Goal: Task Accomplishment & Management: Manage account settings

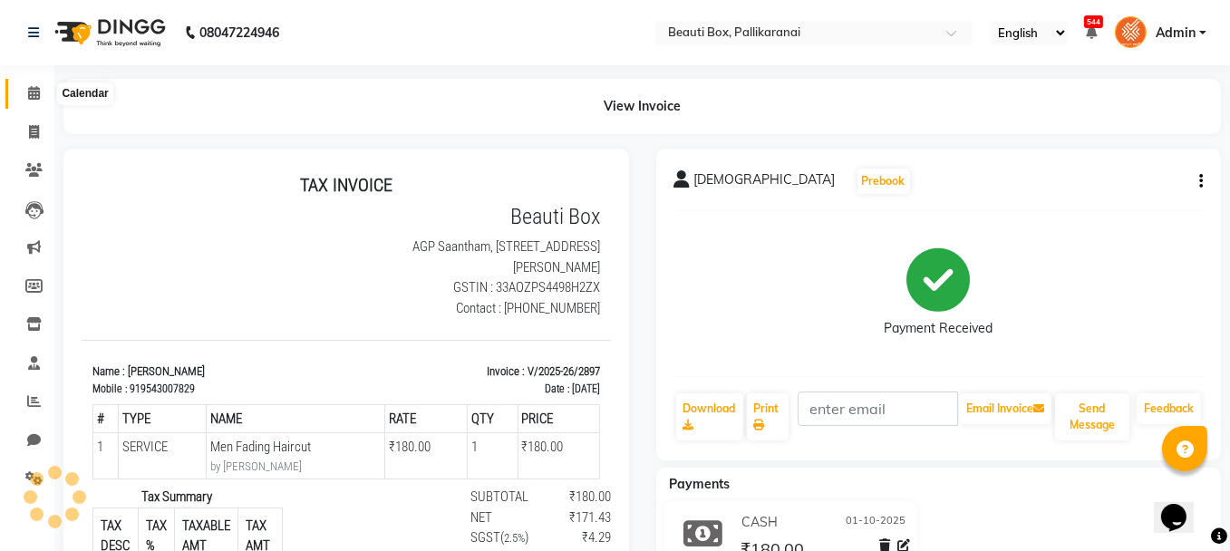
click at [36, 90] on icon at bounding box center [34, 93] width 12 height 14
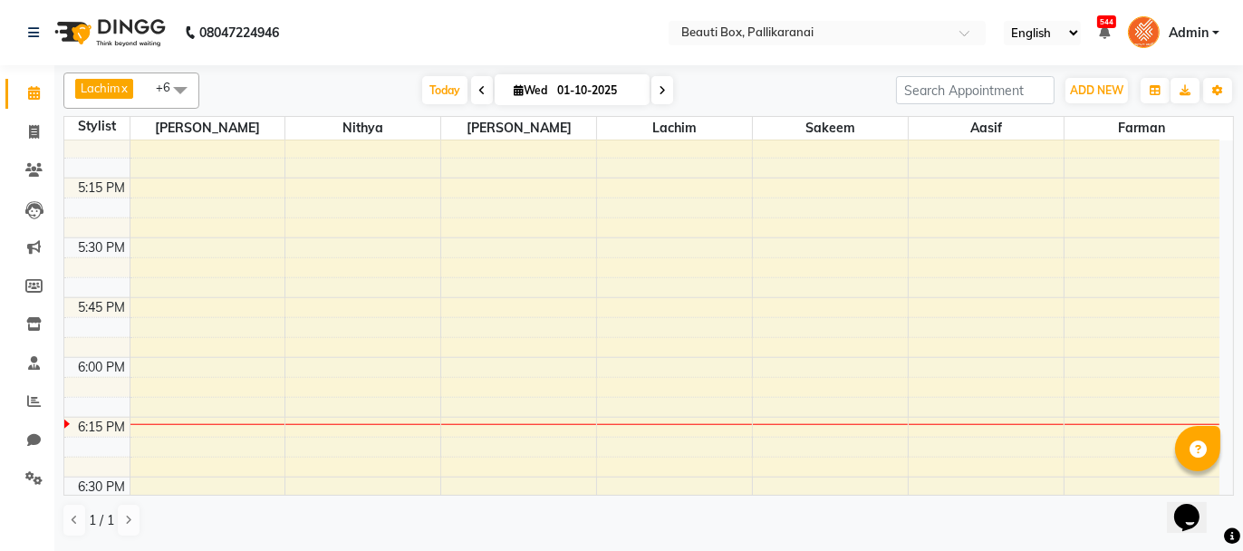
scroll to position [2084, 0]
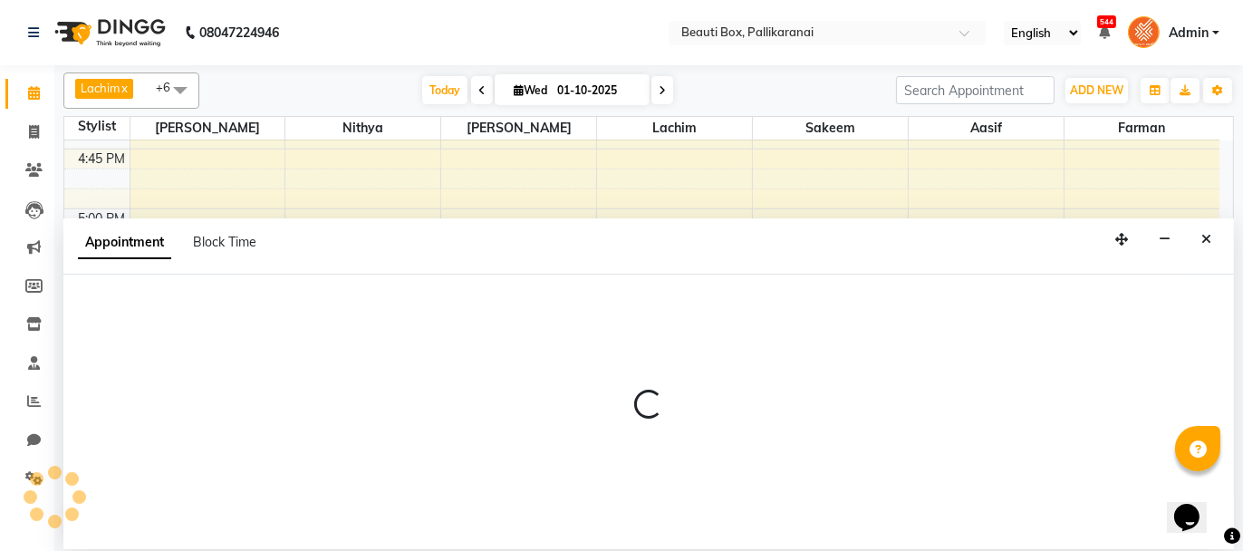
select select "40097"
select select "tentative"
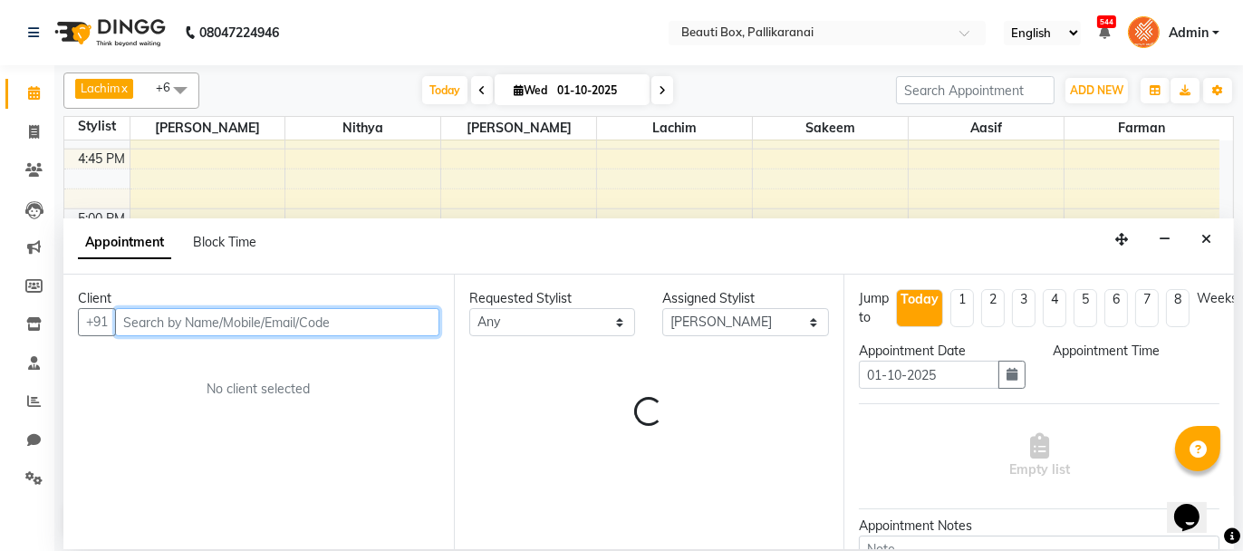
select select "1050"
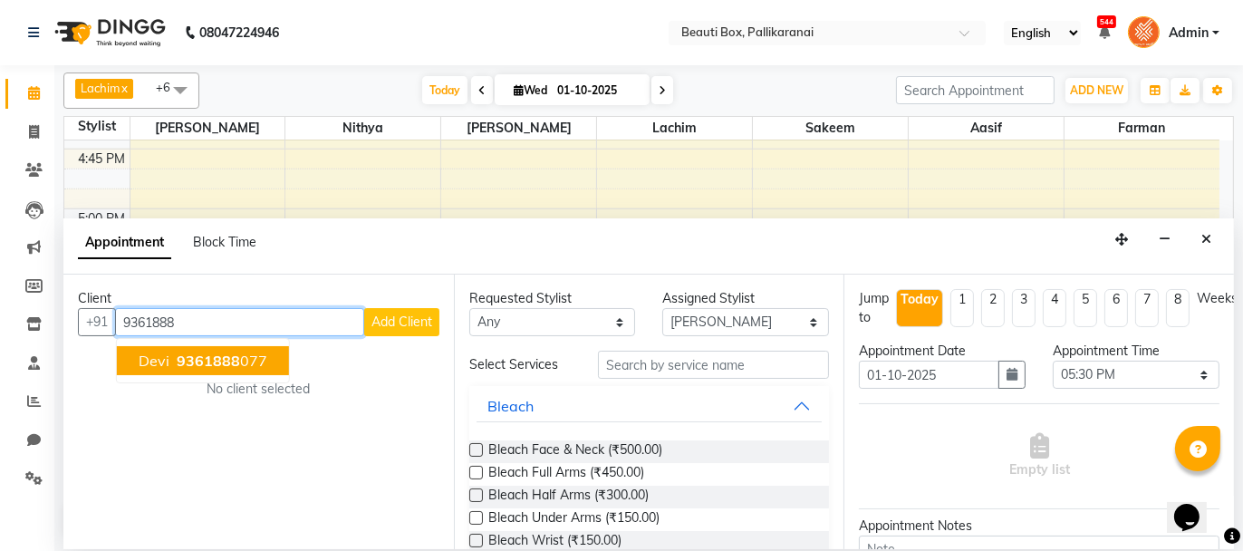
click at [256, 357] on ngb-highlight "9361888 077" at bounding box center [220, 361] width 94 height 18
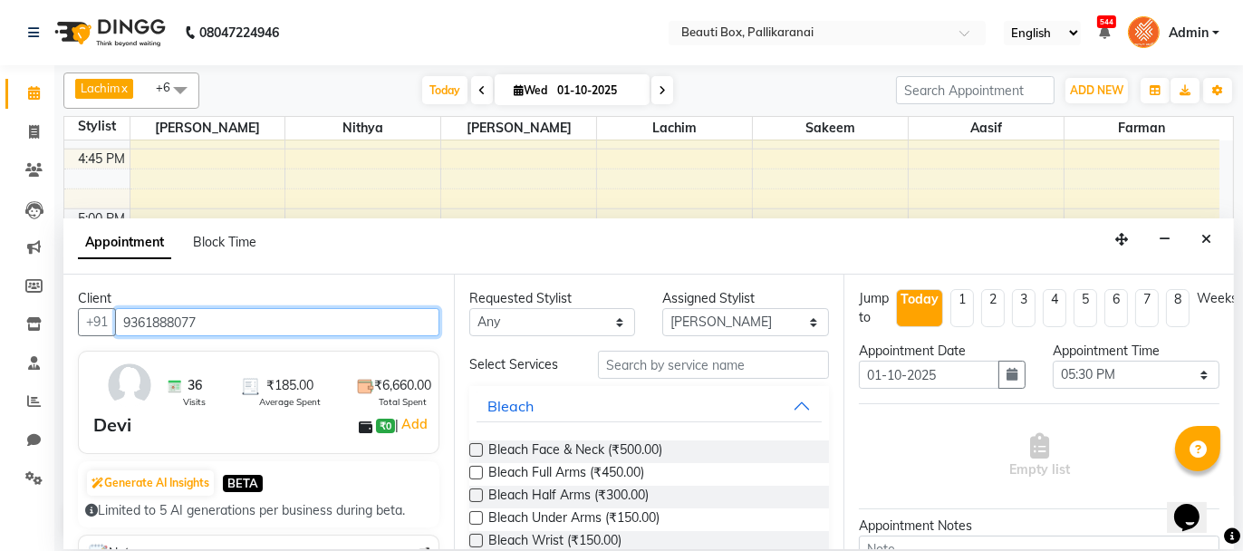
type input "9361888077"
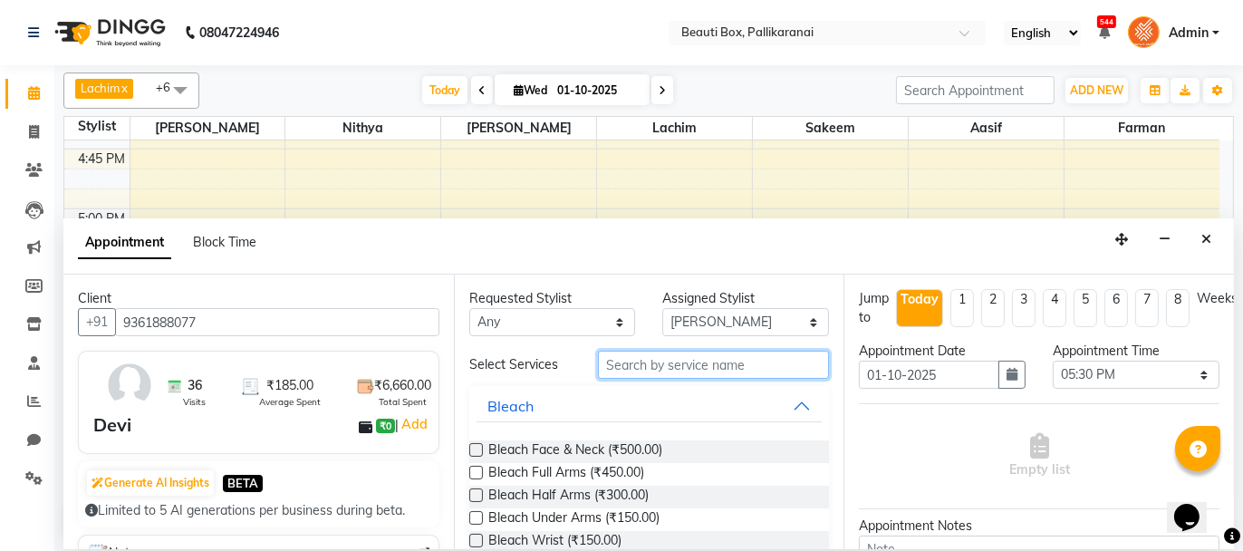
click at [634, 362] on input "text" at bounding box center [713, 365] width 231 height 28
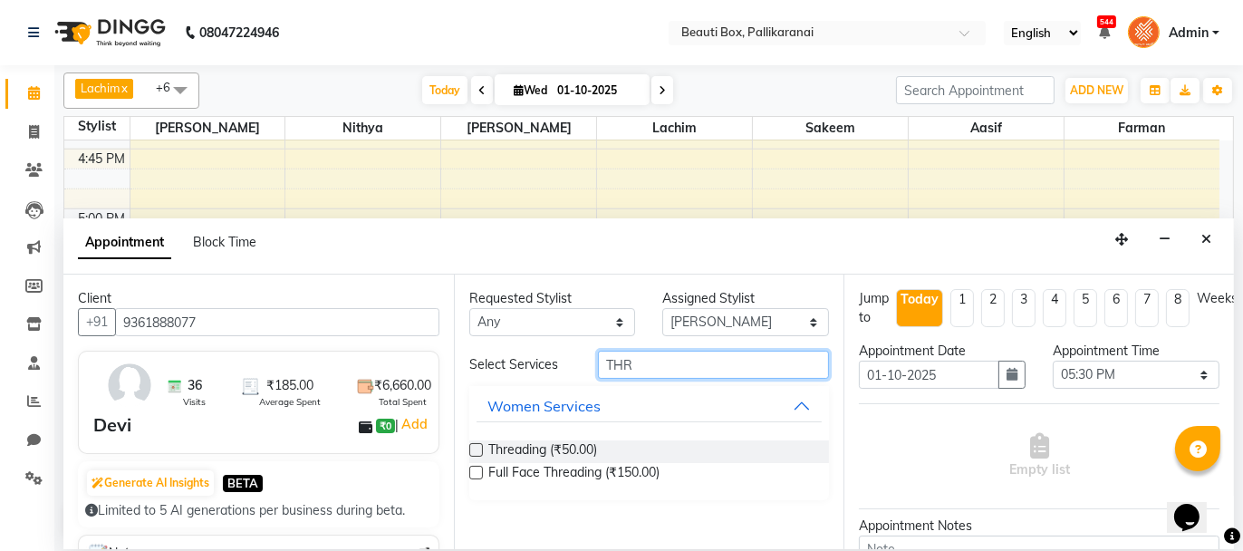
type input "THR"
click at [478, 445] on label at bounding box center [476, 450] width 14 height 14
click at [478, 446] on input "checkbox" at bounding box center [475, 452] width 12 height 12
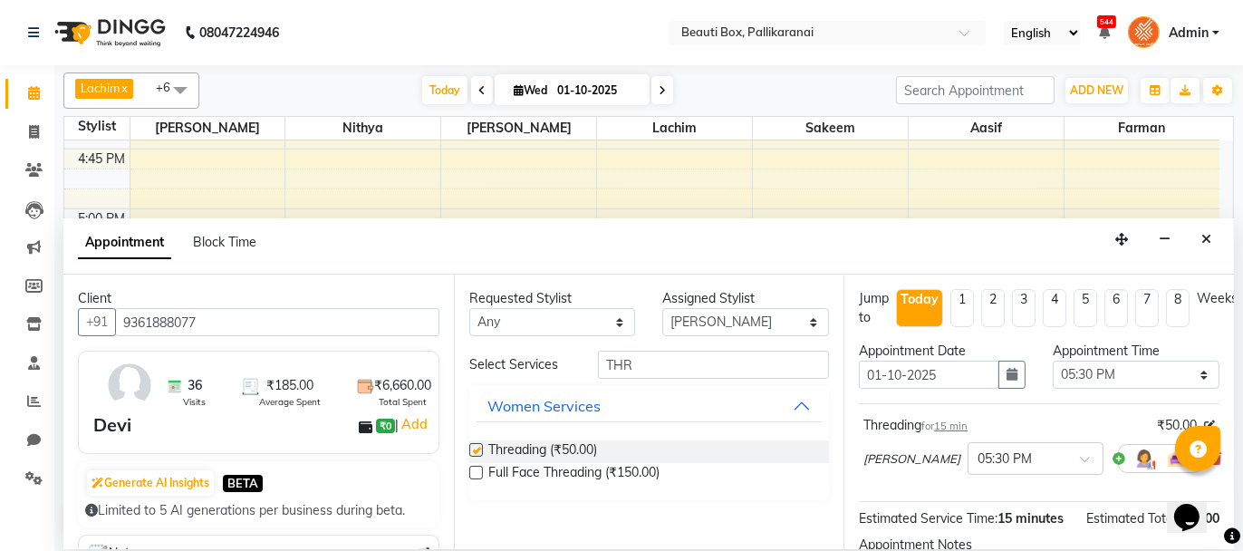
checkbox input "false"
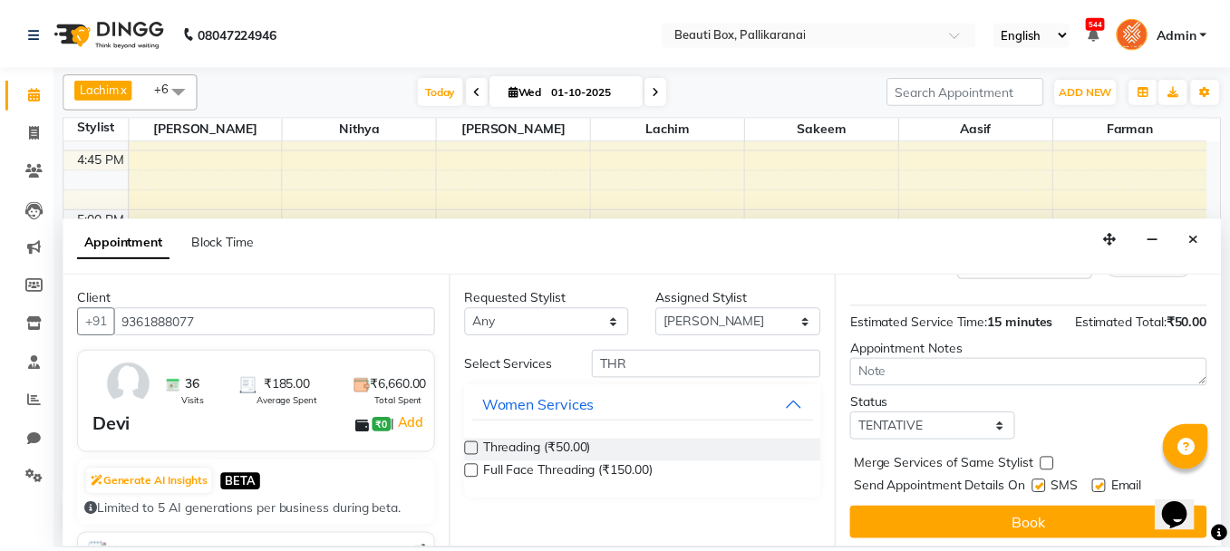
scroll to position [219, 0]
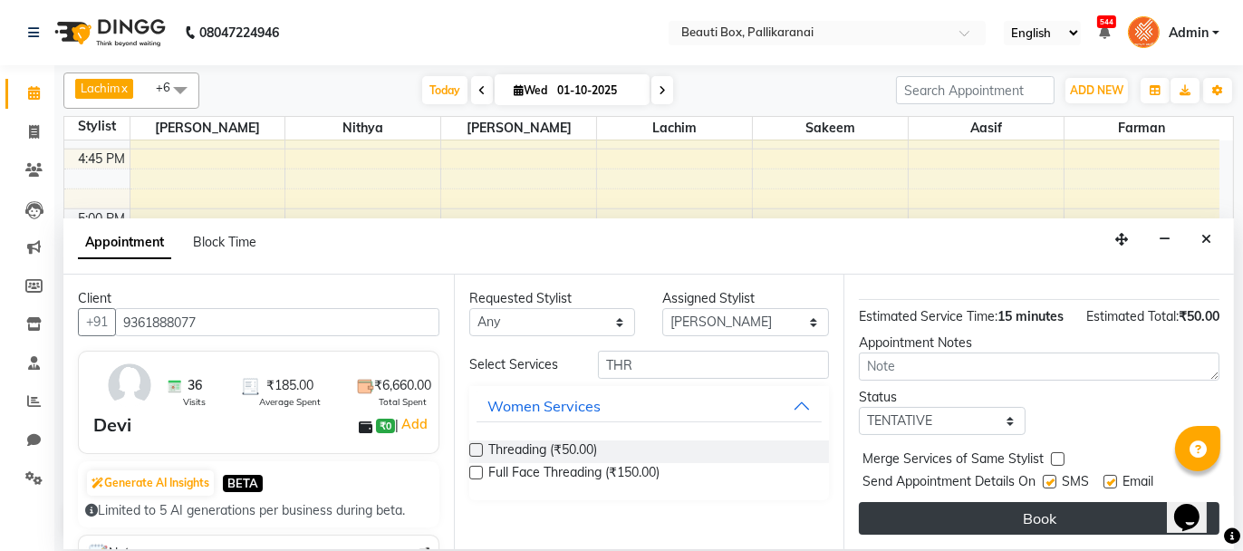
click at [1040, 511] on button "Book" at bounding box center [1039, 518] width 361 height 33
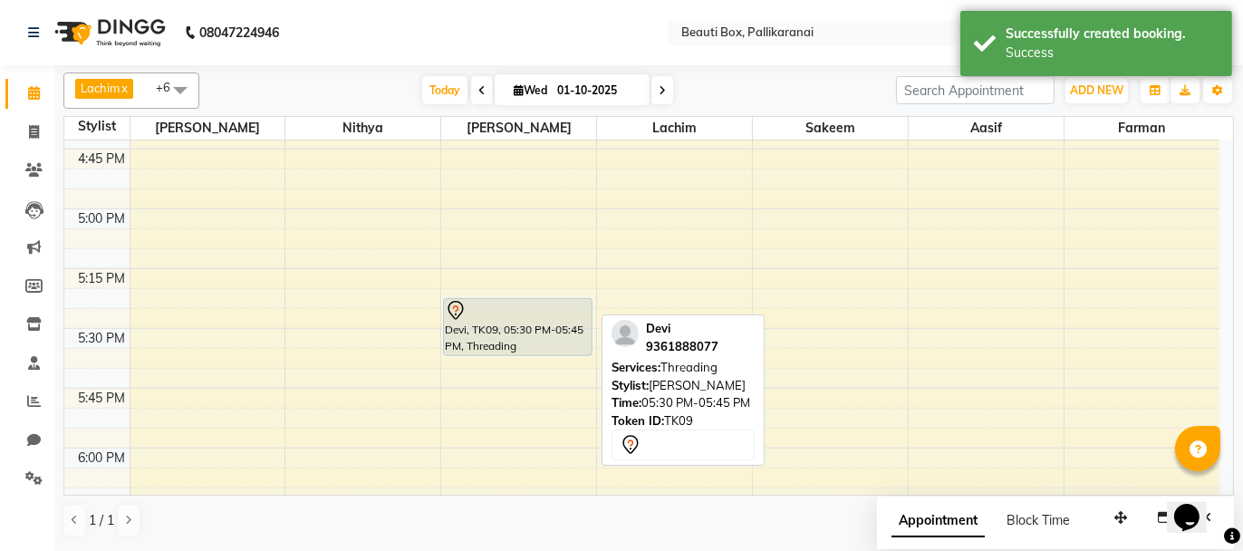
click at [492, 314] on div at bounding box center [518, 311] width 146 height 22
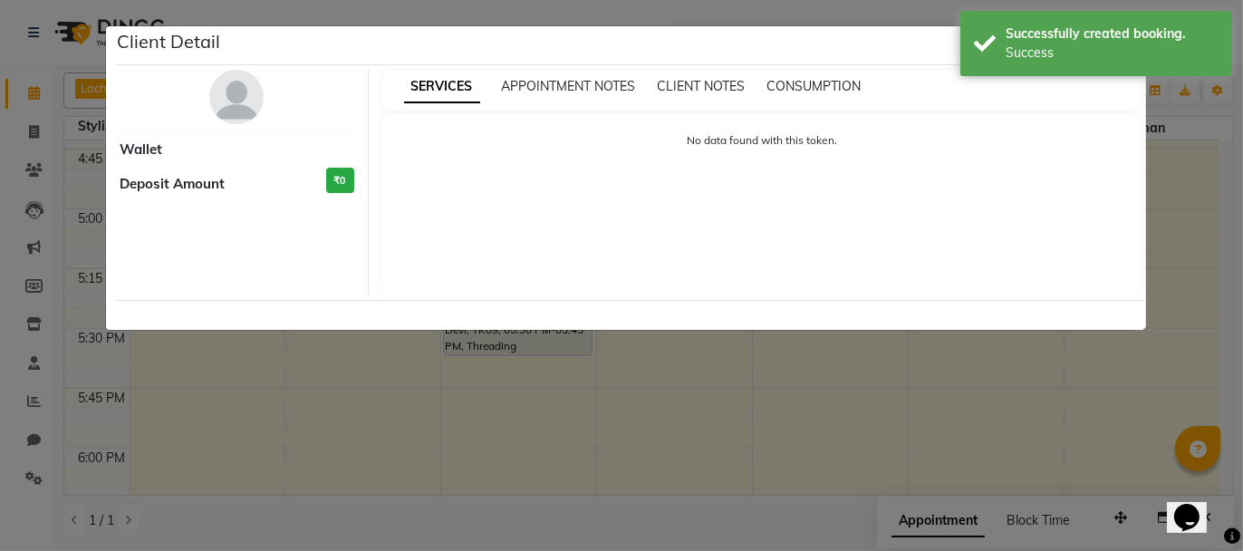
select select "7"
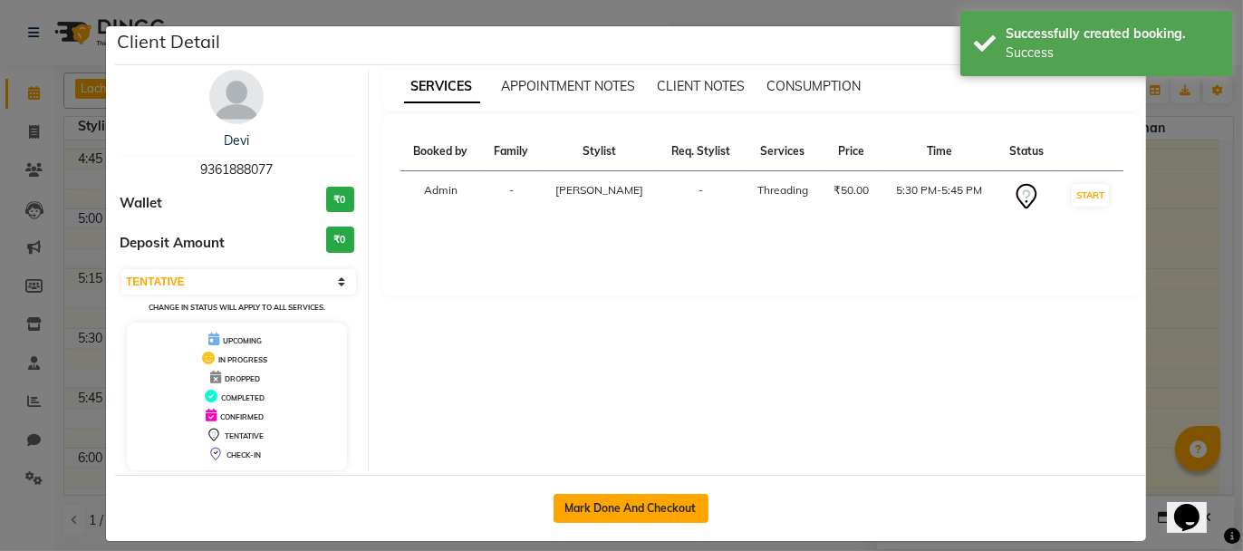
click at [630, 506] on button "Mark Done And Checkout" at bounding box center [631, 508] width 155 height 29
select select "service"
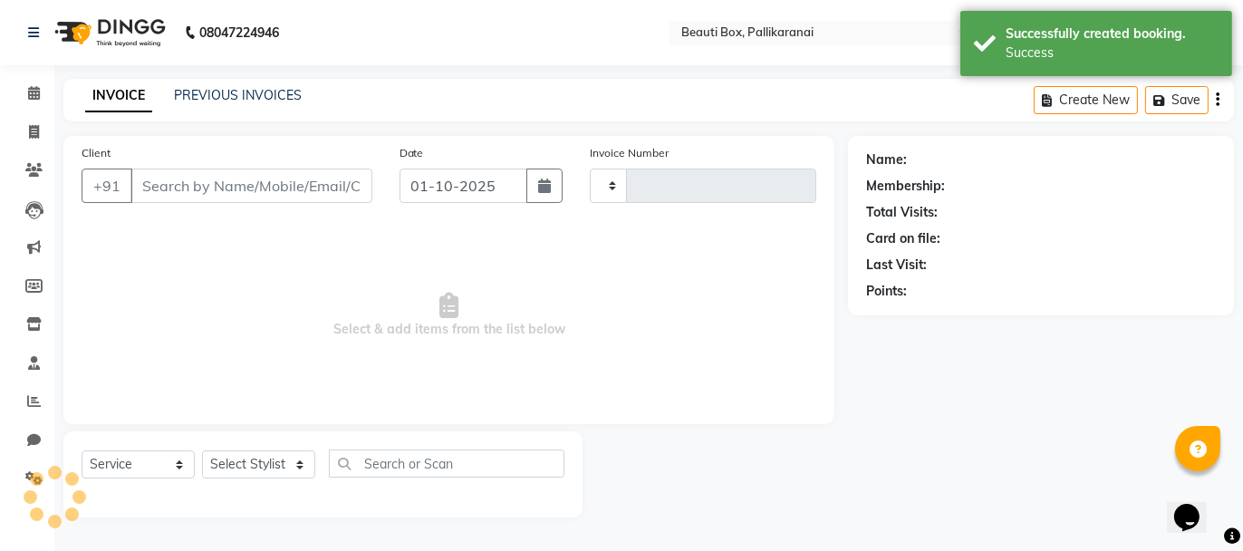
type input "2898"
select select "11"
type input "9361888077"
select select "40097"
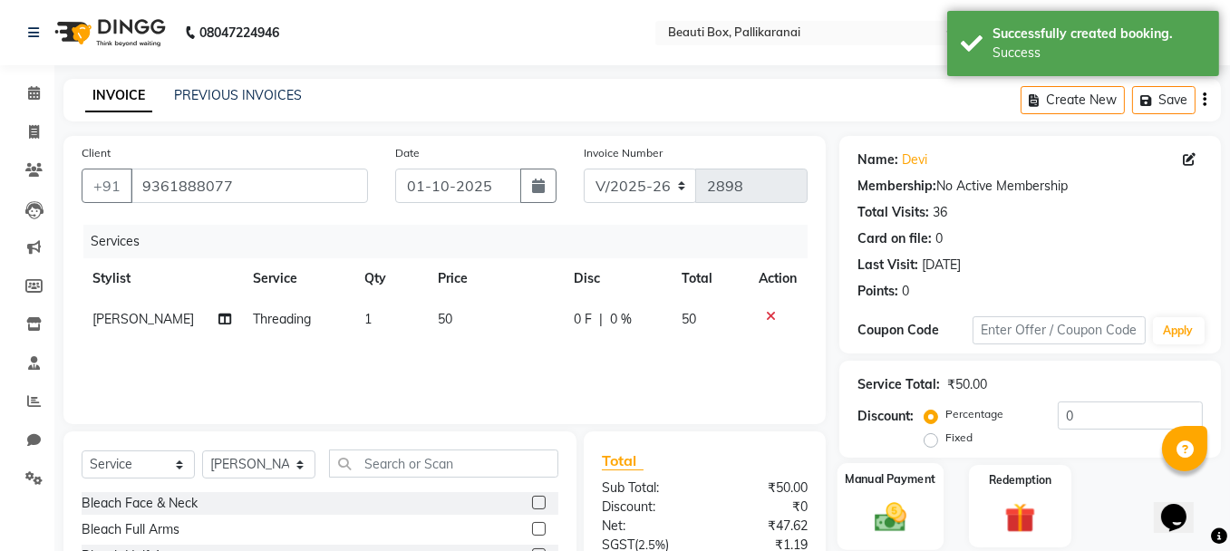
click at [896, 507] on img at bounding box center [890, 516] width 52 height 36
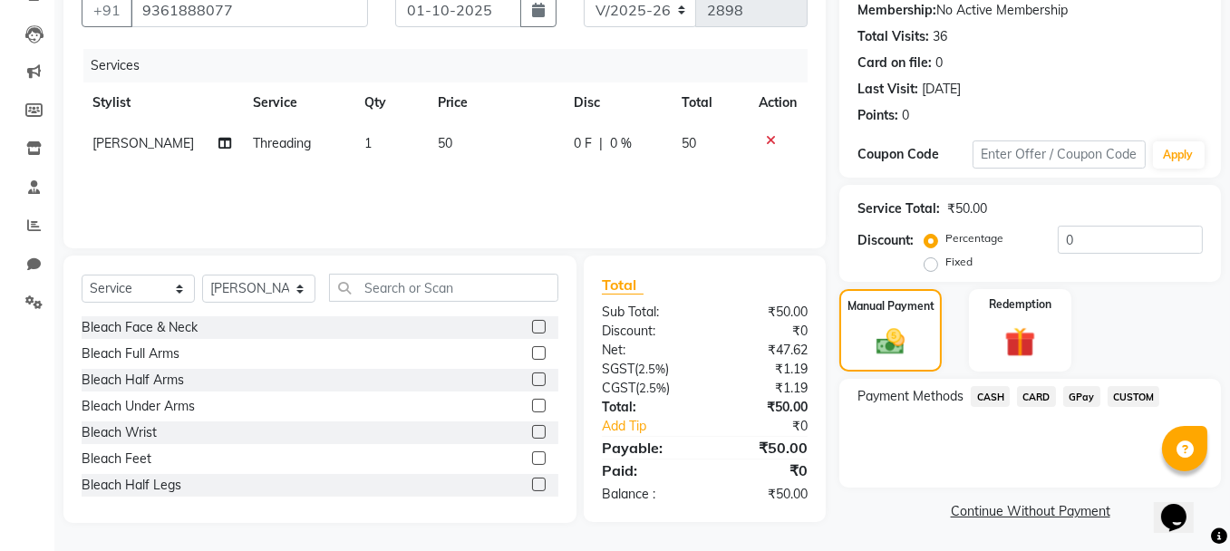
click at [1074, 389] on span "GPay" at bounding box center [1081, 396] width 37 height 21
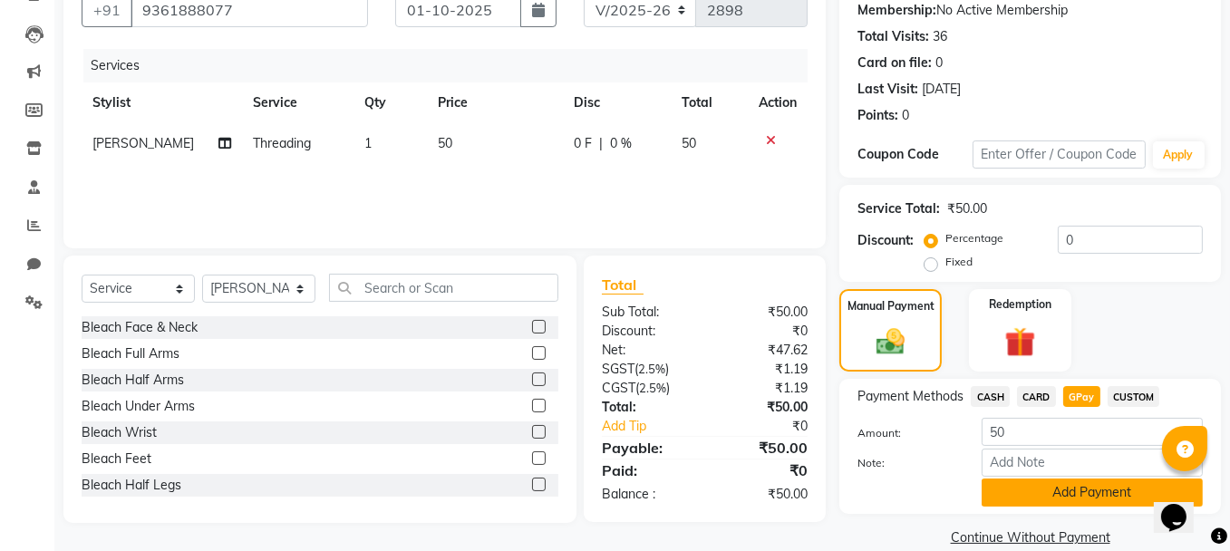
click at [1087, 489] on button "Add Payment" at bounding box center [1091, 492] width 221 height 28
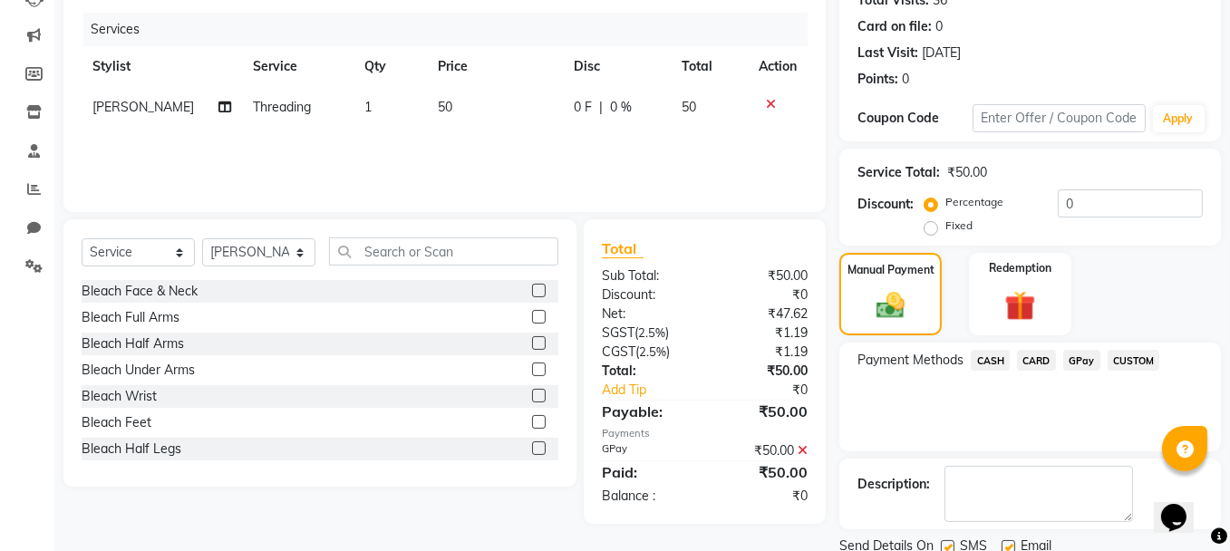
scroll to position [276, 0]
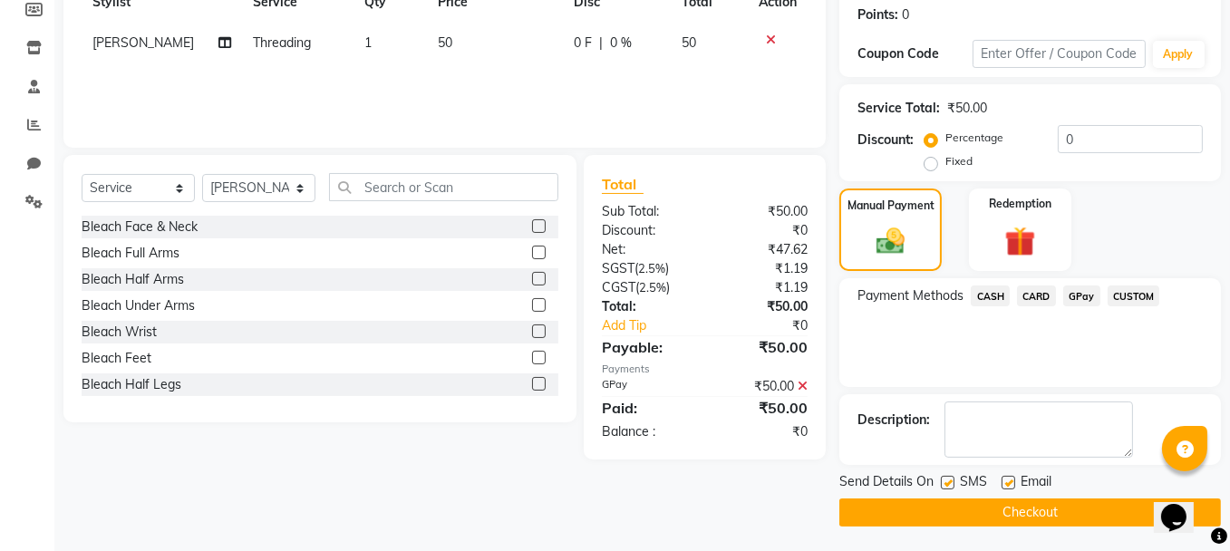
click at [1063, 508] on button "Checkout" at bounding box center [1029, 512] width 381 height 28
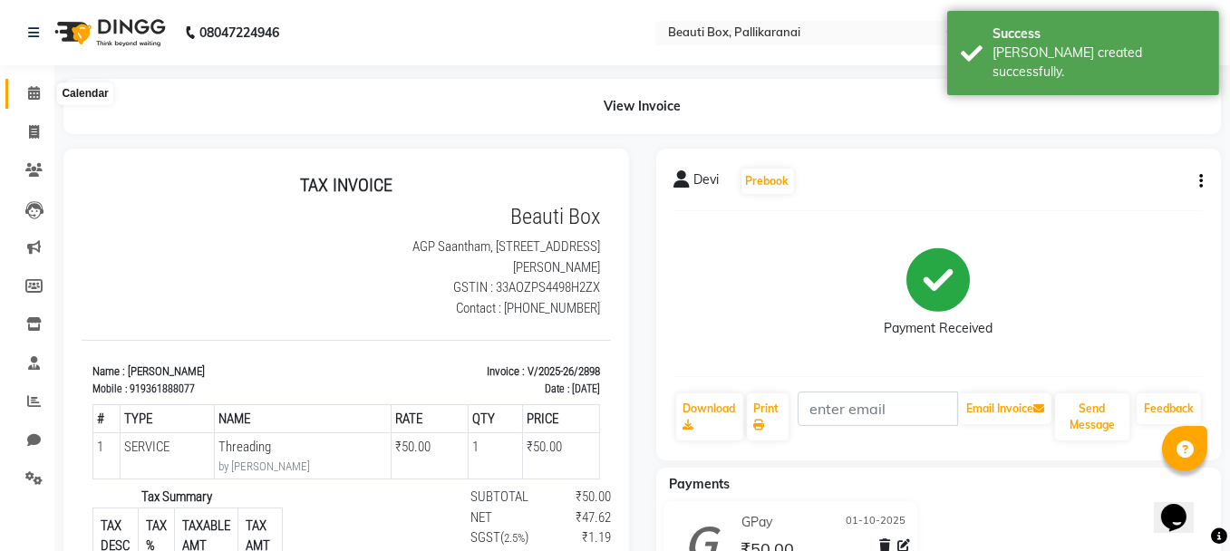
click at [32, 92] on icon at bounding box center [34, 93] width 12 height 14
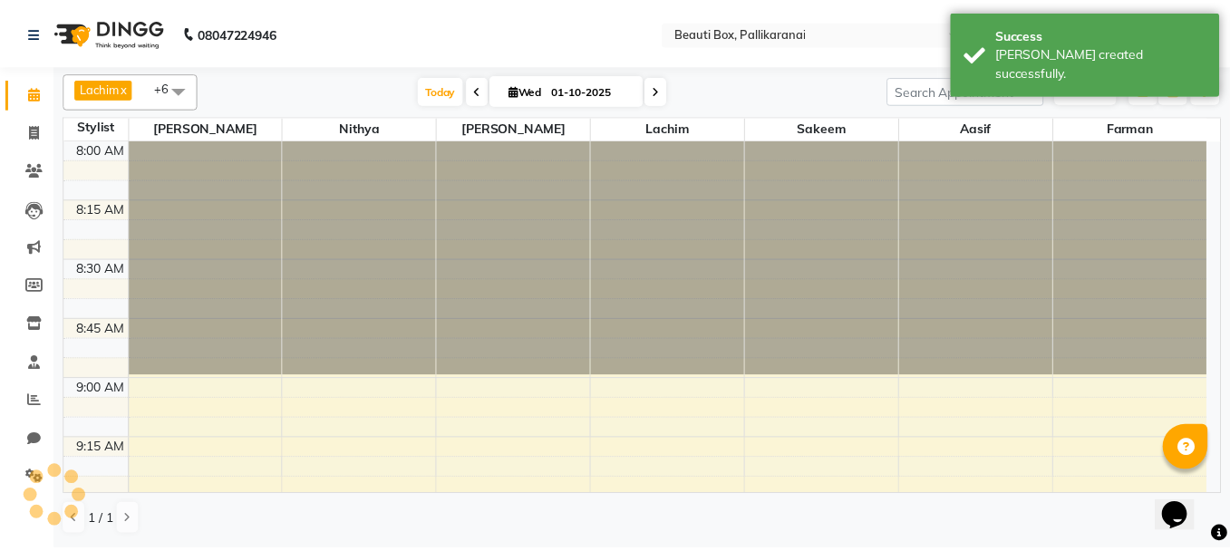
scroll to position [2360, 0]
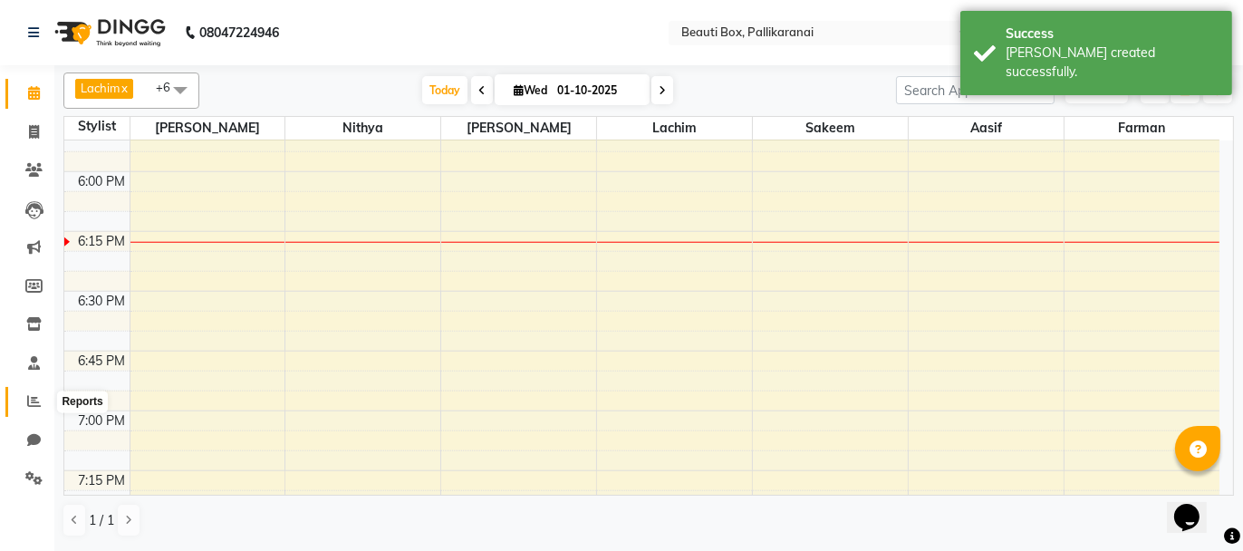
click at [29, 398] on icon at bounding box center [34, 401] width 14 height 14
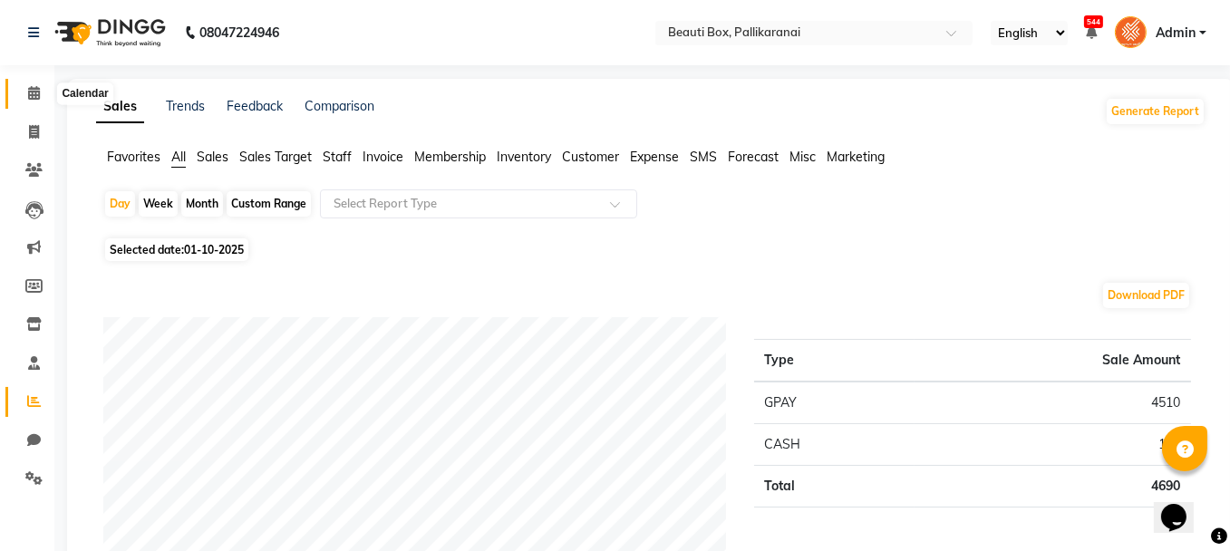
click at [36, 87] on icon at bounding box center [34, 93] width 12 height 14
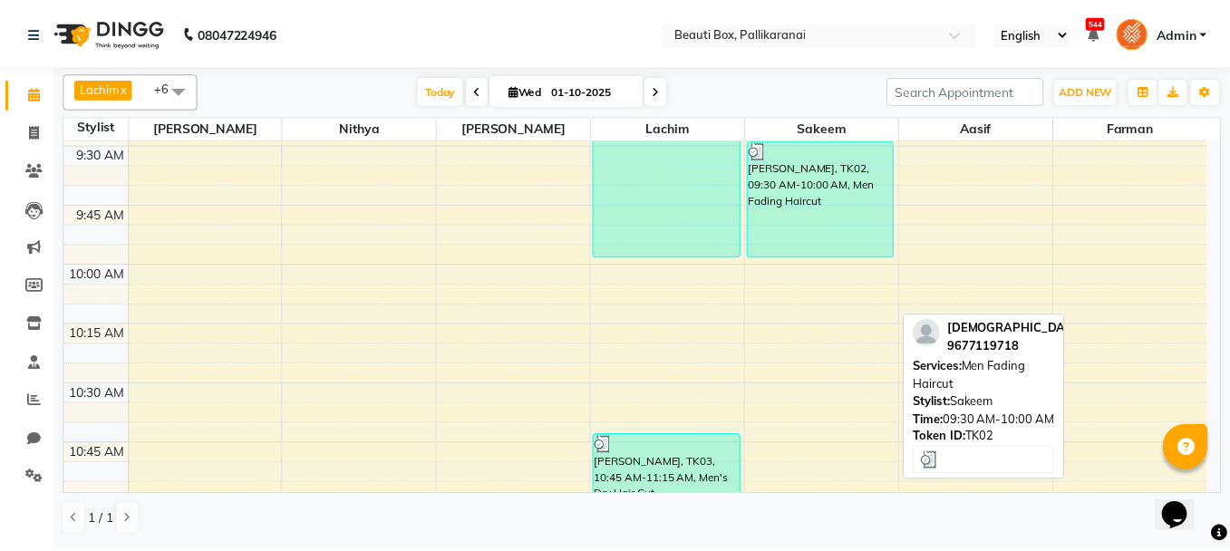
scroll to position [548, 0]
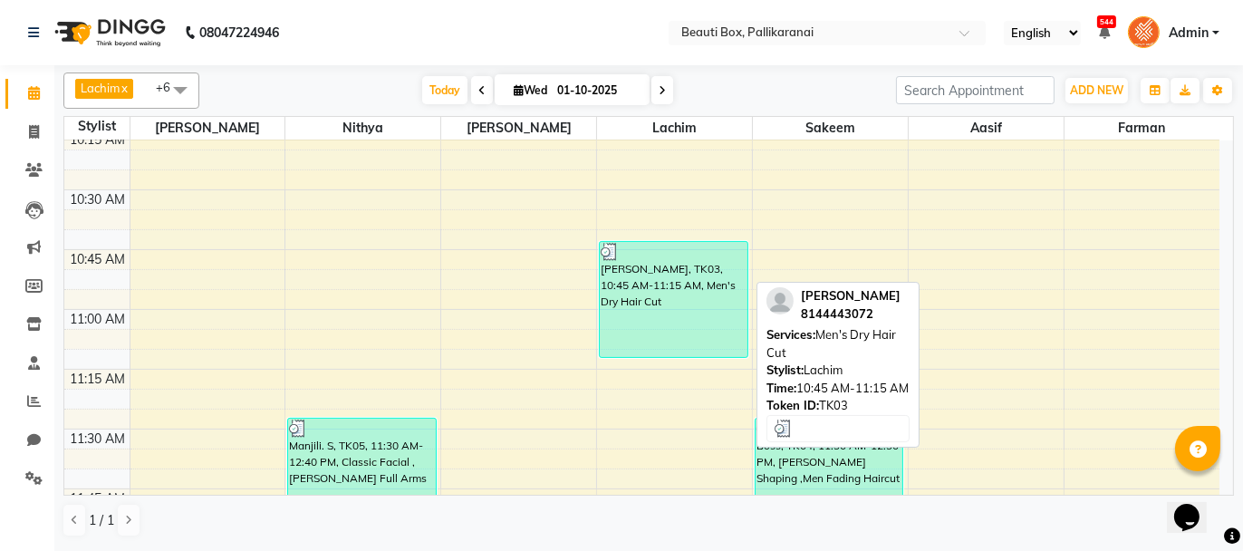
click at [654, 324] on div "[PERSON_NAME], TK03, 10:45 AM-11:15 AM, Men's Dry Hair Cut" at bounding box center [674, 299] width 148 height 115
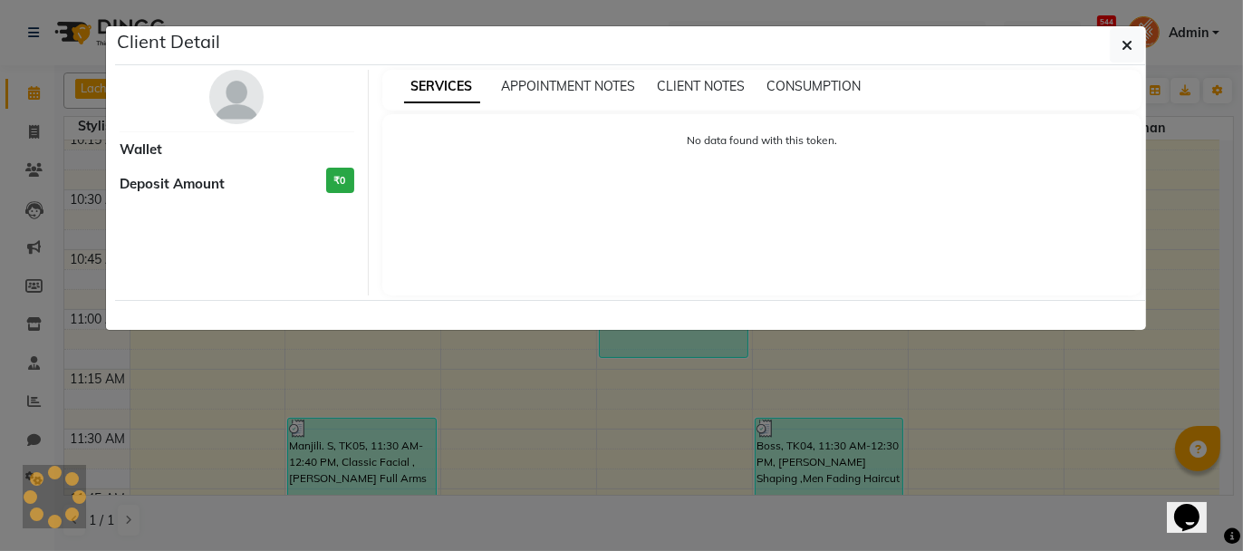
select select "3"
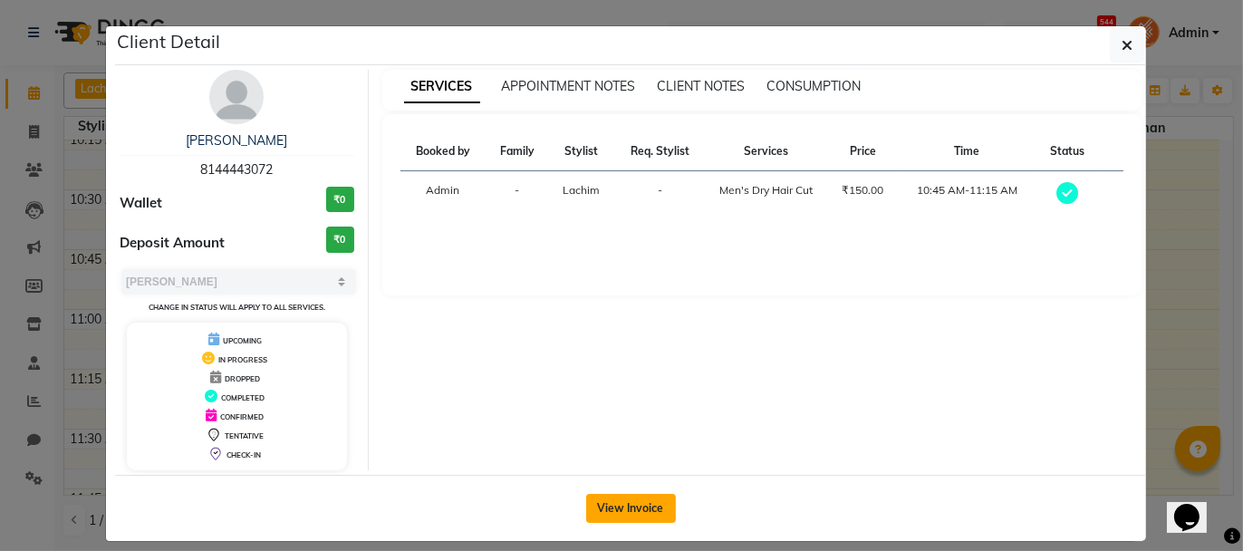
click at [607, 505] on button "View Invoice" at bounding box center [631, 508] width 90 height 29
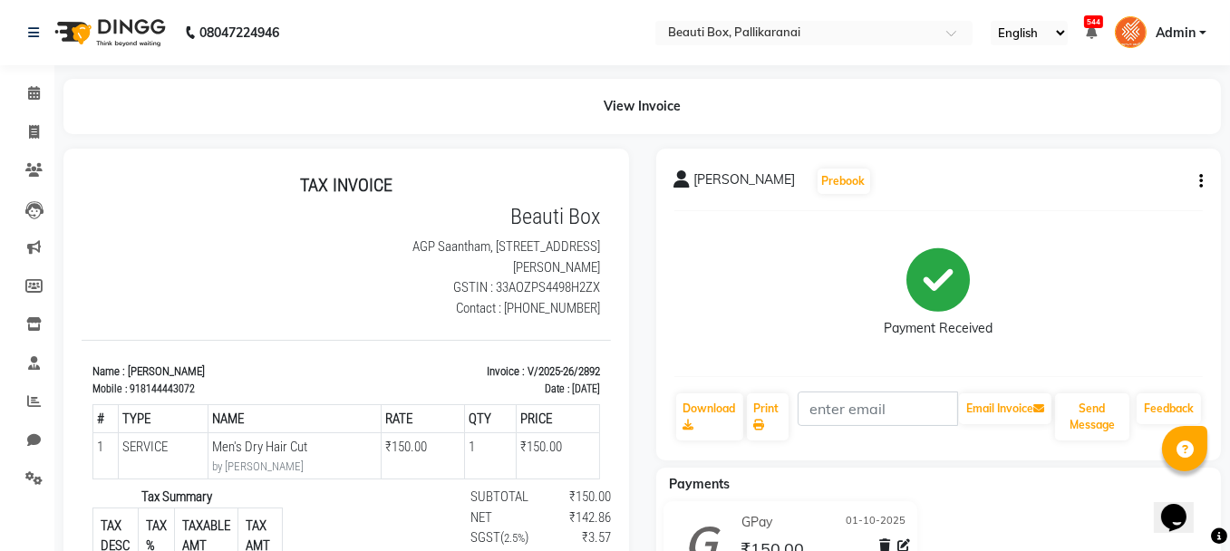
click at [1201, 181] on icon "button" at bounding box center [1201, 181] width 4 height 1
click at [1122, 198] on div "Edit Invoice" at bounding box center [1110, 204] width 124 height 23
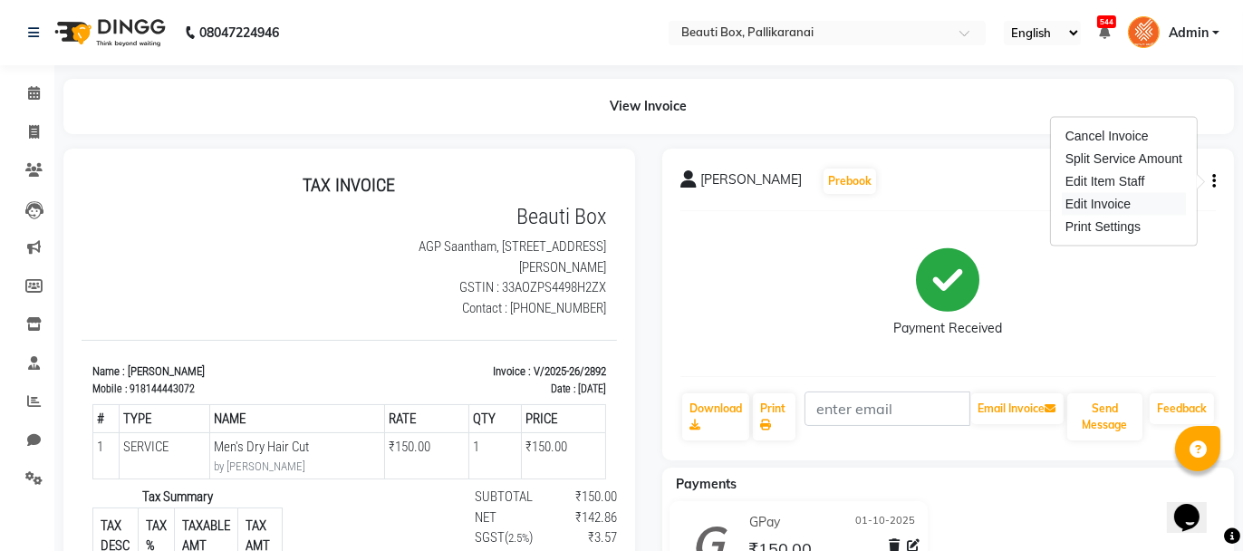
select select "service"
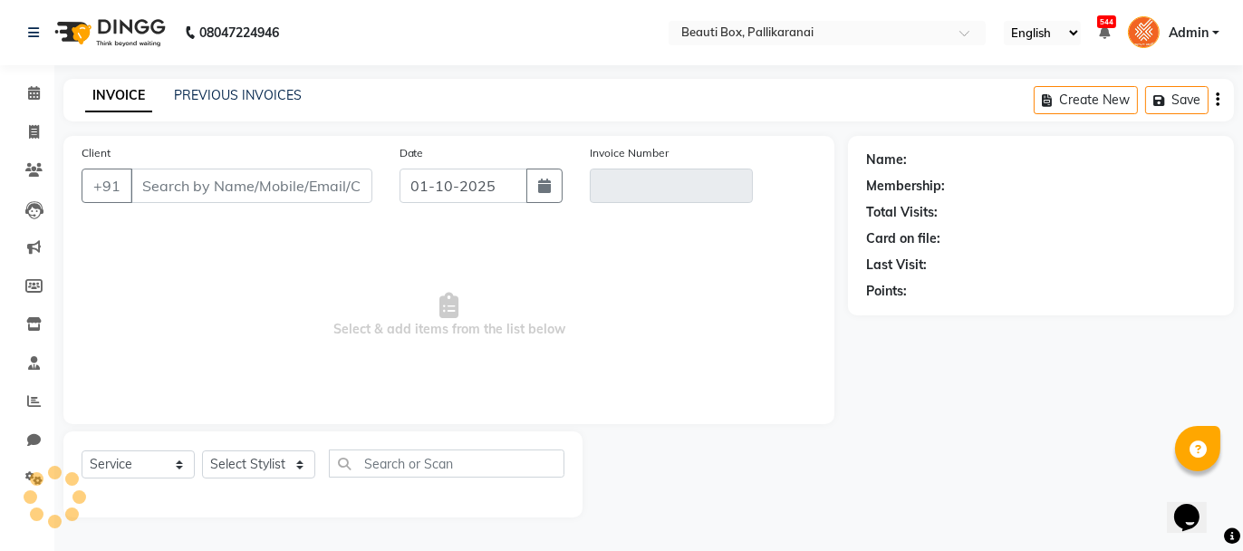
type input "8144443072"
type input "V/2025-26/2892"
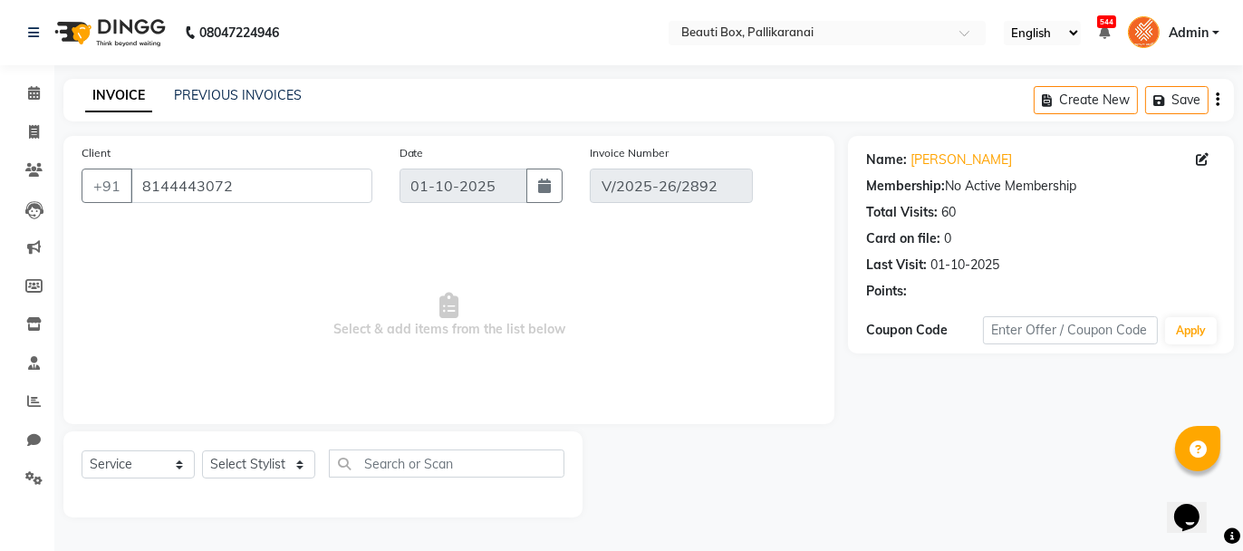
select select "select"
click at [1229, 397] on html "08047224946 Select Location × Beauti Box, Pallikaranai English ENGLISH Español …" at bounding box center [621, 275] width 1243 height 551
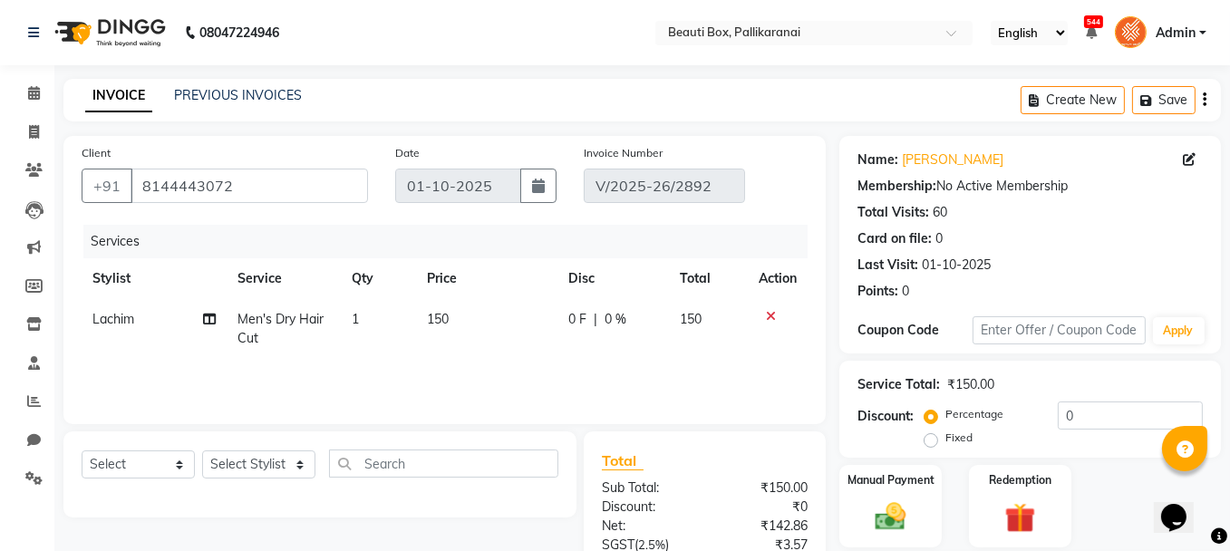
scroll to position [210, 0]
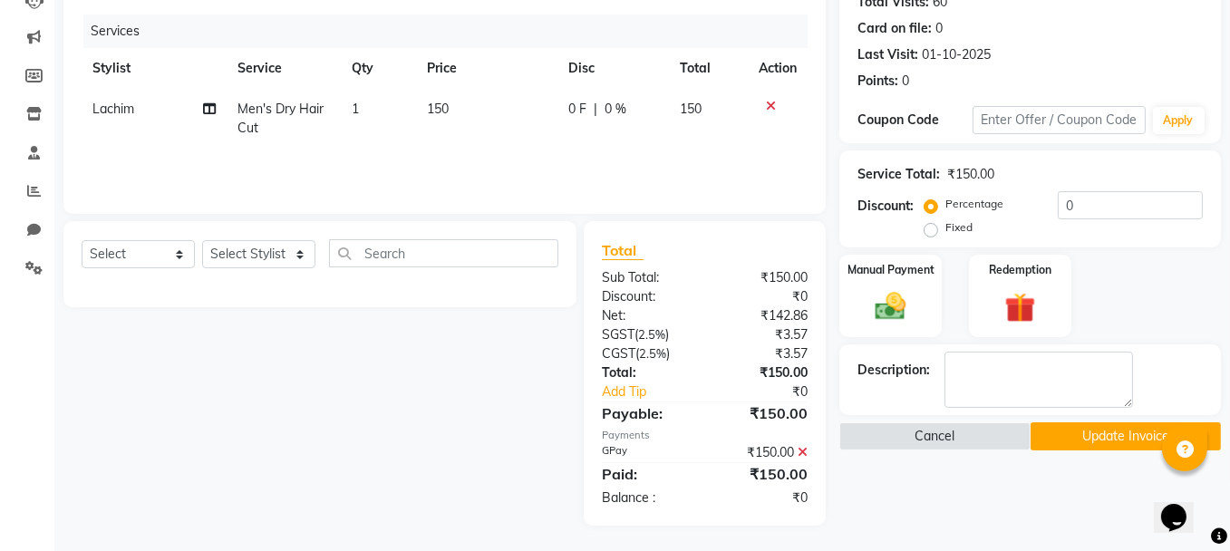
click at [801, 448] on icon at bounding box center [802, 452] width 10 height 13
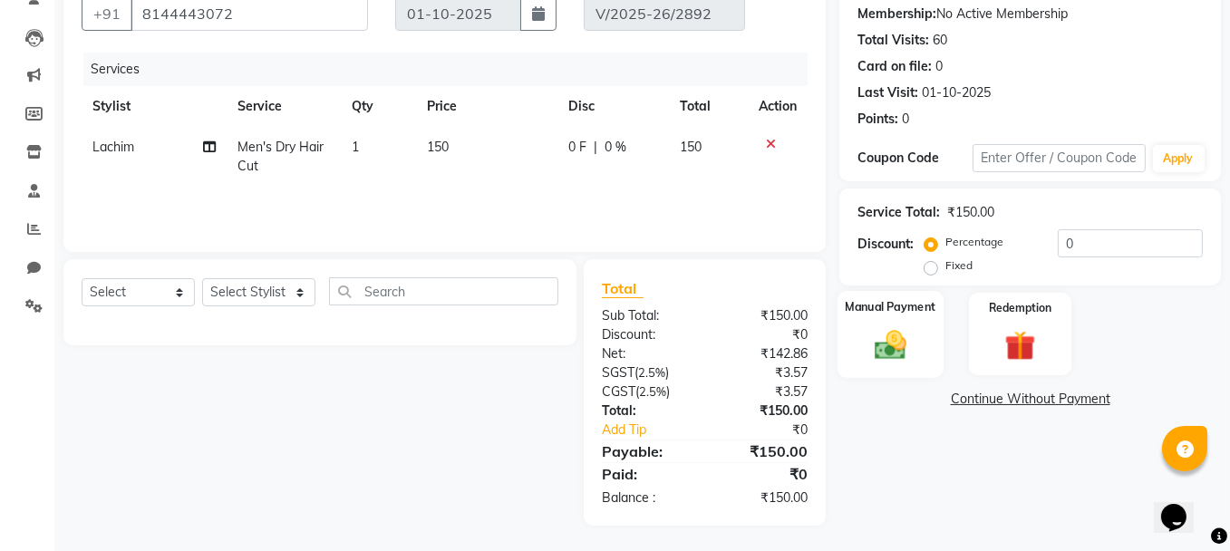
click at [893, 356] on img at bounding box center [890, 344] width 52 height 36
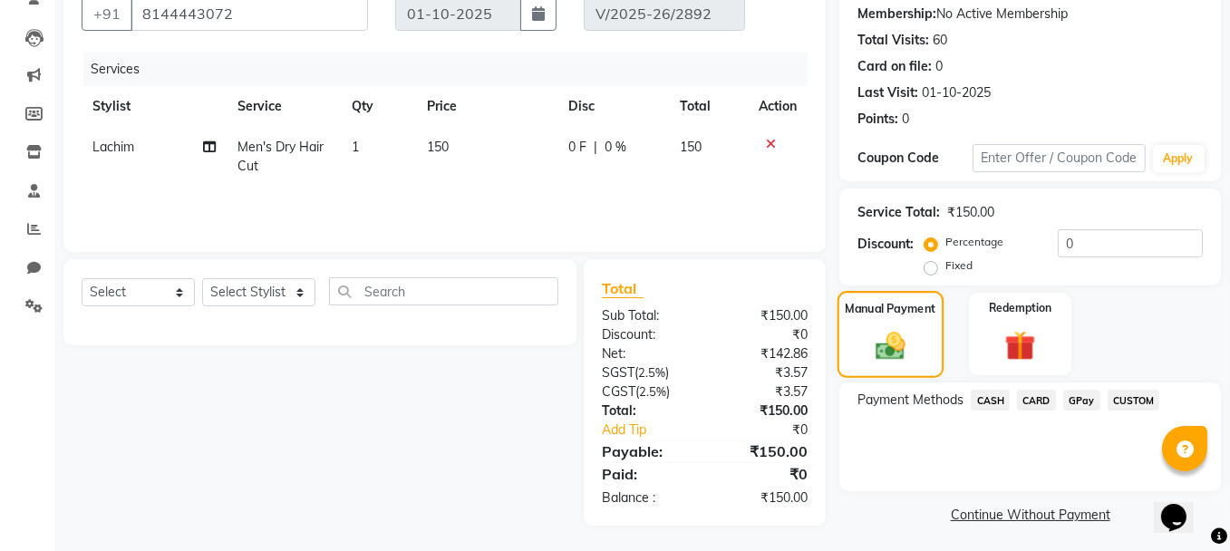
scroll to position [176, 0]
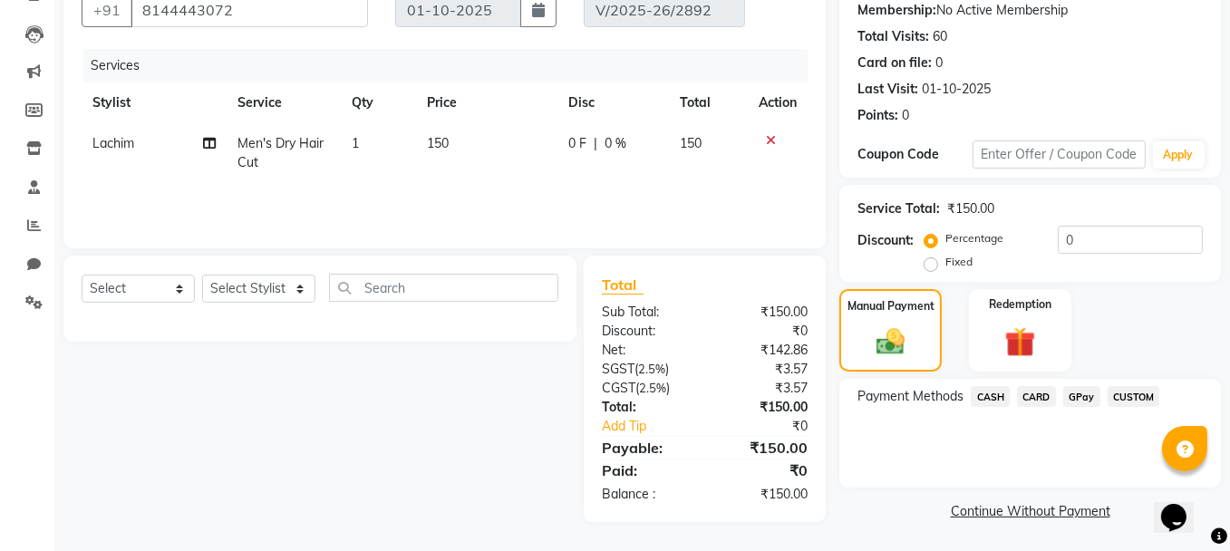
click at [995, 395] on span "CASH" at bounding box center [989, 396] width 39 height 21
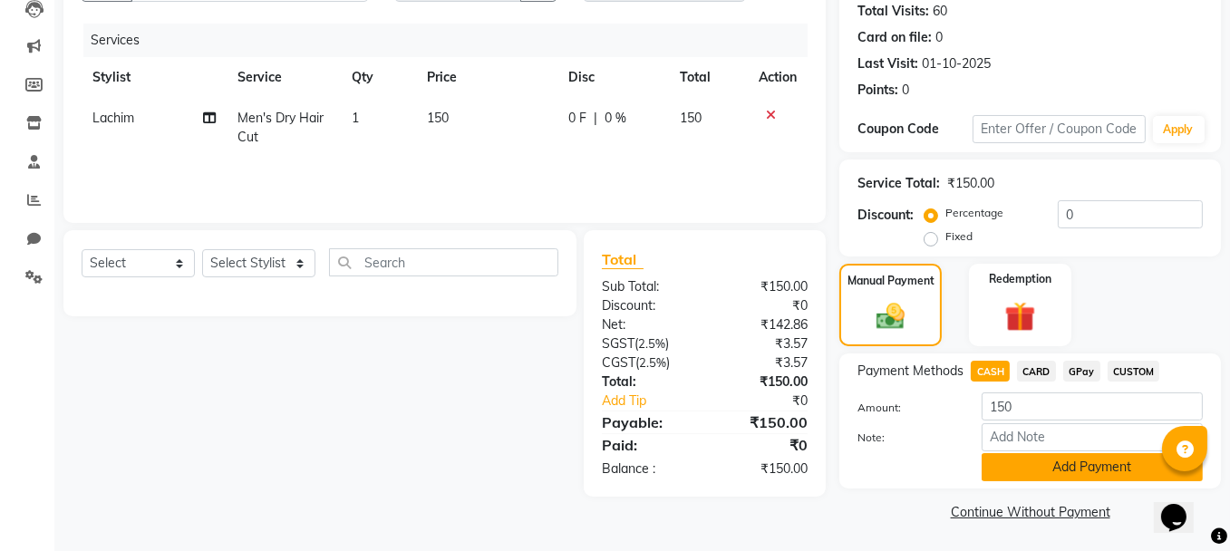
click at [1055, 473] on button "Add Payment" at bounding box center [1091, 467] width 221 height 28
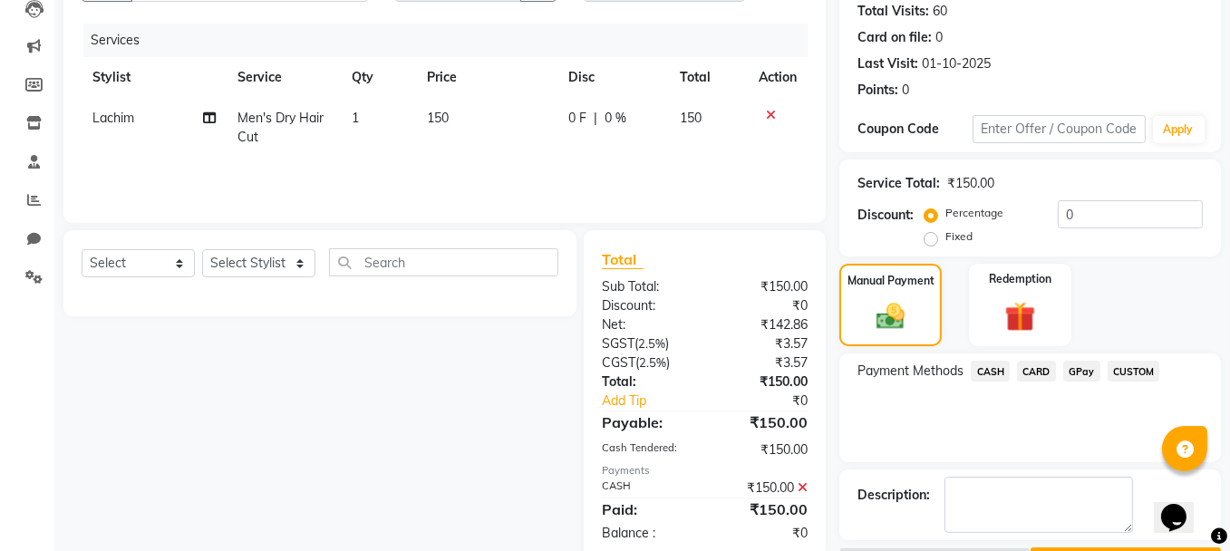
scroll to position [251, 0]
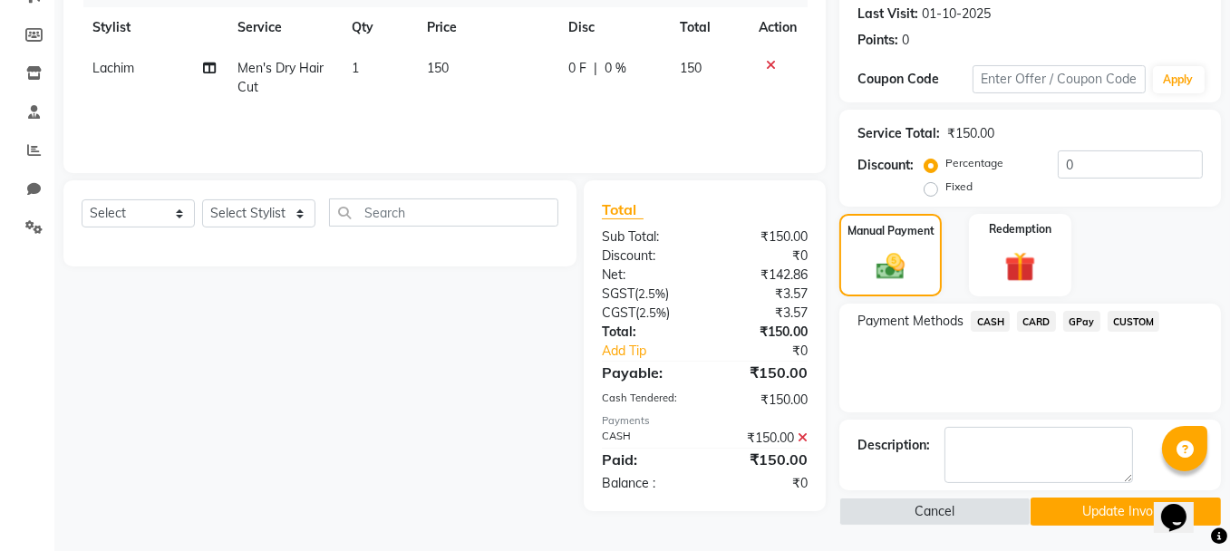
click at [1119, 513] on button "Update Invoice" at bounding box center [1125, 511] width 190 height 28
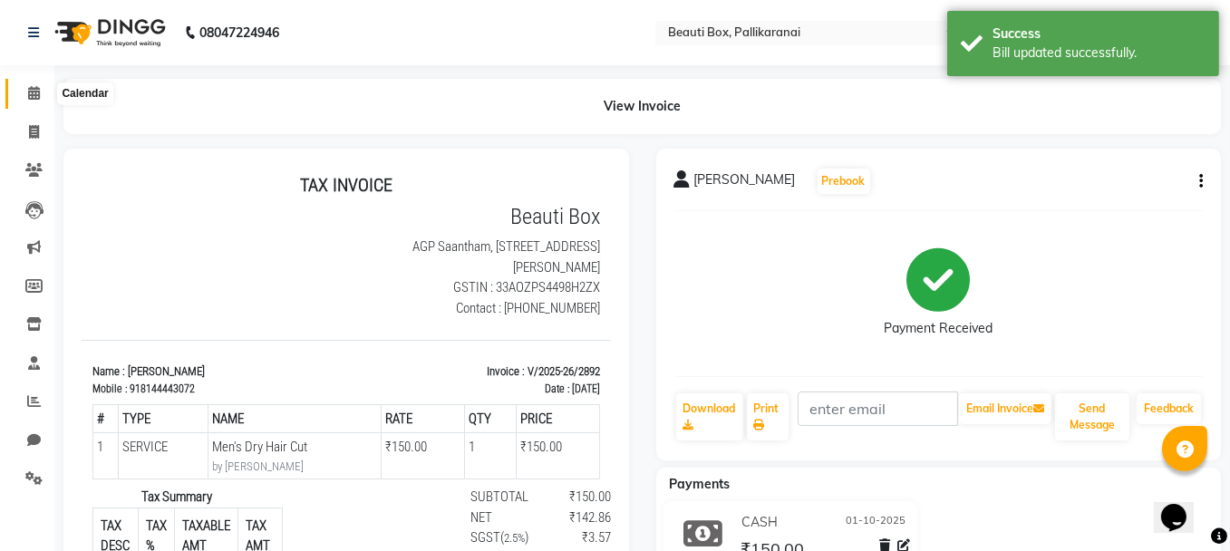
click at [32, 87] on icon at bounding box center [34, 93] width 12 height 14
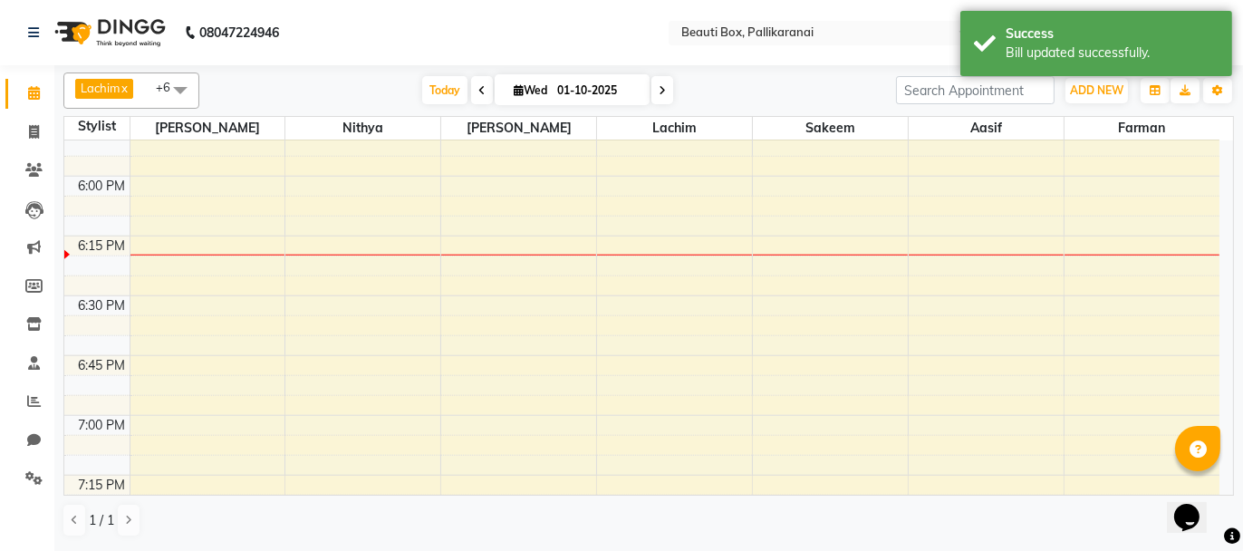
scroll to position [2265, 0]
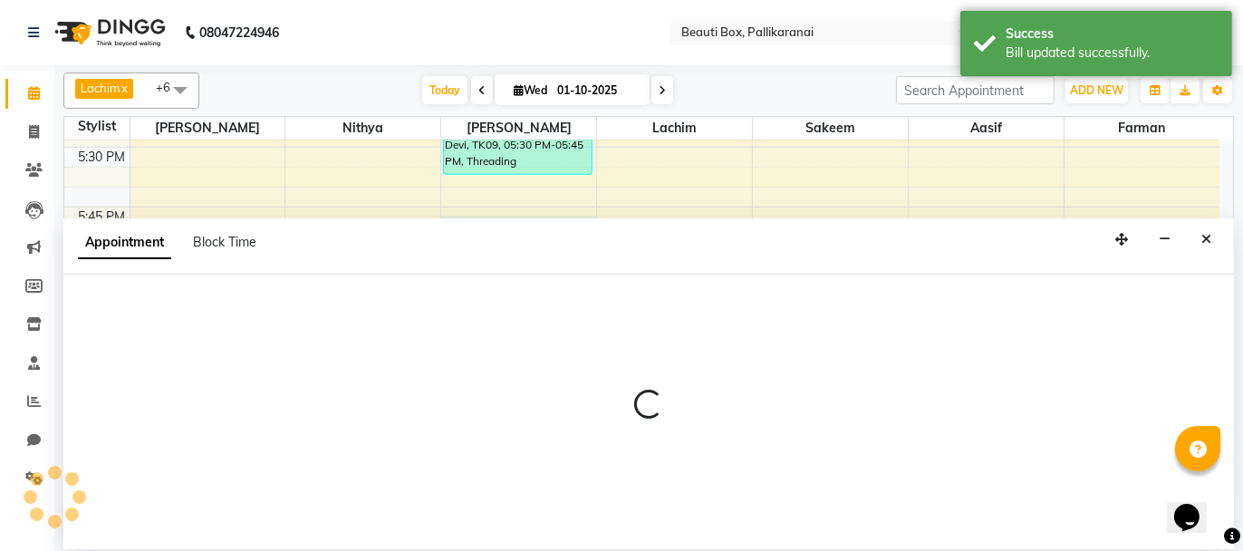
select select "40097"
select select "1080"
select select "tentative"
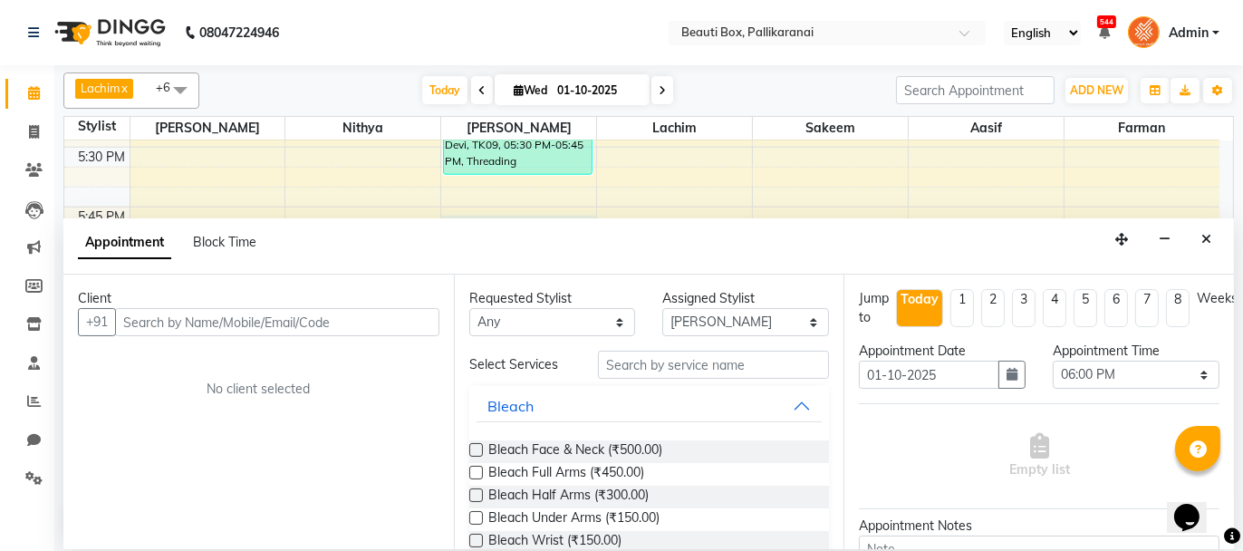
click at [311, 316] on input "text" at bounding box center [277, 322] width 324 height 28
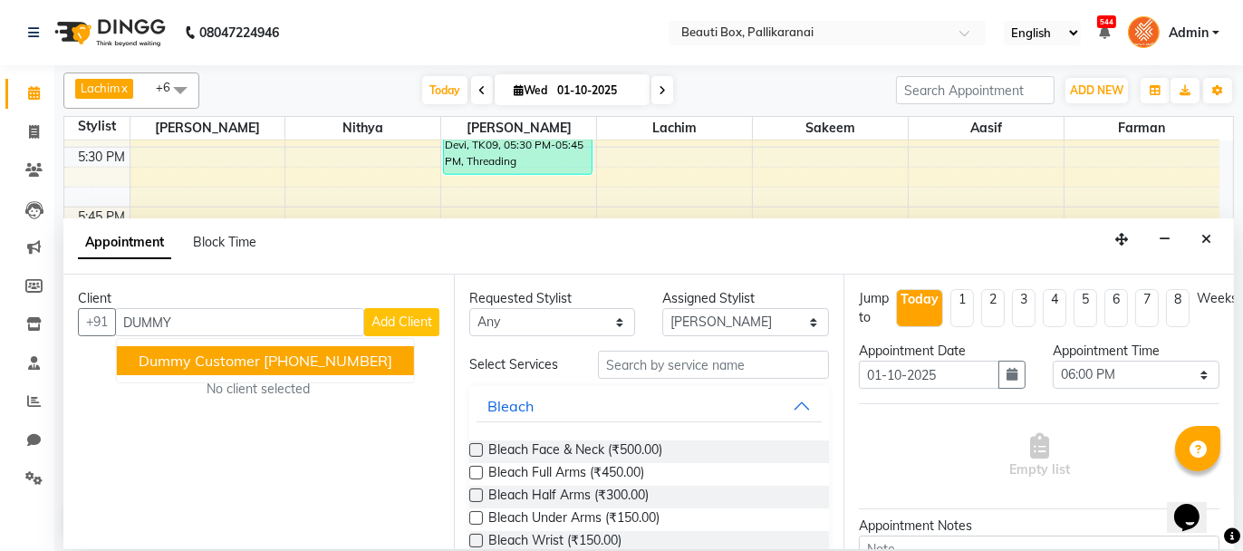
click at [161, 346] on button "Dummy Customer [PHONE_NUMBER]" at bounding box center [265, 360] width 297 height 29
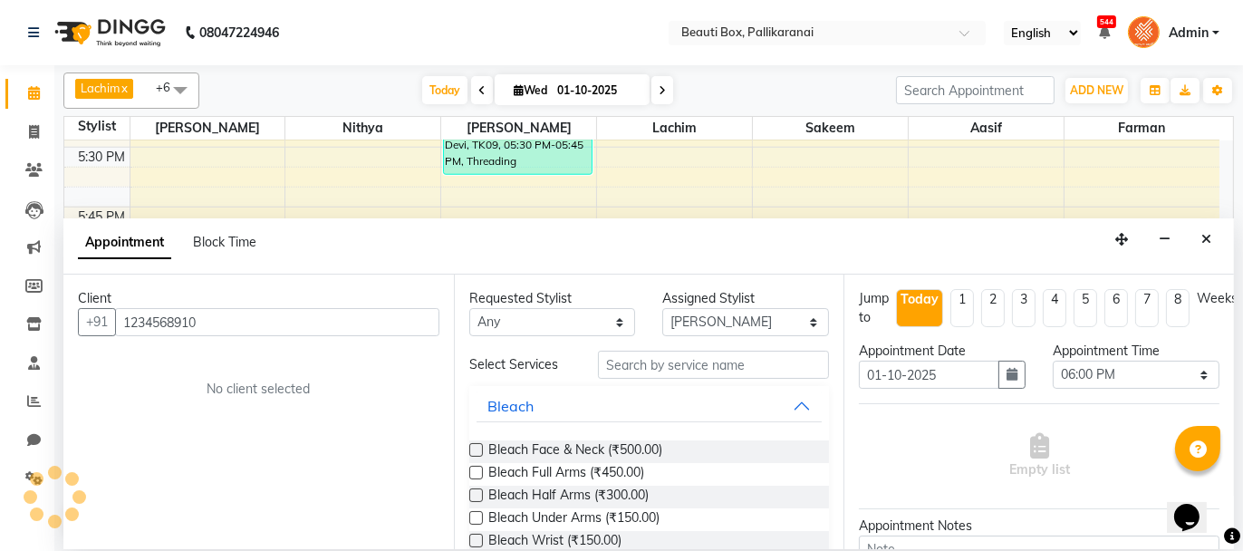
type input "1234568910"
click at [695, 368] on input "text" at bounding box center [713, 365] width 231 height 28
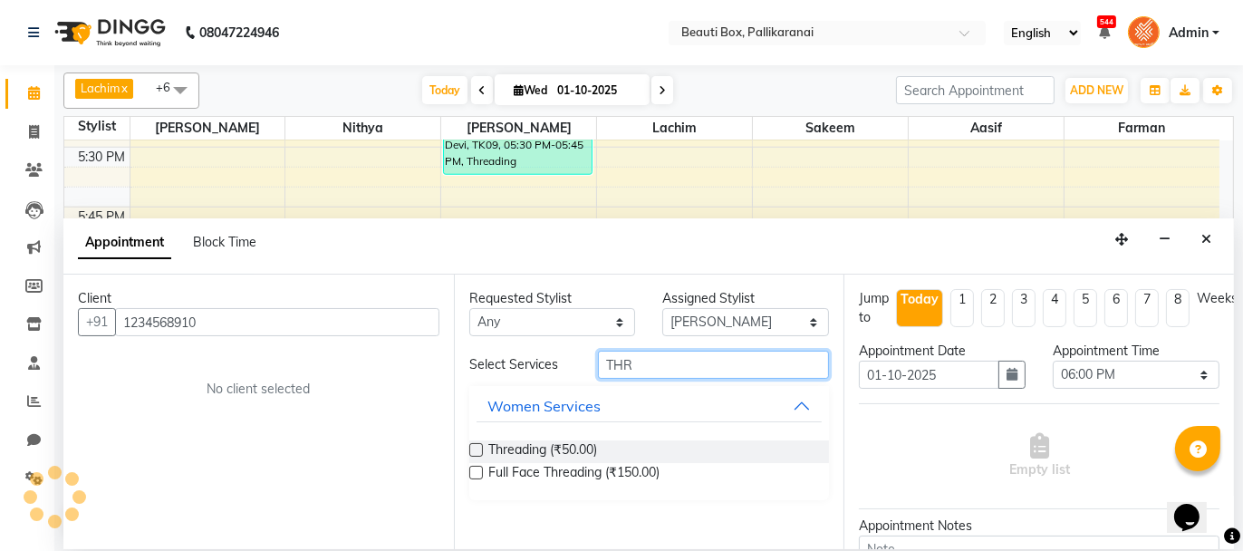
type input "THR"
click at [474, 445] on label at bounding box center [476, 450] width 14 height 14
click at [474, 446] on input "checkbox" at bounding box center [475, 452] width 12 height 12
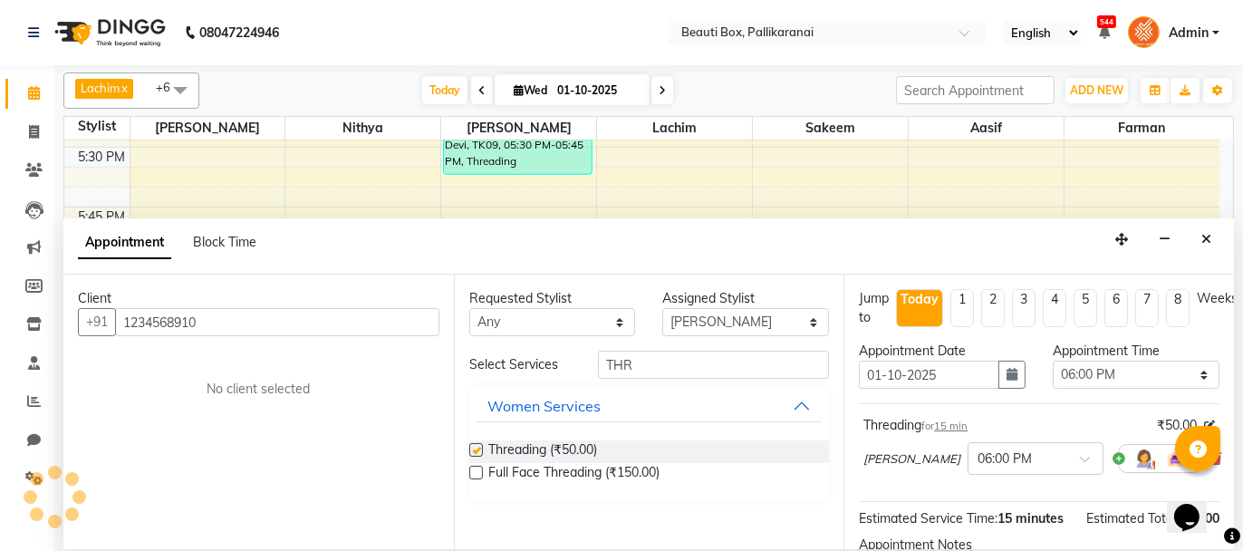
checkbox input "false"
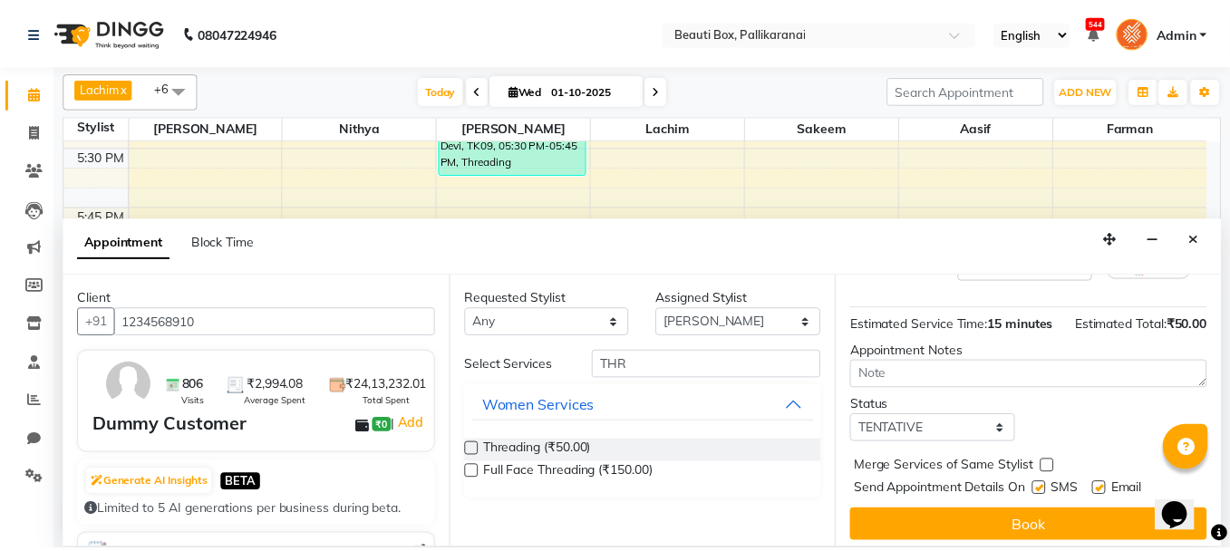
scroll to position [219, 0]
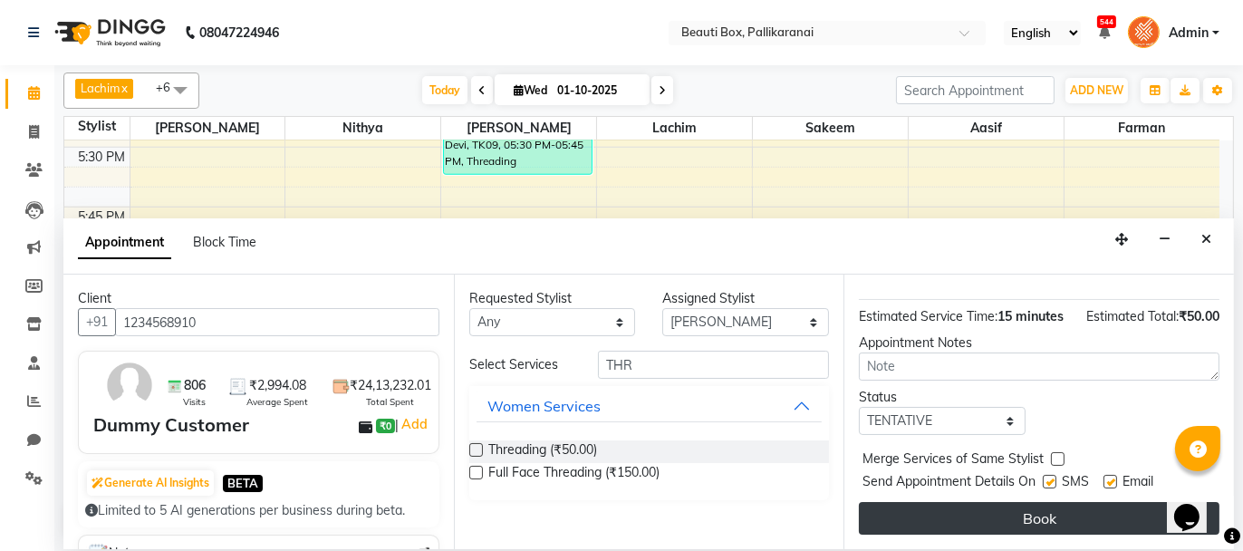
click at [1038, 511] on button "Book" at bounding box center [1039, 518] width 361 height 33
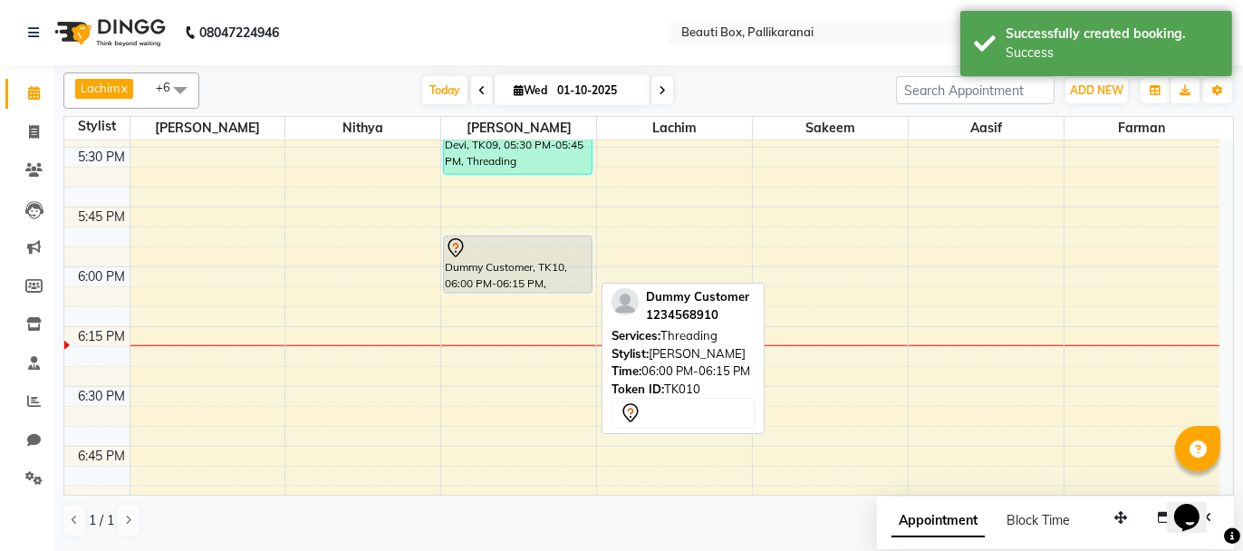
click at [511, 264] on div "Dummy Customer, TK10, 06:00 PM-06:15 PM, Threading" at bounding box center [518, 264] width 148 height 56
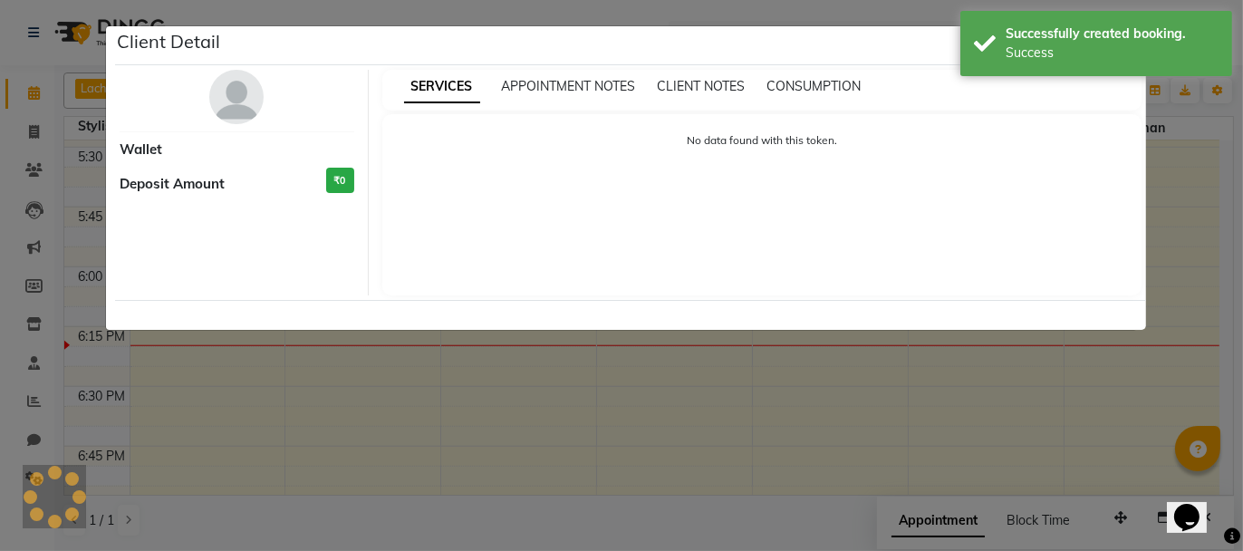
select select "7"
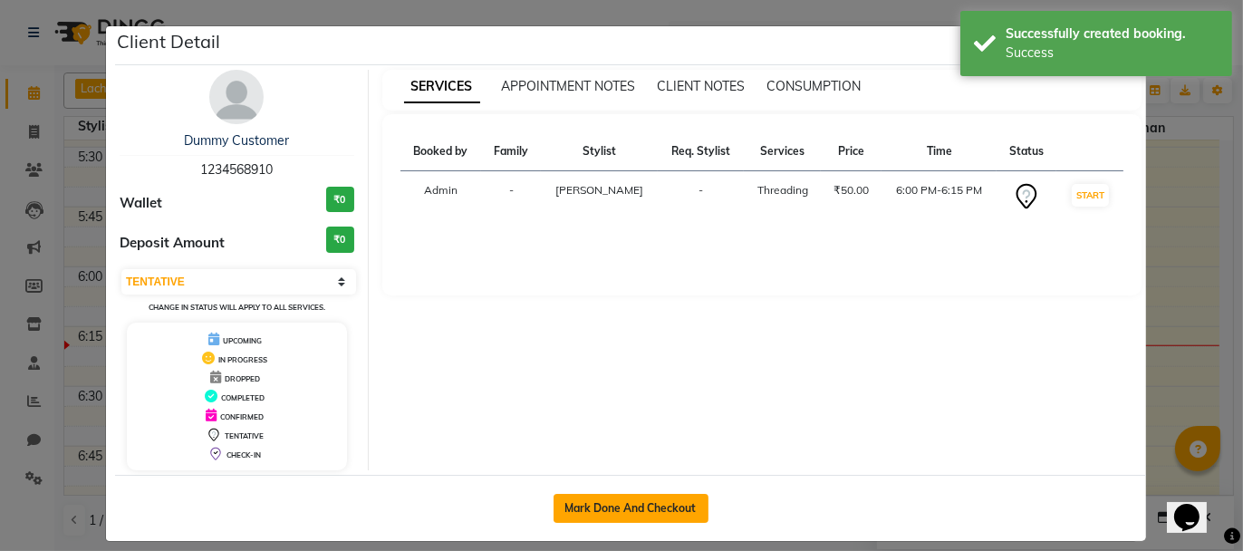
click at [630, 506] on button "Mark Done And Checkout" at bounding box center [631, 508] width 155 height 29
select select "service"
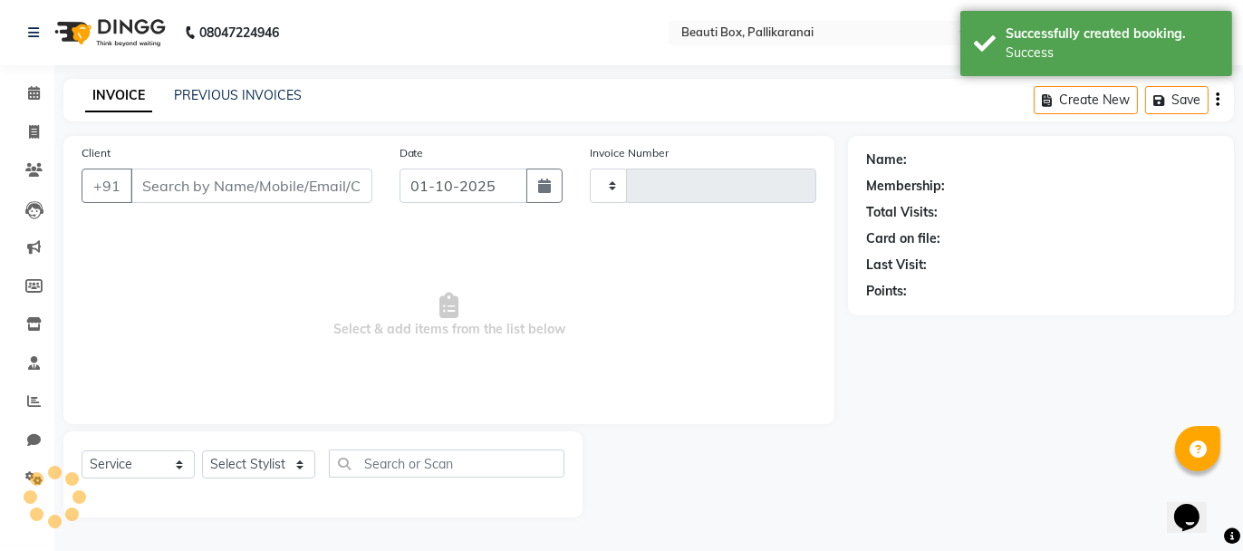
type input "2899"
select select "11"
type input "1234568910"
select select "40097"
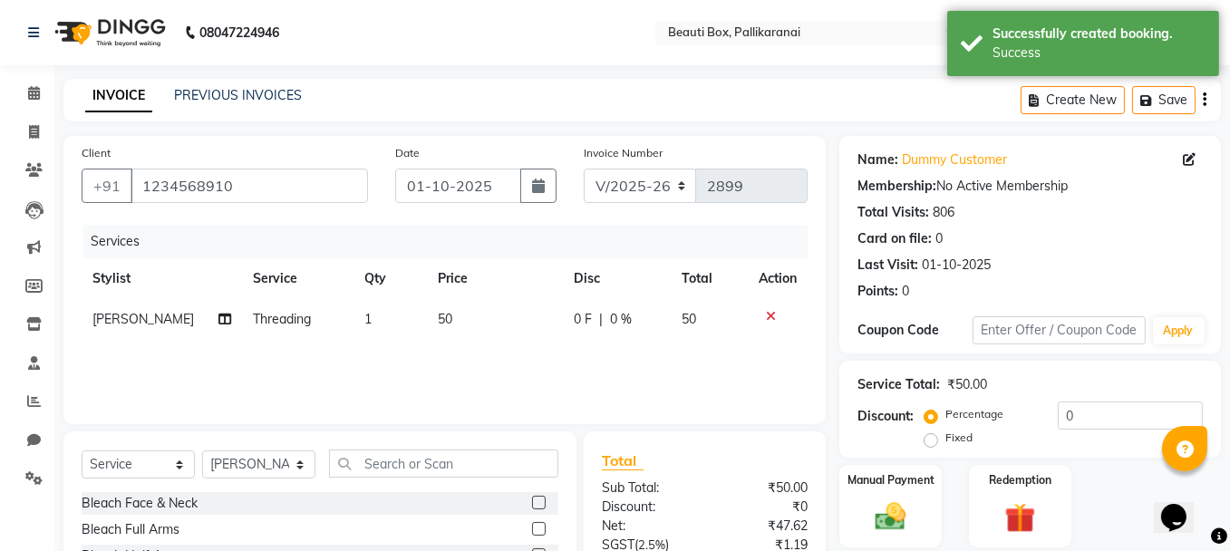
click at [367, 318] on td "1" at bounding box center [390, 319] width 74 height 41
select select "40097"
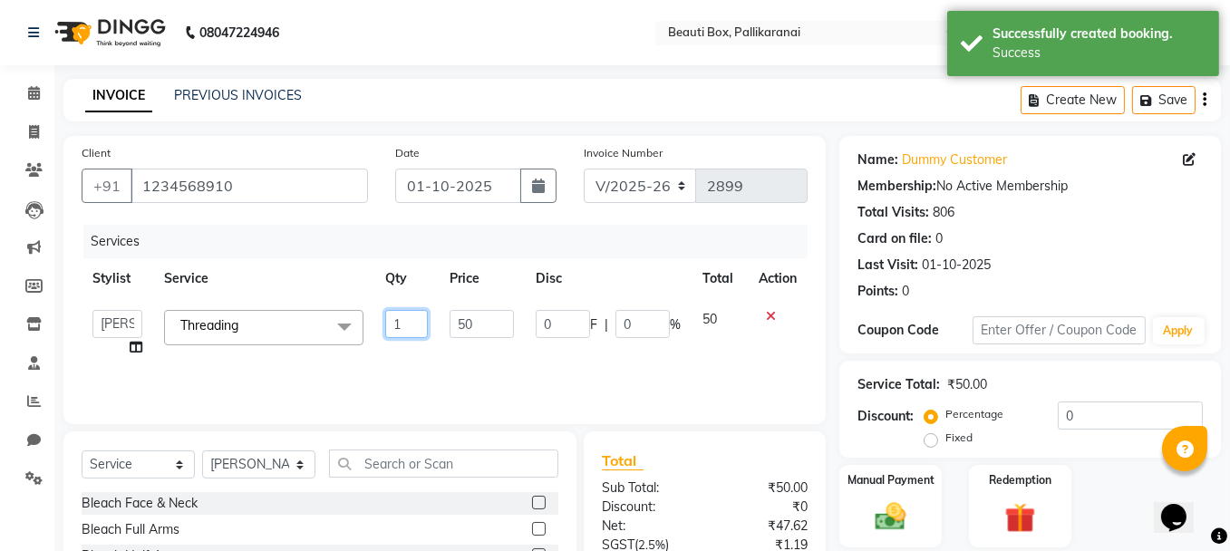
click at [401, 324] on input "1" at bounding box center [406, 324] width 43 height 28
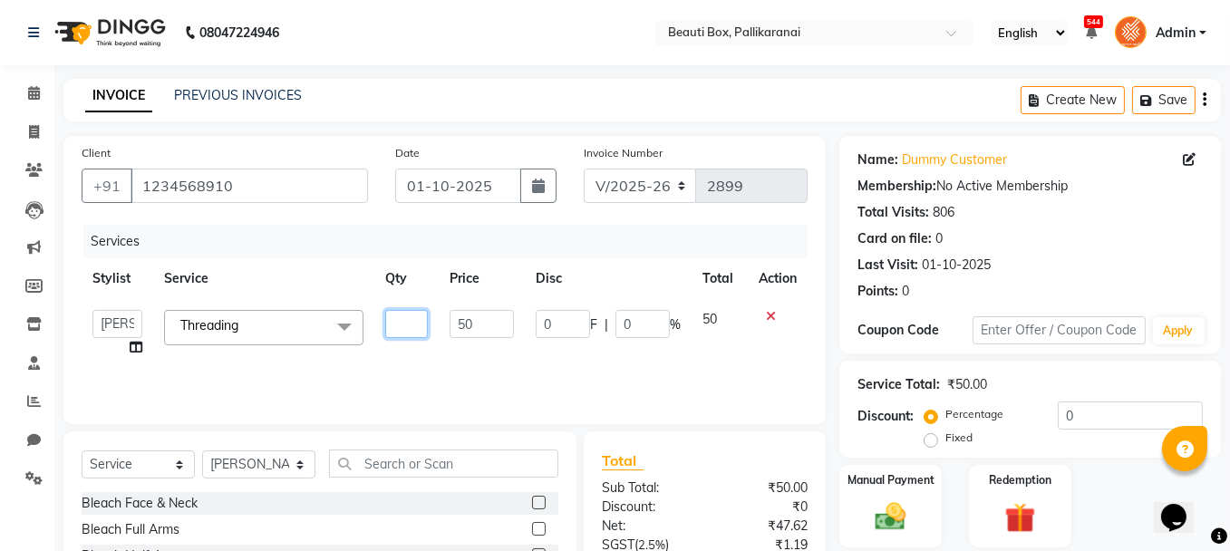
type input "2"
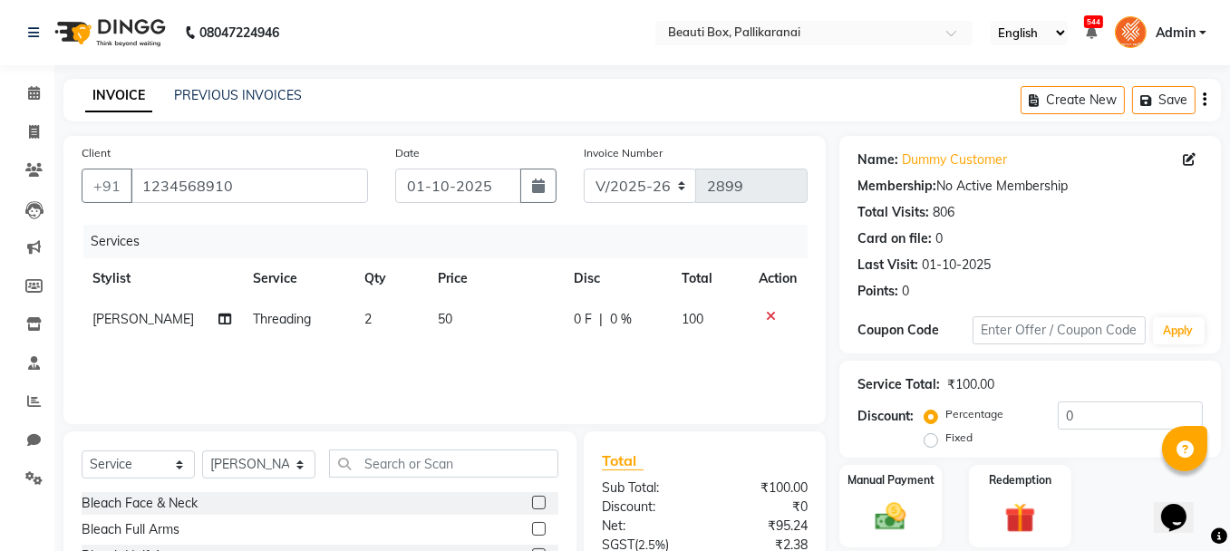
click at [431, 341] on div "Services Stylist Service Qty Price Disc Total Action [PERSON_NAME] Threading 2 …" at bounding box center [445, 315] width 726 height 181
click at [925, 502] on div "Manual Payment" at bounding box center [890, 506] width 106 height 86
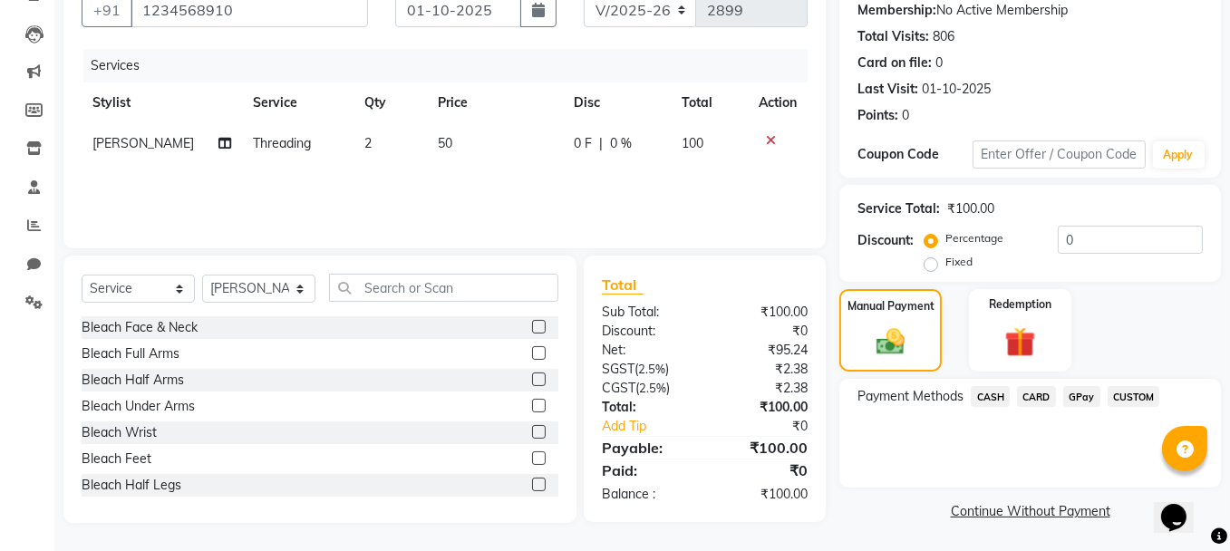
click at [1076, 392] on span "GPay" at bounding box center [1081, 396] width 37 height 21
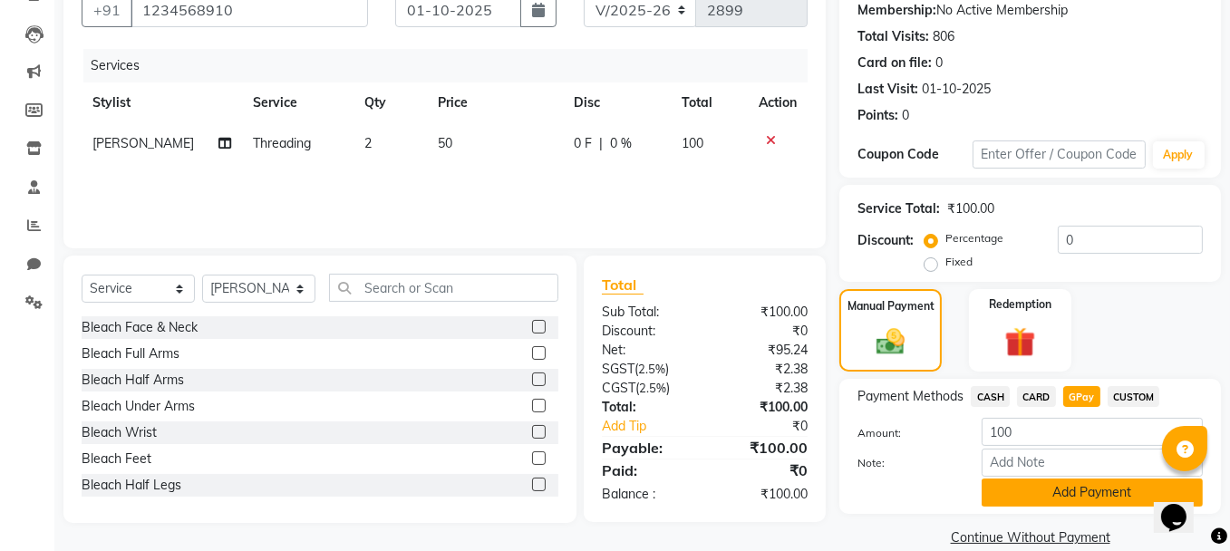
click at [1081, 492] on button "Add Payment" at bounding box center [1091, 492] width 221 height 28
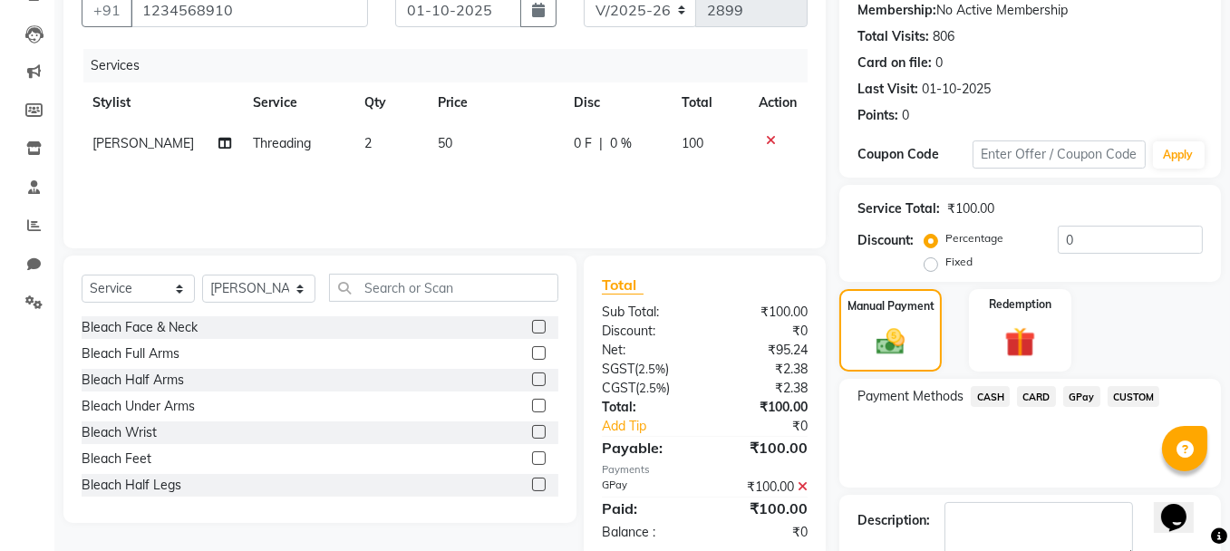
scroll to position [276, 0]
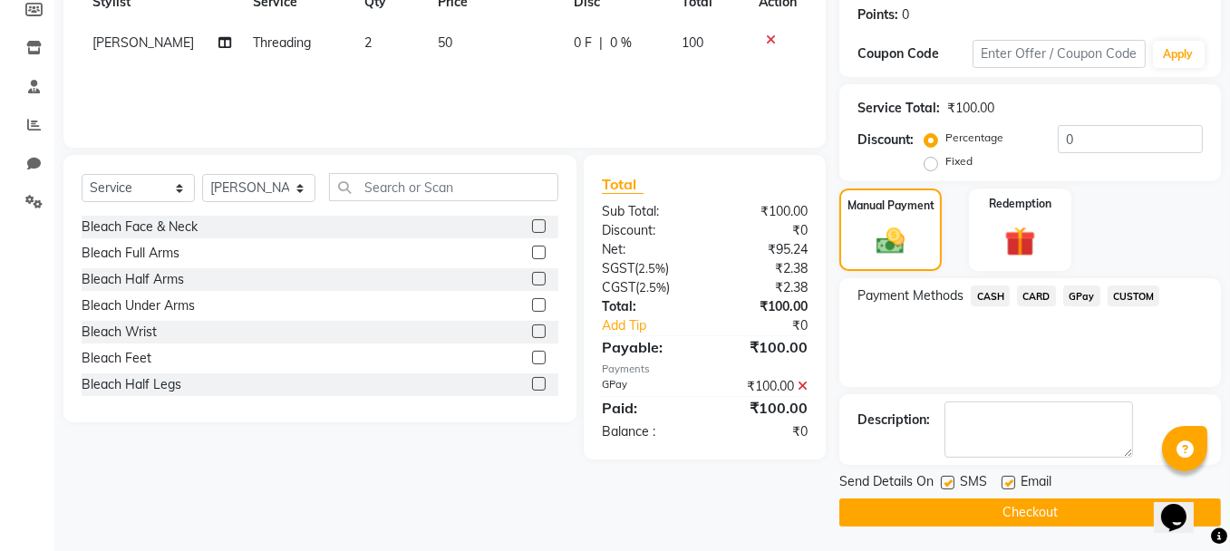
click at [1076, 512] on button "Checkout" at bounding box center [1029, 512] width 381 height 28
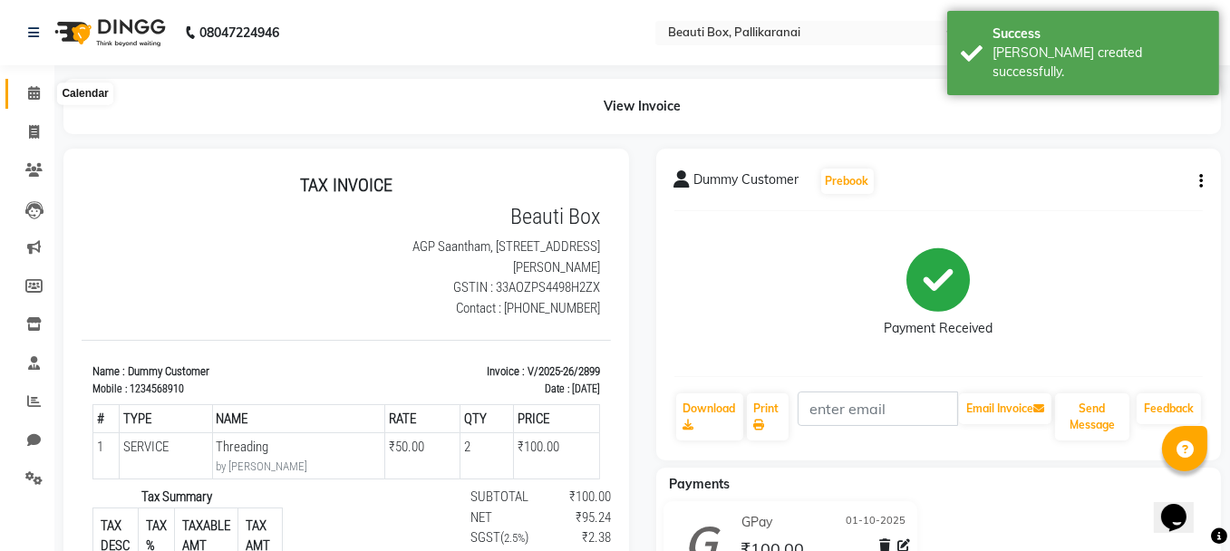
click at [32, 94] on icon at bounding box center [34, 93] width 12 height 14
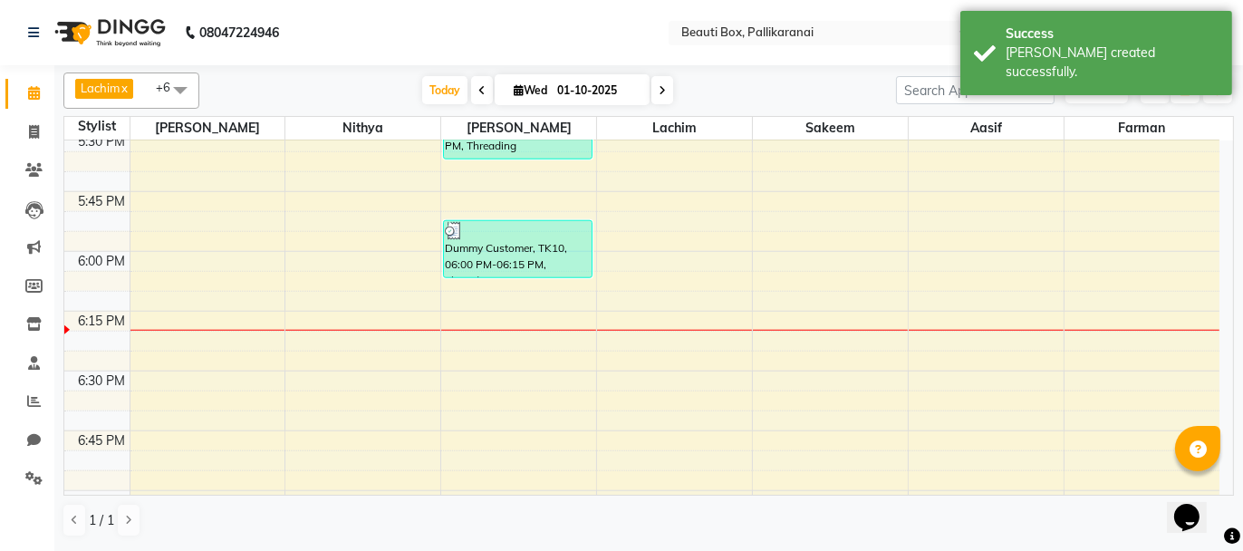
scroll to position [2175, 0]
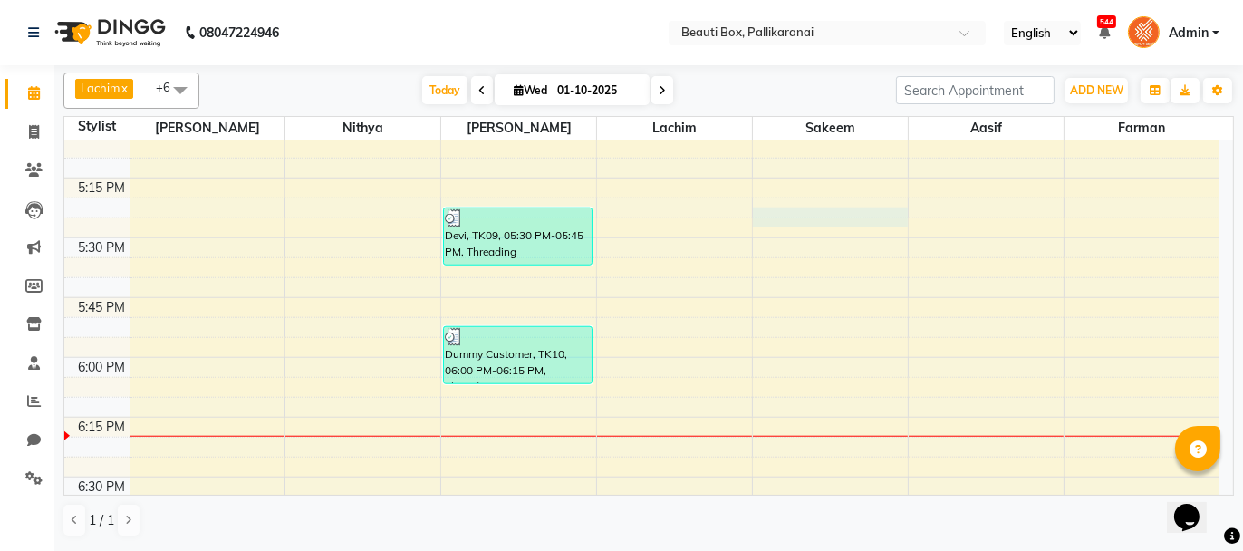
select select "7616"
select select "tentative"
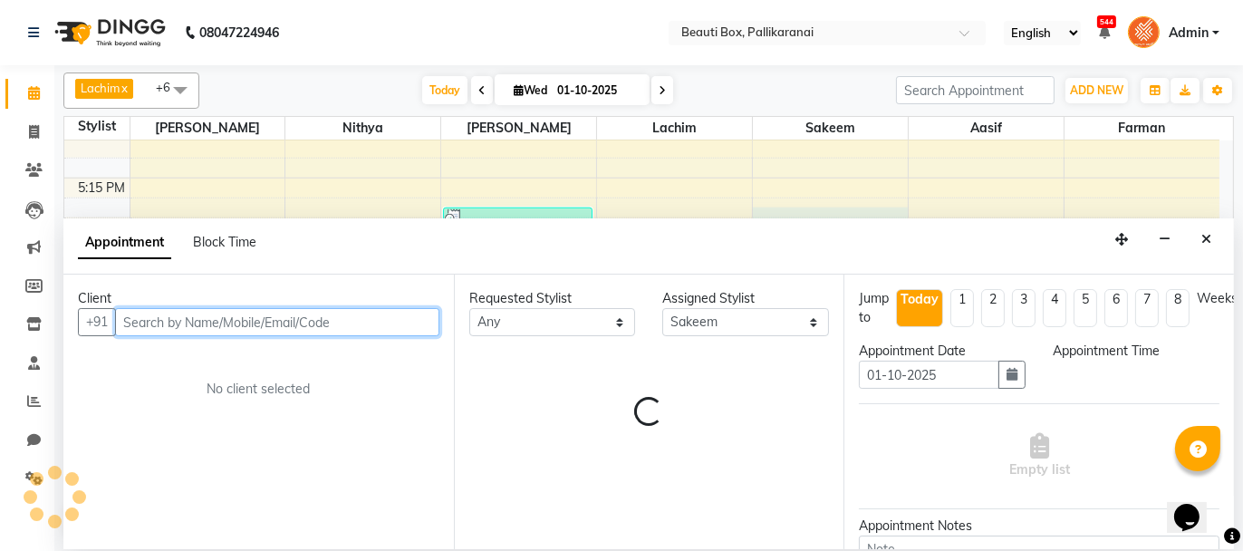
select select "1050"
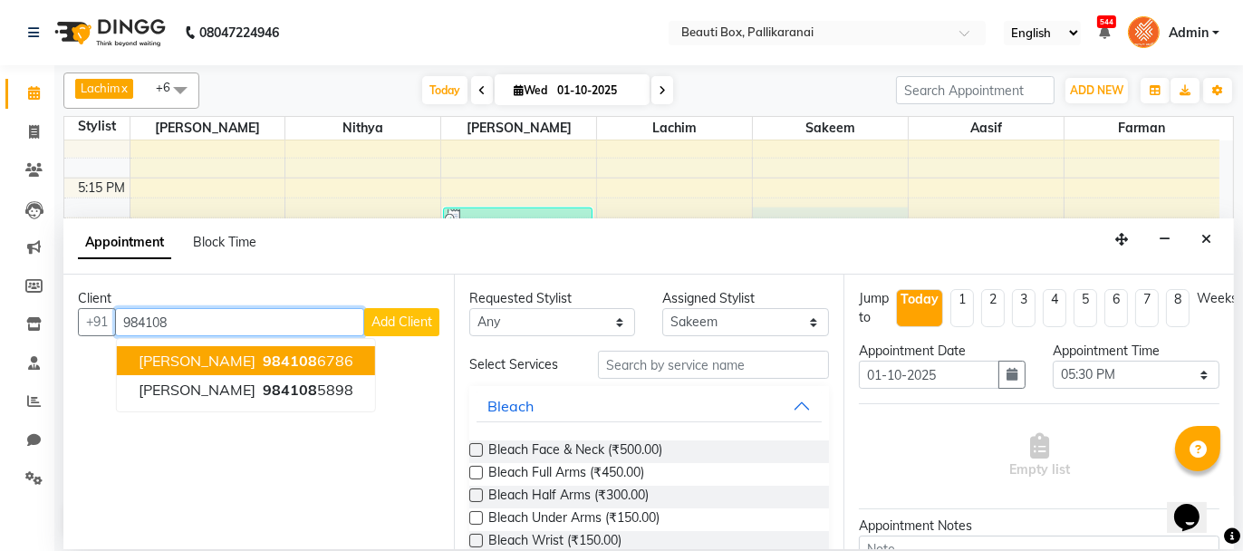
click at [263, 355] on button "[PERSON_NAME] 984108 6786" at bounding box center [246, 360] width 258 height 29
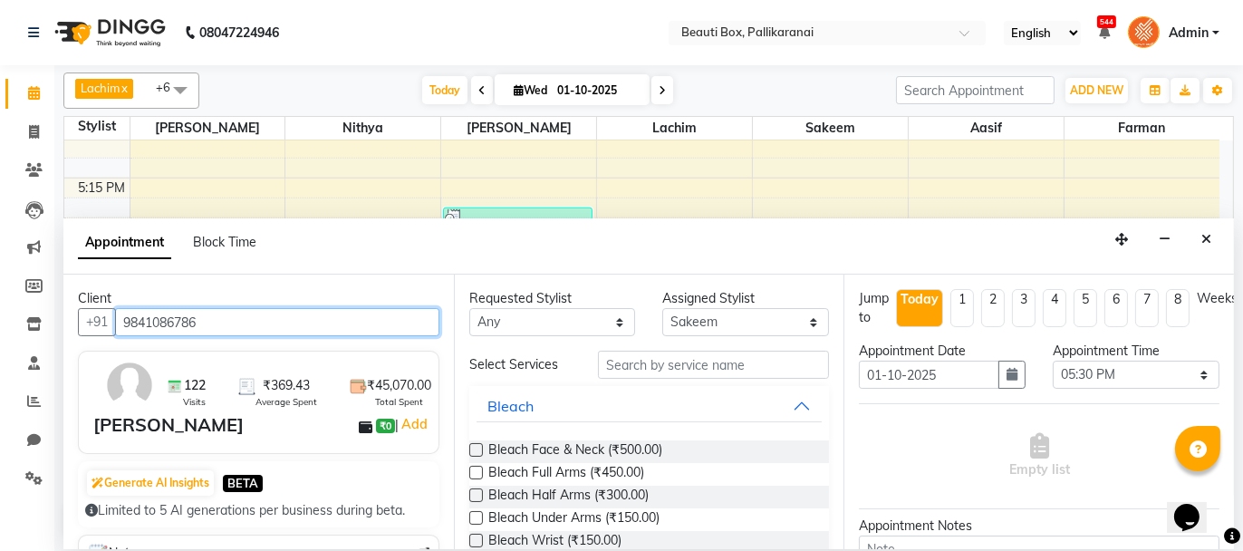
type input "9841086786"
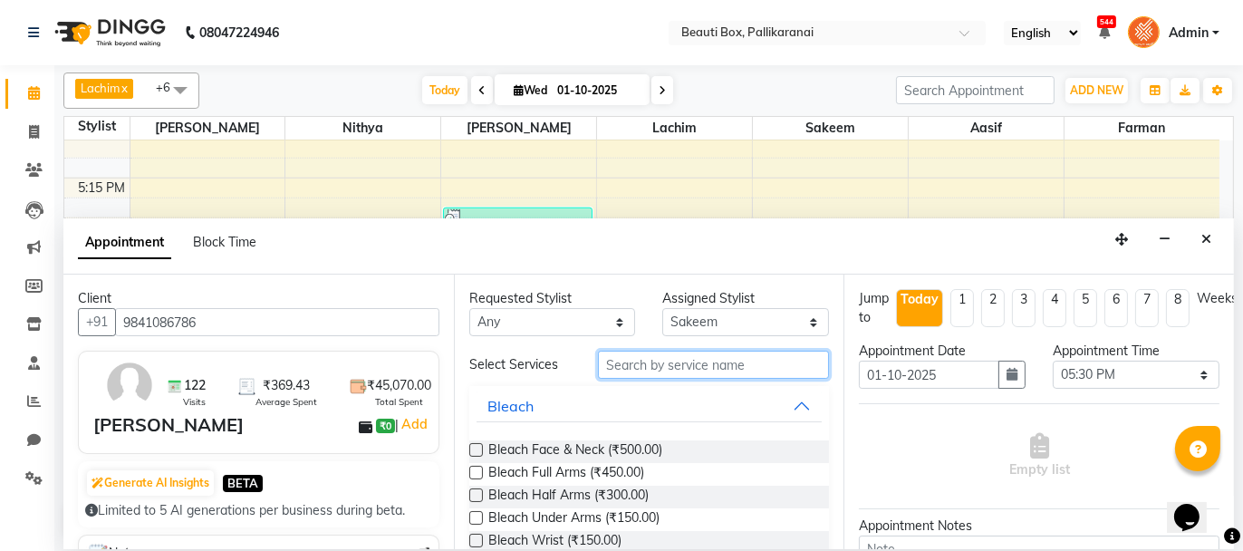
click at [642, 368] on input "text" at bounding box center [713, 365] width 231 height 28
type input "PREP"
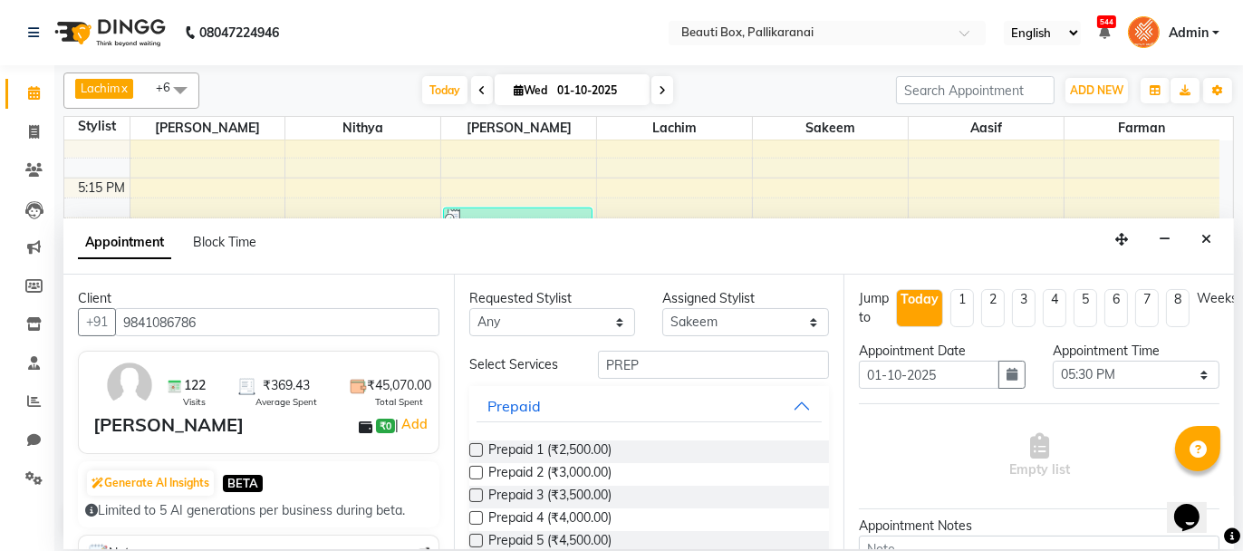
click at [476, 445] on label at bounding box center [476, 450] width 14 height 14
click at [476, 446] on input "checkbox" at bounding box center [475, 452] width 12 height 12
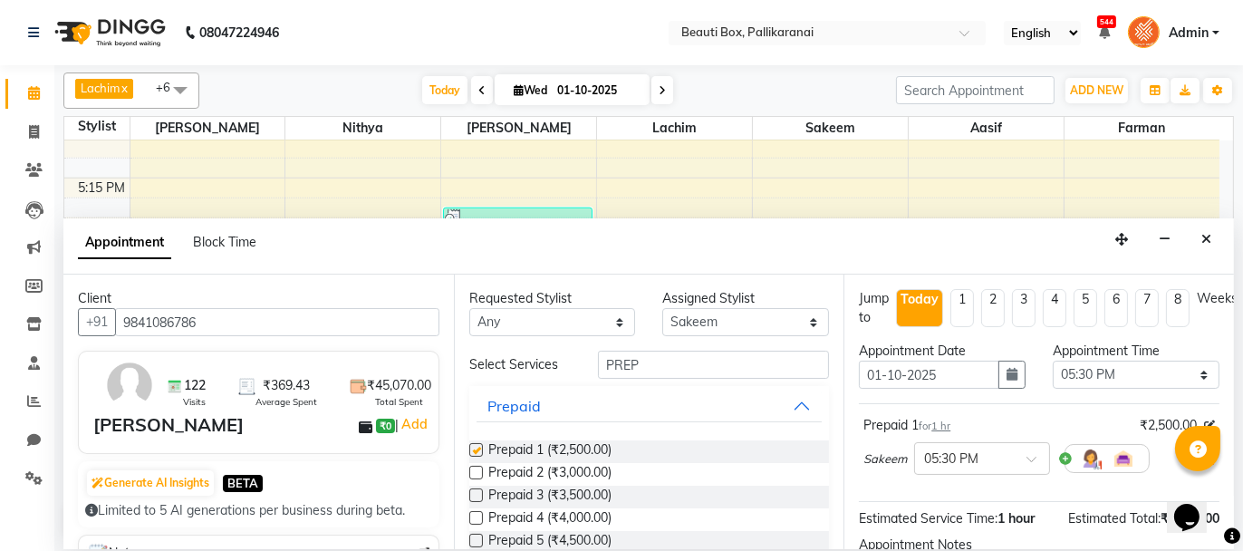
checkbox input "false"
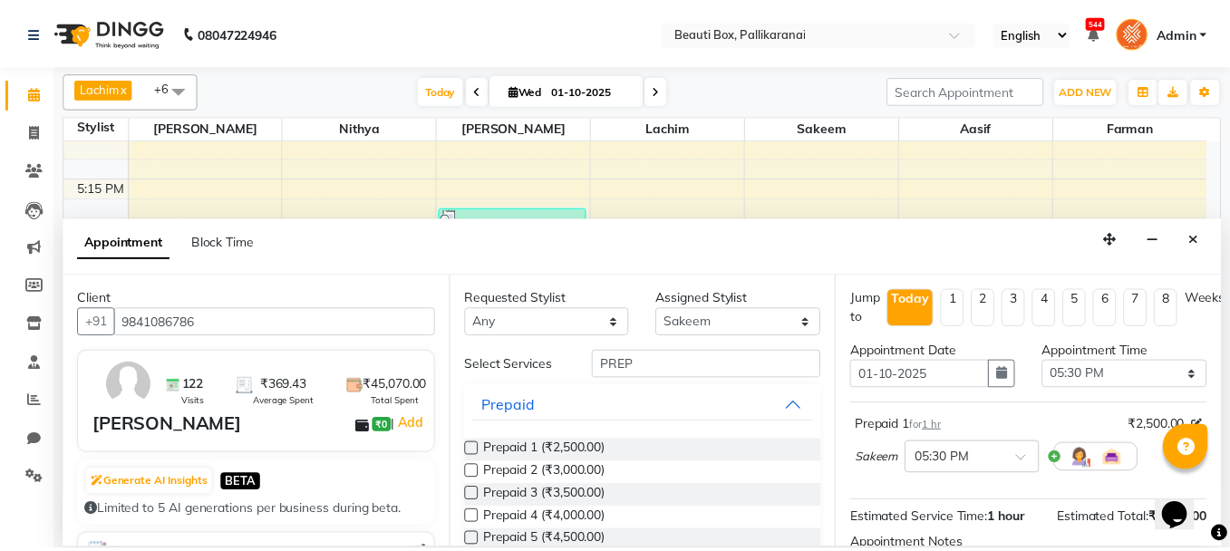
scroll to position [200, 0]
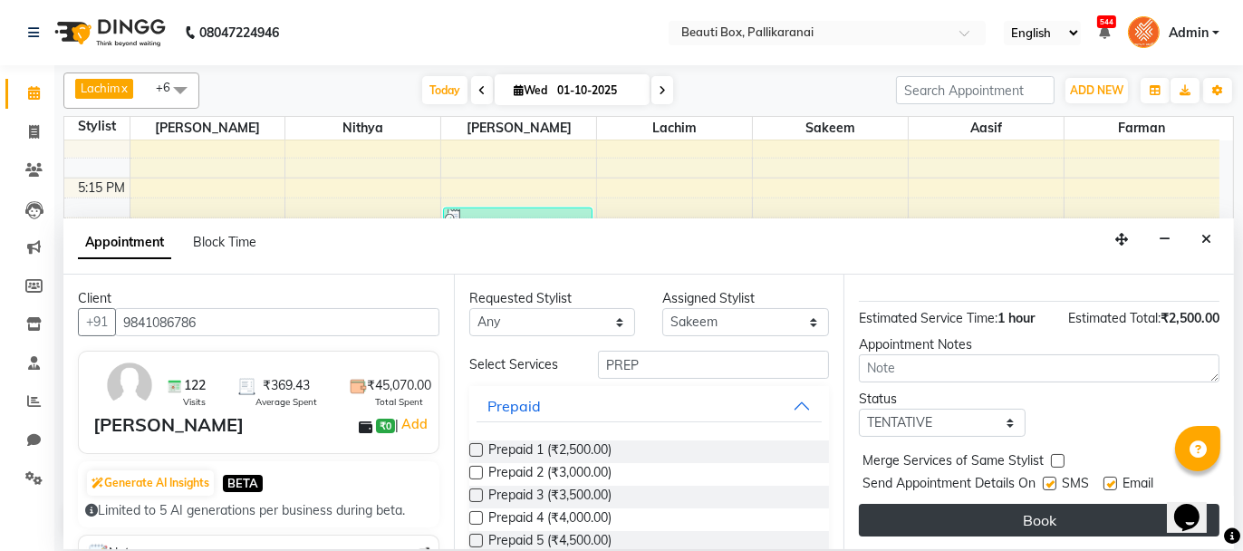
click at [1049, 516] on button "Book" at bounding box center [1039, 520] width 361 height 33
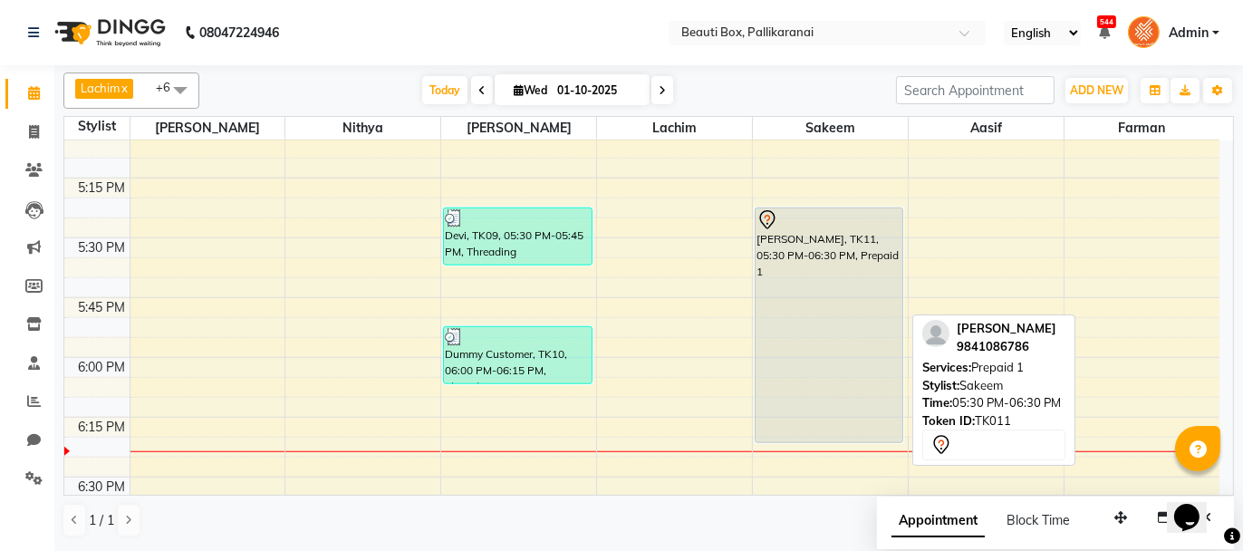
click at [835, 283] on div "[PERSON_NAME], TK11, 05:30 PM-06:30 PM, Prepaid 1" at bounding box center [830, 325] width 148 height 234
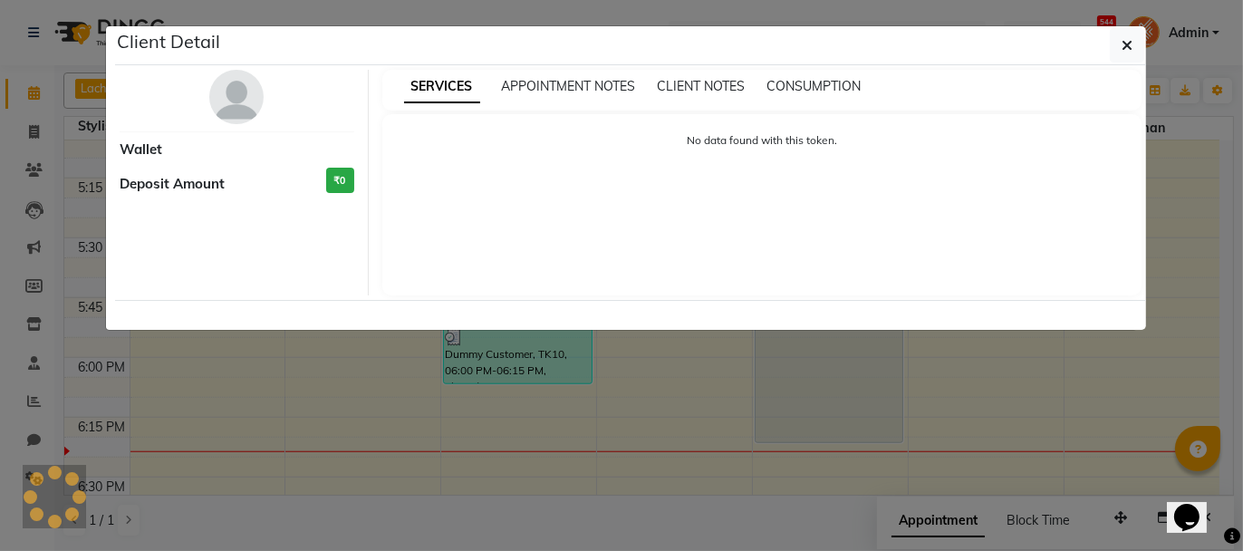
select select "7"
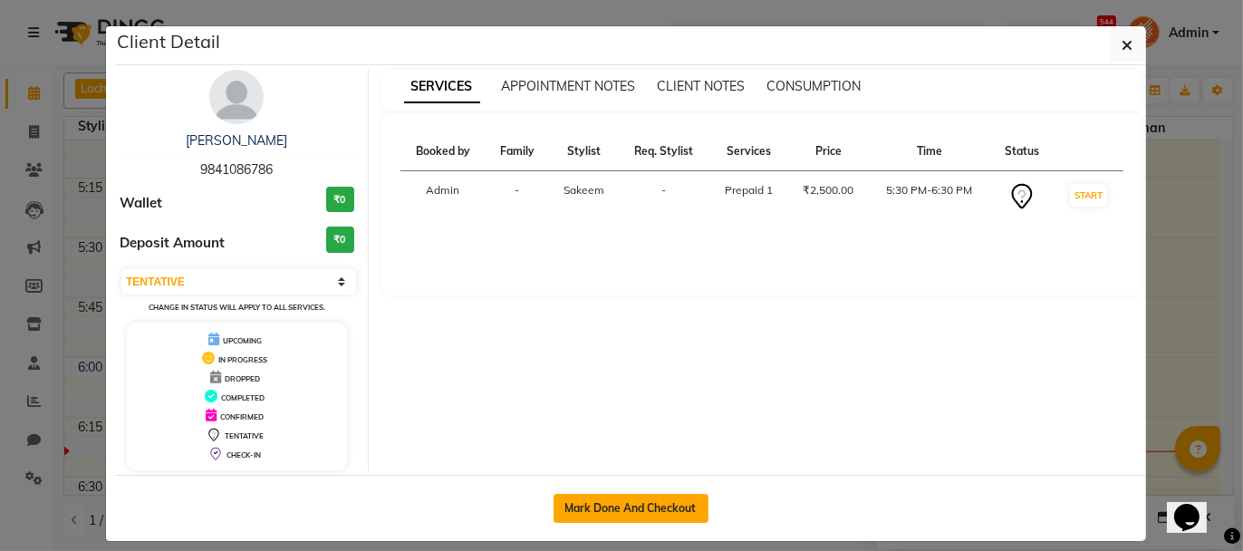
click at [654, 505] on button "Mark Done And Checkout" at bounding box center [631, 508] width 155 height 29
select select "service"
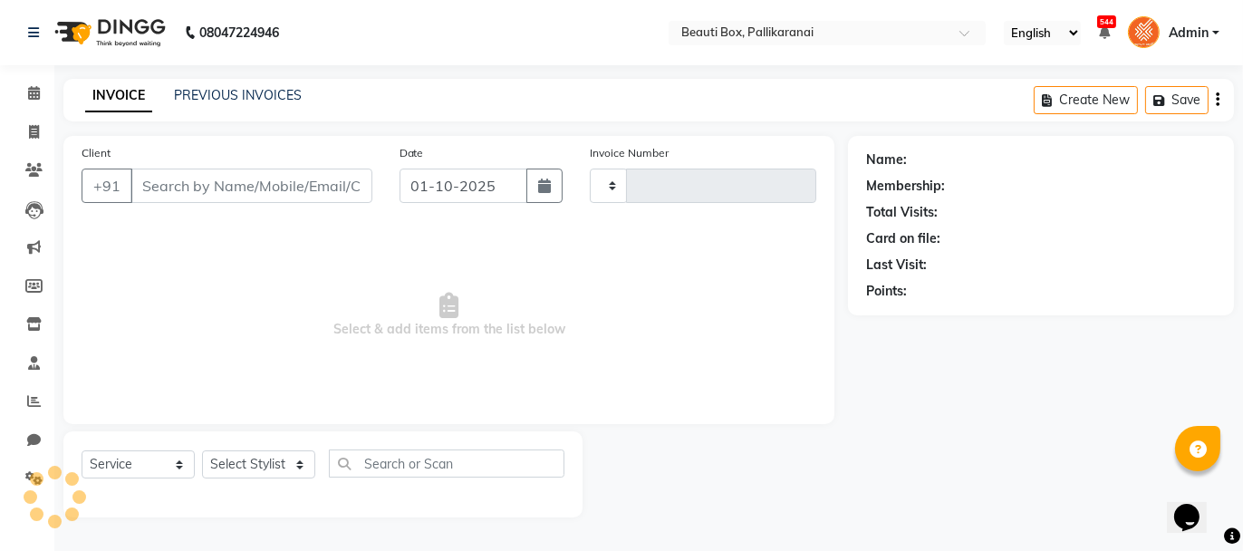
type input "2900"
select select "11"
type input "9841086786"
select select "7616"
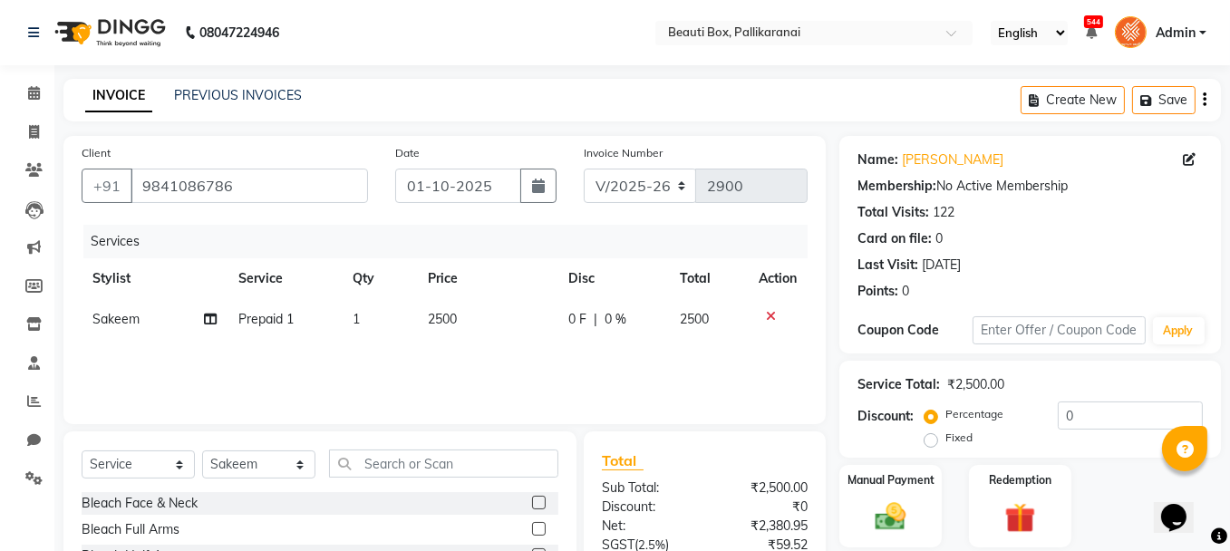
click at [450, 343] on div "Services Stylist Service Qty Price Disc Total Action Sakeem Prepaid 1 1 2500 0 …" at bounding box center [445, 315] width 726 height 181
click at [448, 361] on div "Services Stylist Service Qty Price Disc Total Action Sakeem Prepaid 1 1 2500 0 …" at bounding box center [445, 315] width 726 height 181
click at [461, 327] on td "2500" at bounding box center [487, 319] width 140 height 41
select select "7616"
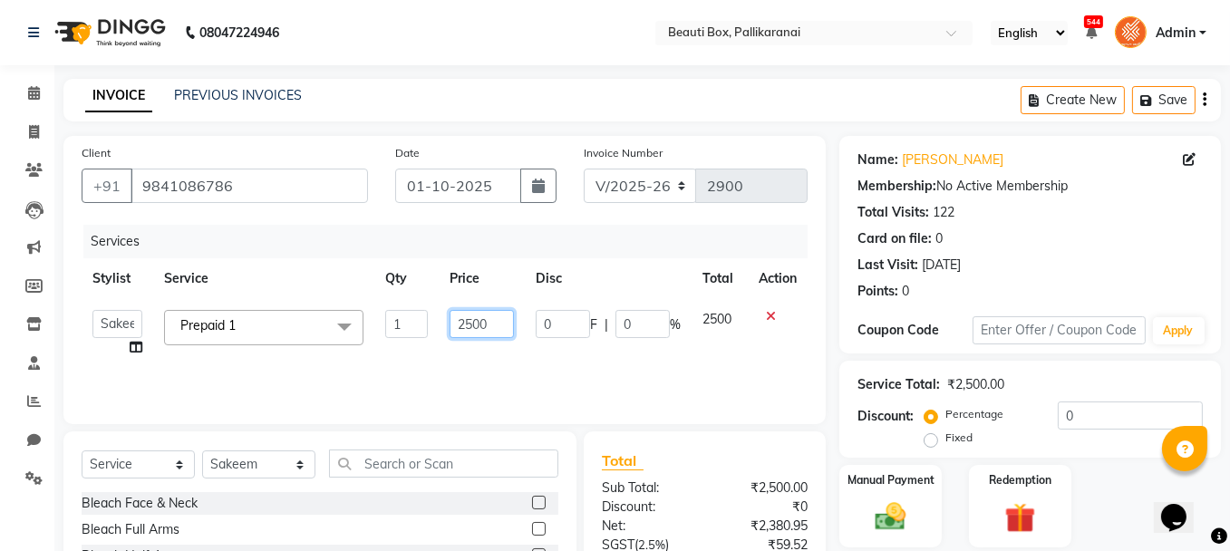
click at [471, 321] on input "2500" at bounding box center [481, 324] width 64 height 28
type input "2000"
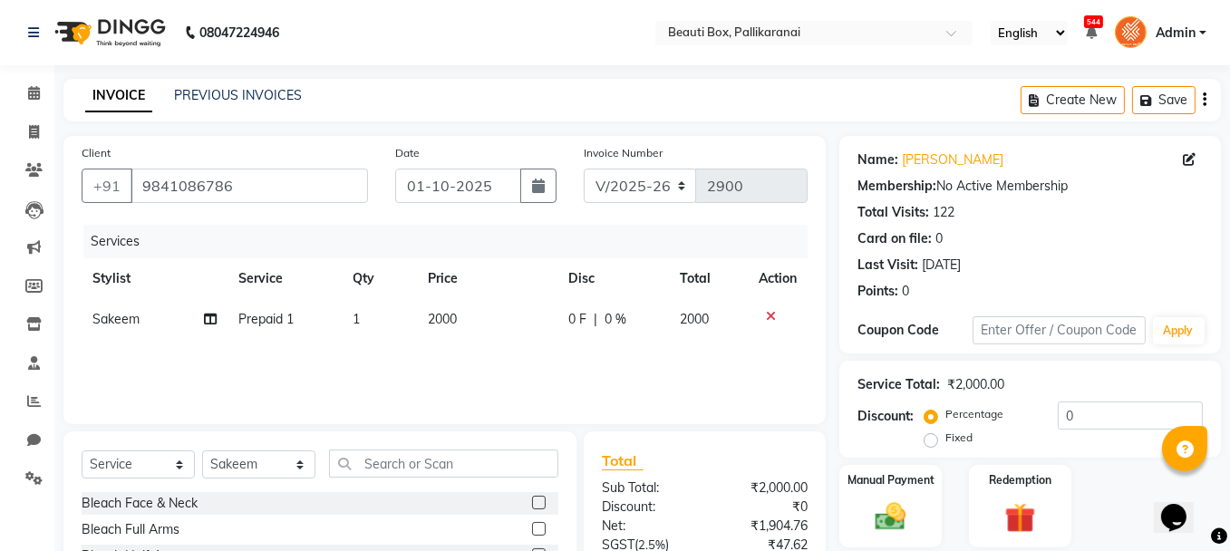
click at [486, 358] on div "Services Stylist Service Qty Price Disc Total Action Sakeem Prepaid [DATE] 0 F …" at bounding box center [445, 315] width 726 height 181
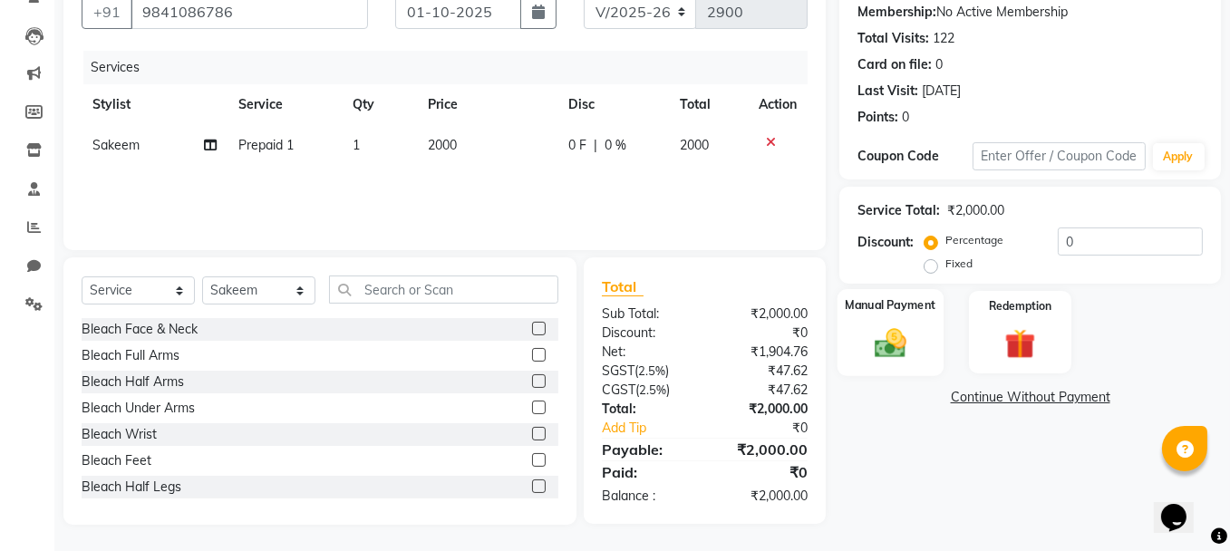
click at [912, 336] on img at bounding box center [890, 342] width 52 height 36
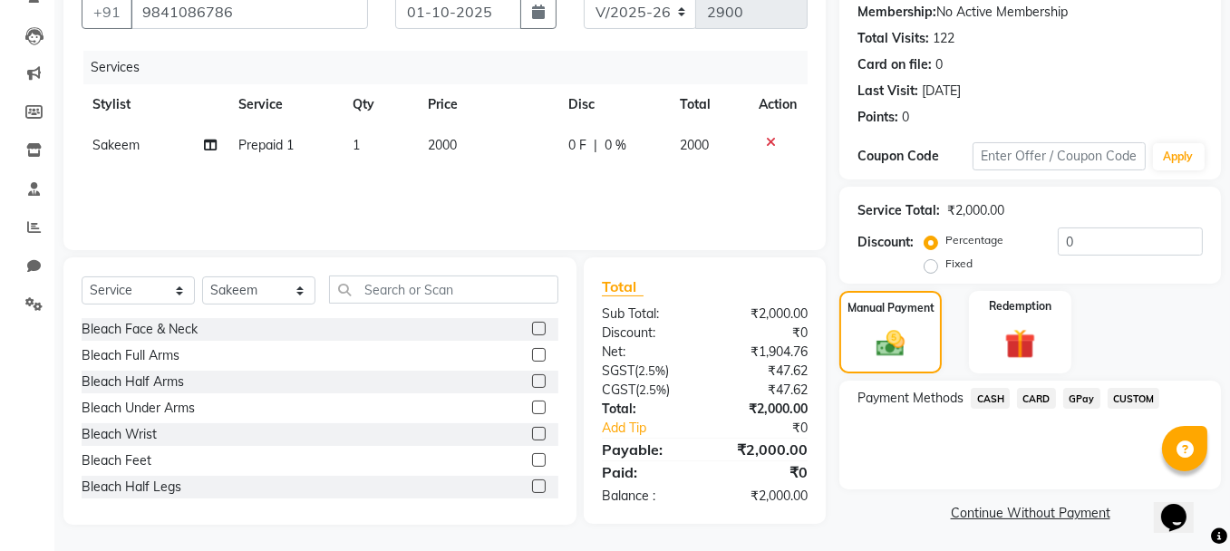
click at [1069, 391] on span "GPay" at bounding box center [1081, 398] width 37 height 21
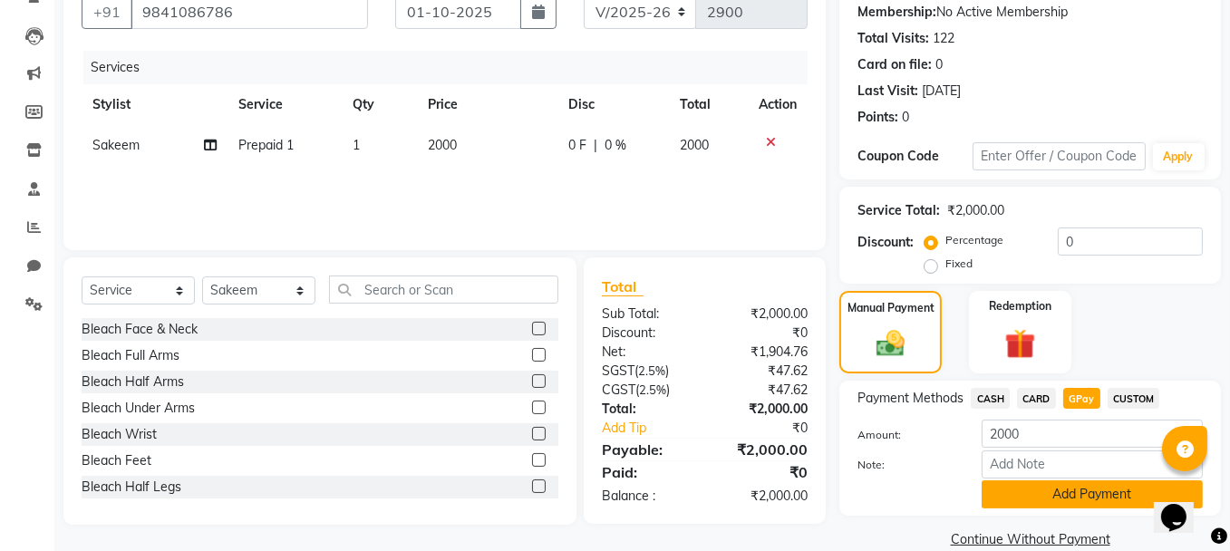
click at [1089, 495] on button "Add Payment" at bounding box center [1091, 494] width 221 height 28
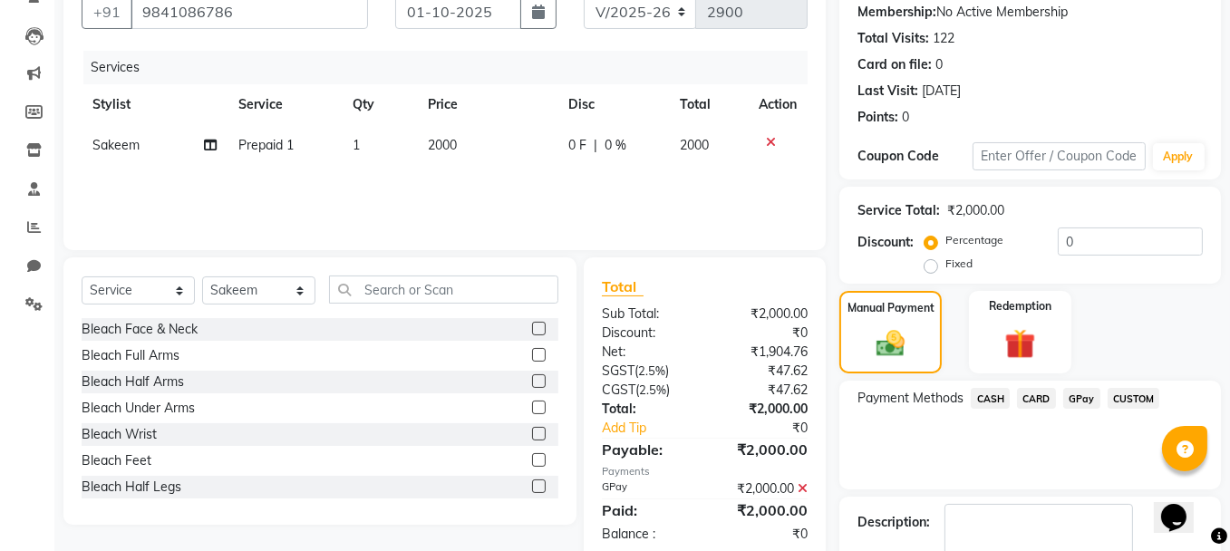
scroll to position [276, 0]
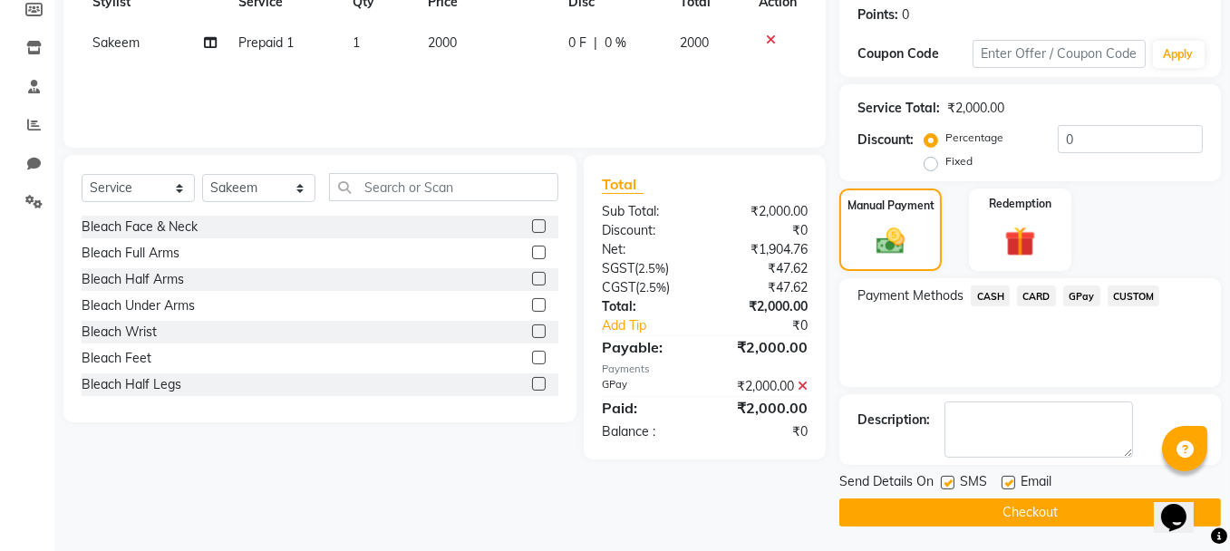
click at [1074, 508] on button "Checkout" at bounding box center [1029, 512] width 381 height 28
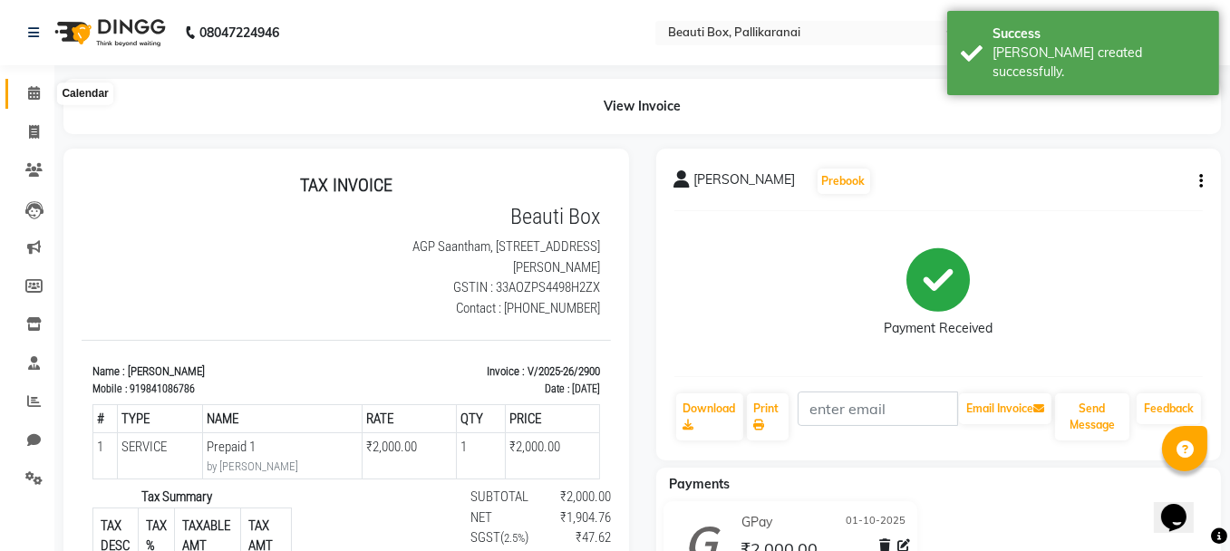
click at [31, 90] on icon at bounding box center [34, 93] width 12 height 14
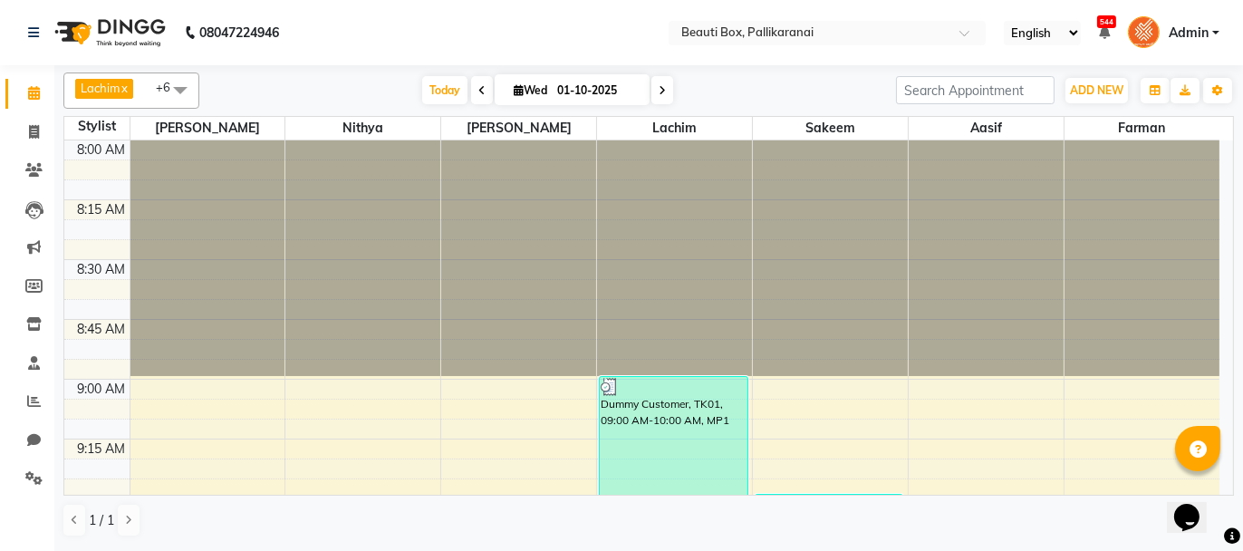
click at [1217, 485] on div "Opens Chat This icon Opens the chat window." at bounding box center [1194, 485] width 43 height 0
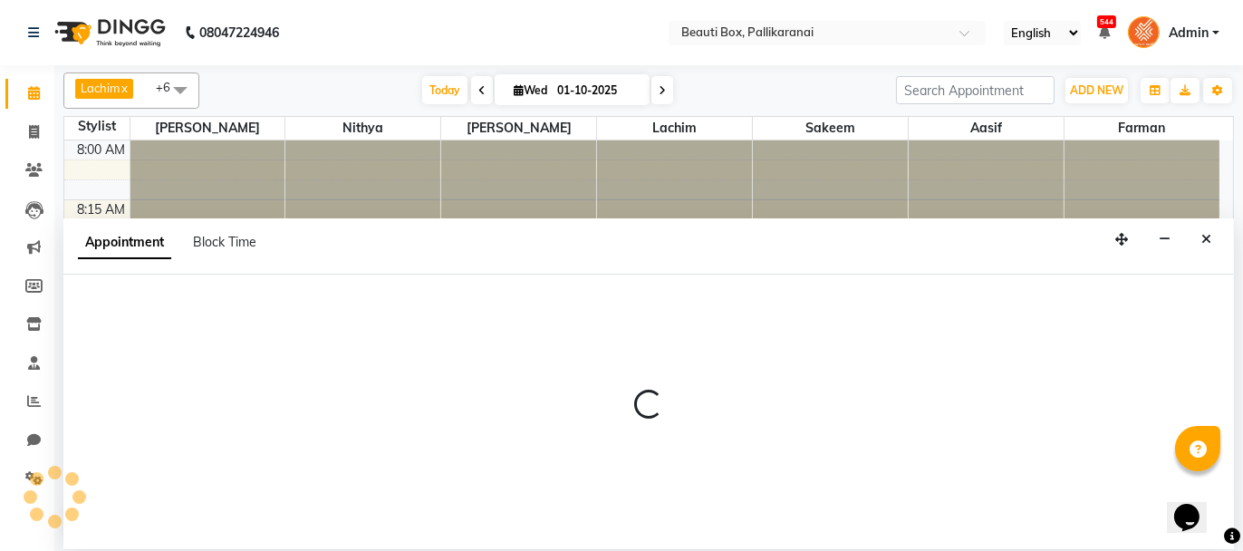
select select "86603"
select select "tentative"
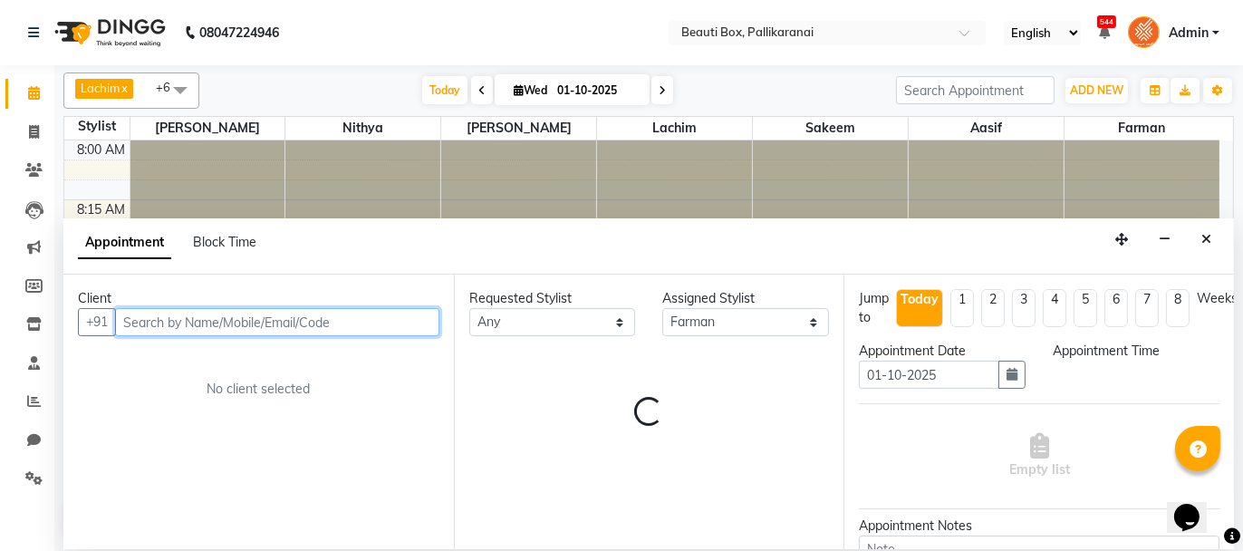
select select "540"
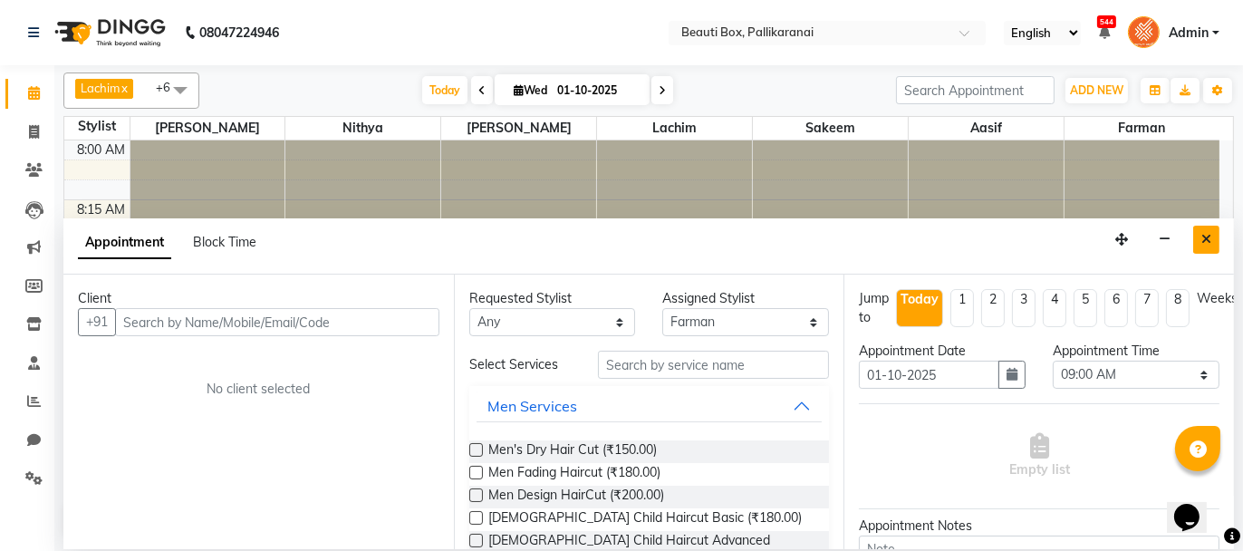
click at [1207, 230] on button "Close" at bounding box center [1206, 240] width 26 height 28
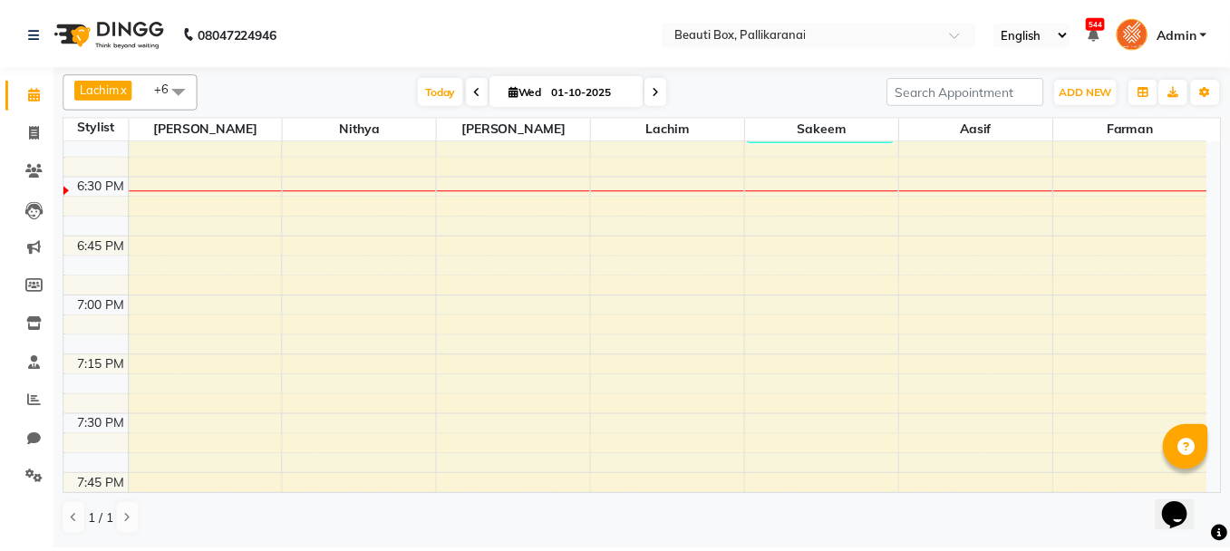
scroll to position [2447, 0]
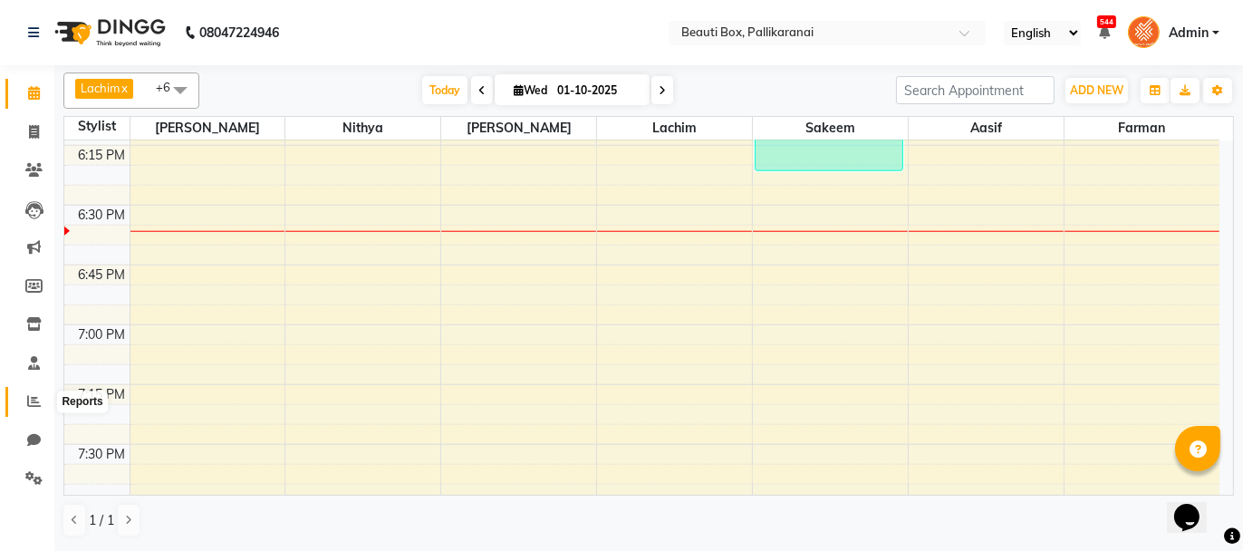
click at [35, 392] on span at bounding box center [34, 401] width 32 height 21
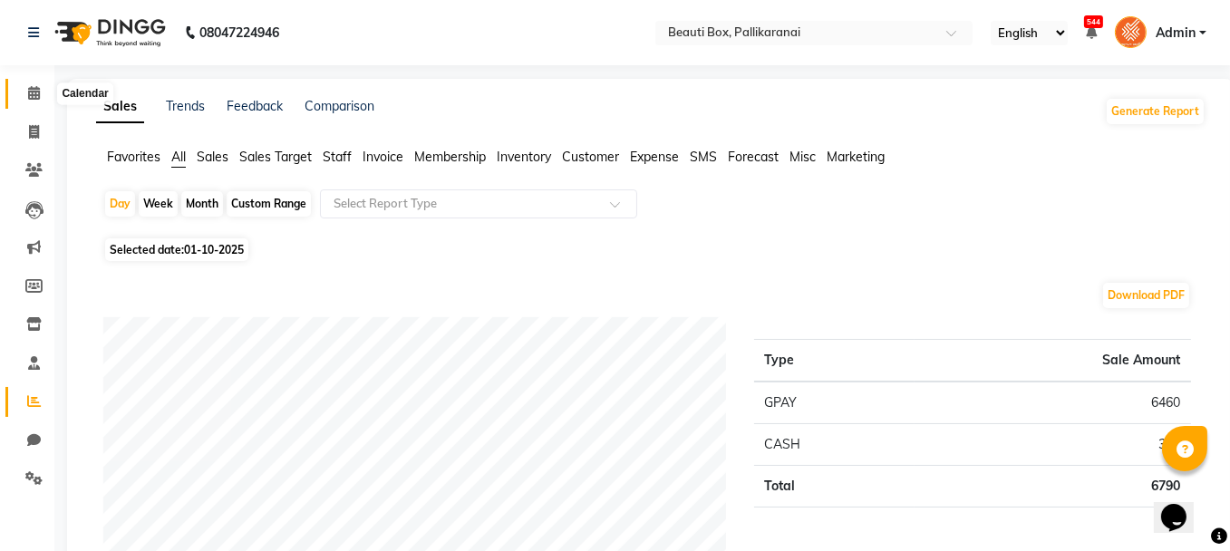
click at [32, 93] on icon at bounding box center [34, 93] width 12 height 14
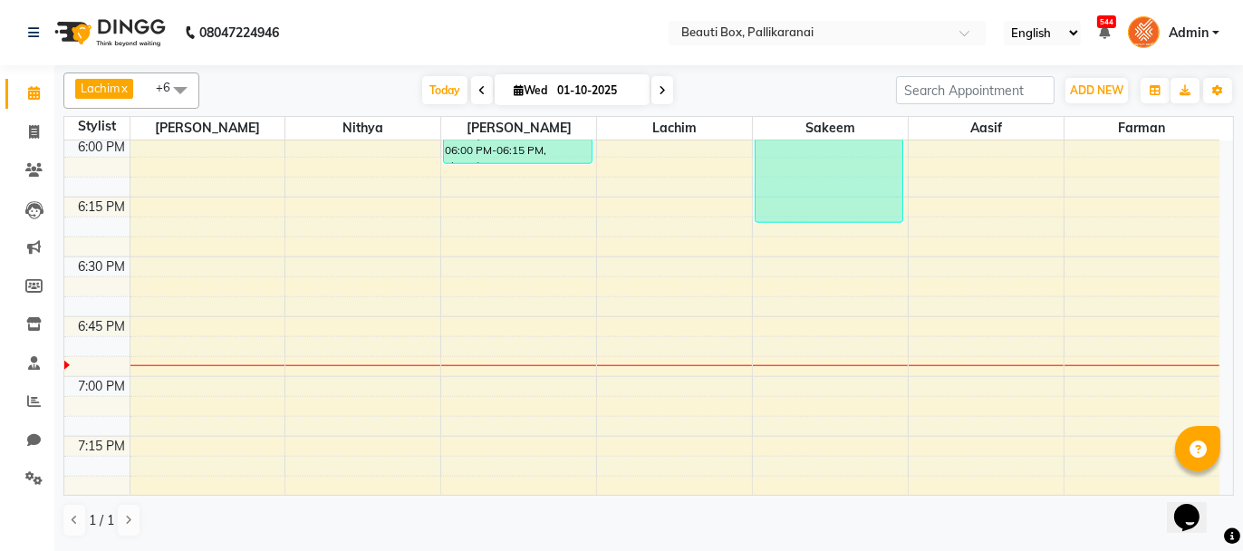
scroll to position [2356, 0]
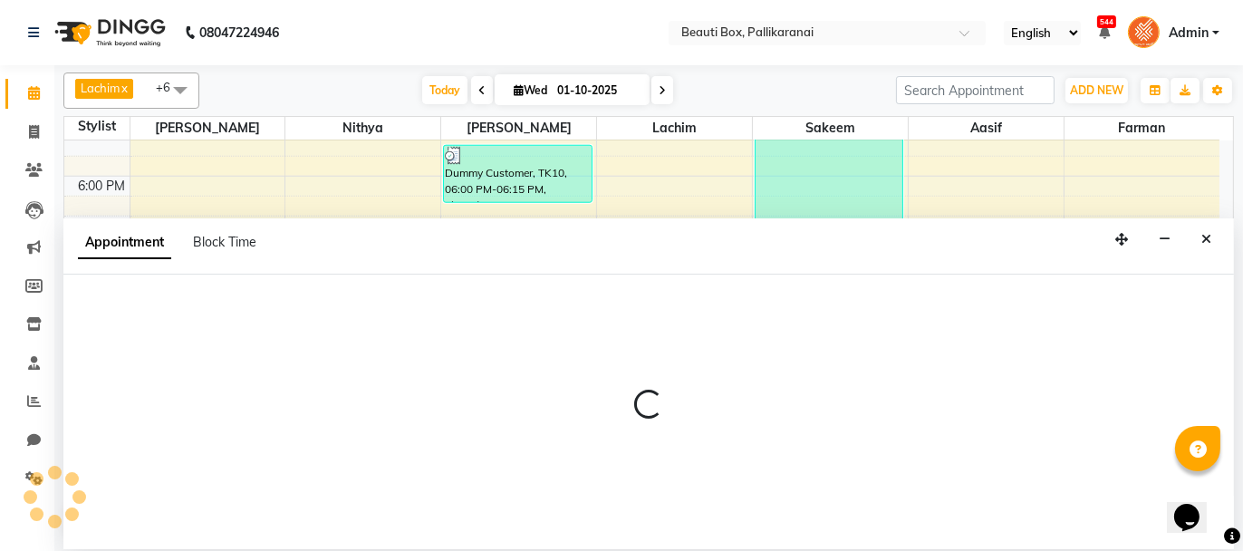
select select "7616"
select select "1110"
select select "tentative"
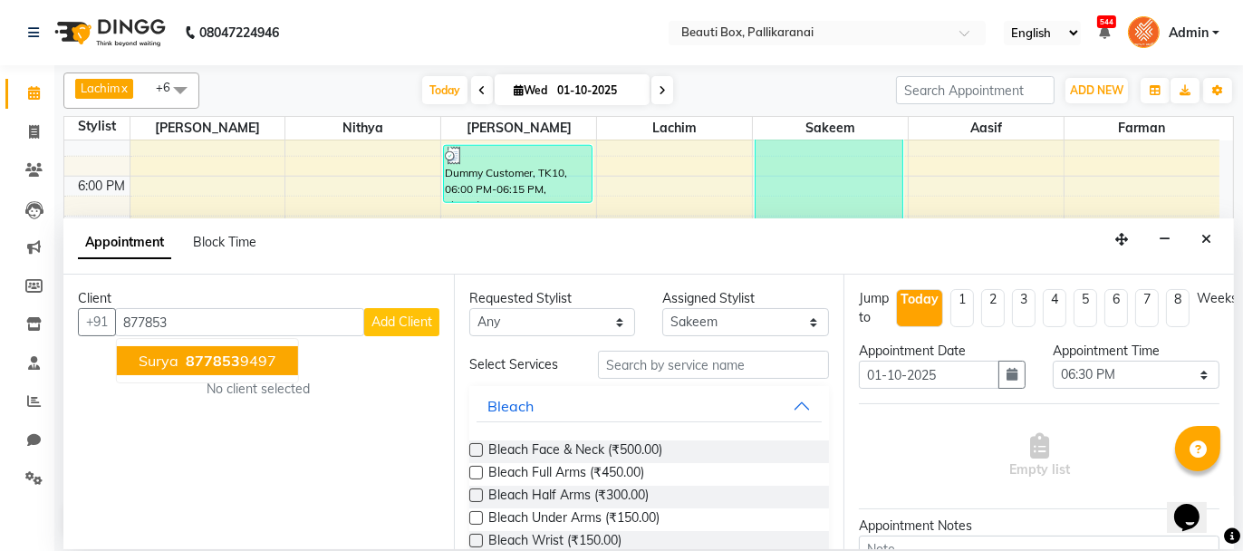
click at [246, 357] on ngb-highlight "877853 9497" at bounding box center [229, 361] width 94 height 18
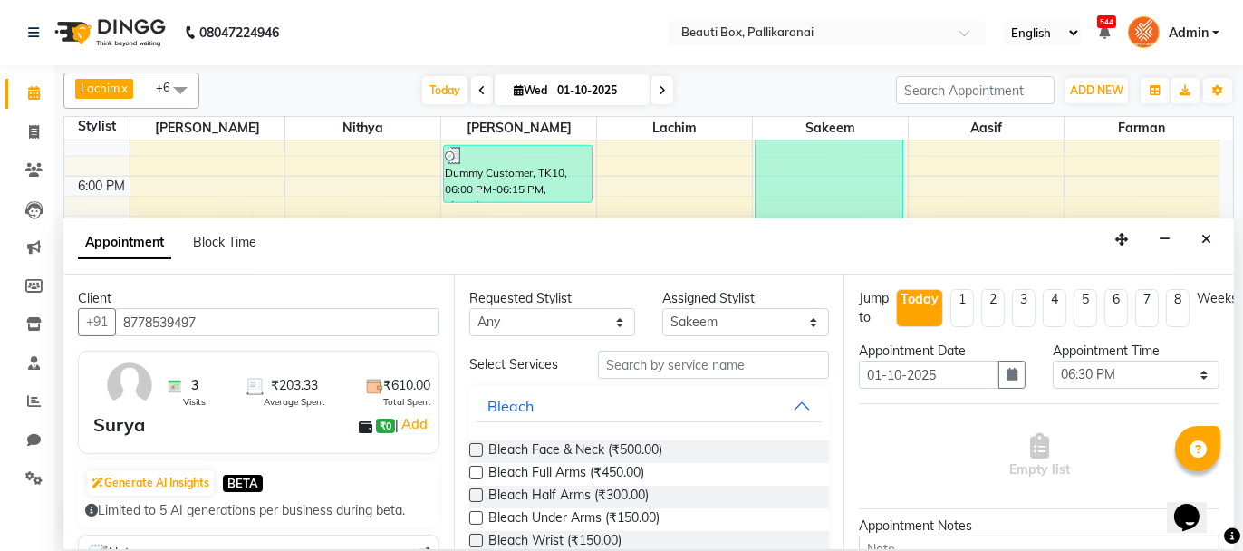
type input "8778539497"
click at [702, 367] on input "text" at bounding box center [713, 365] width 231 height 28
click at [664, 363] on input "T" at bounding box center [713, 365] width 231 height 28
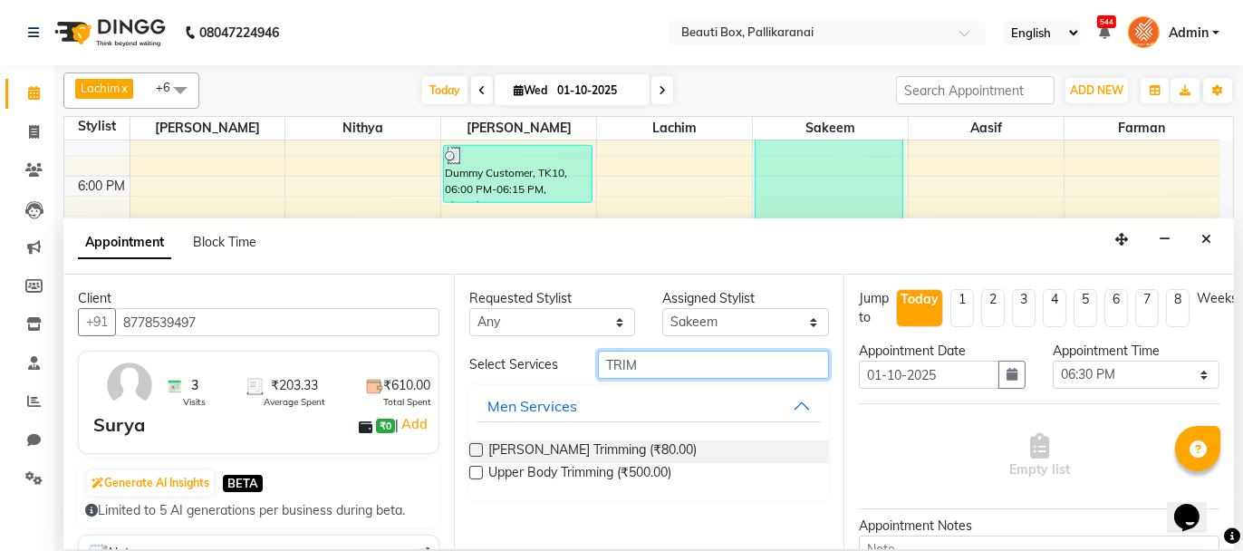
type input "TRIM"
click at [473, 444] on label at bounding box center [476, 450] width 14 height 14
click at [473, 446] on input "checkbox" at bounding box center [475, 452] width 12 height 12
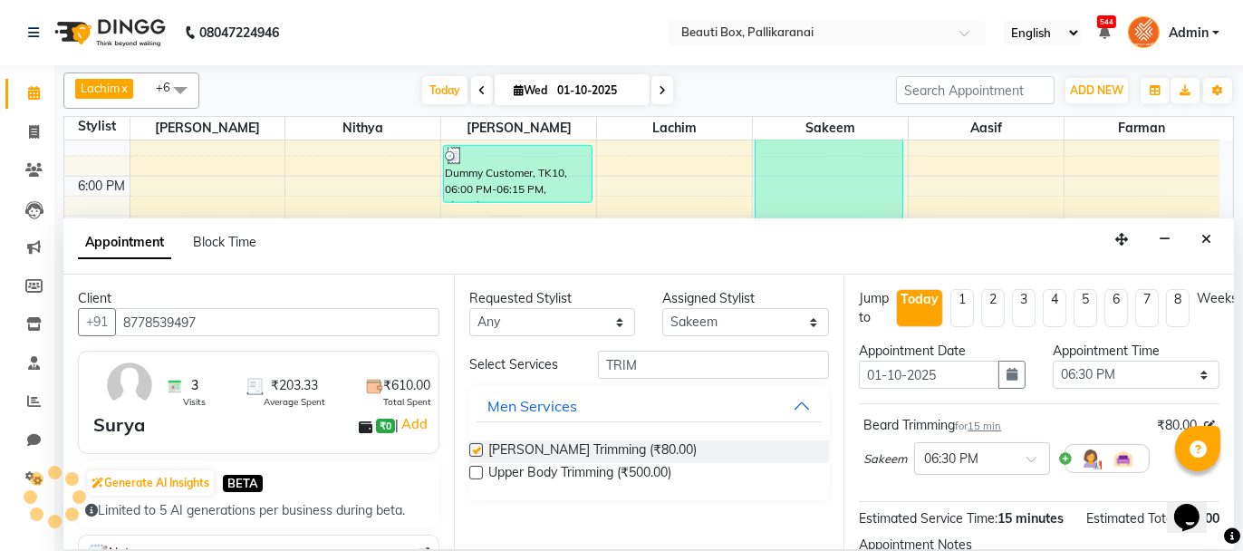
checkbox input "false"
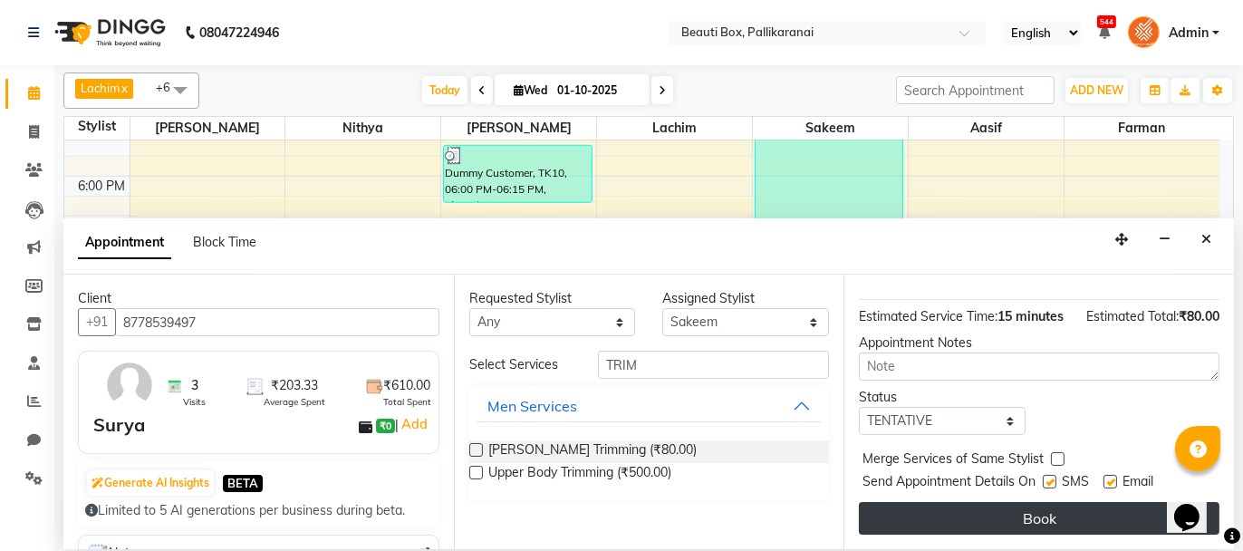
click at [1057, 511] on button "Book" at bounding box center [1039, 518] width 361 height 33
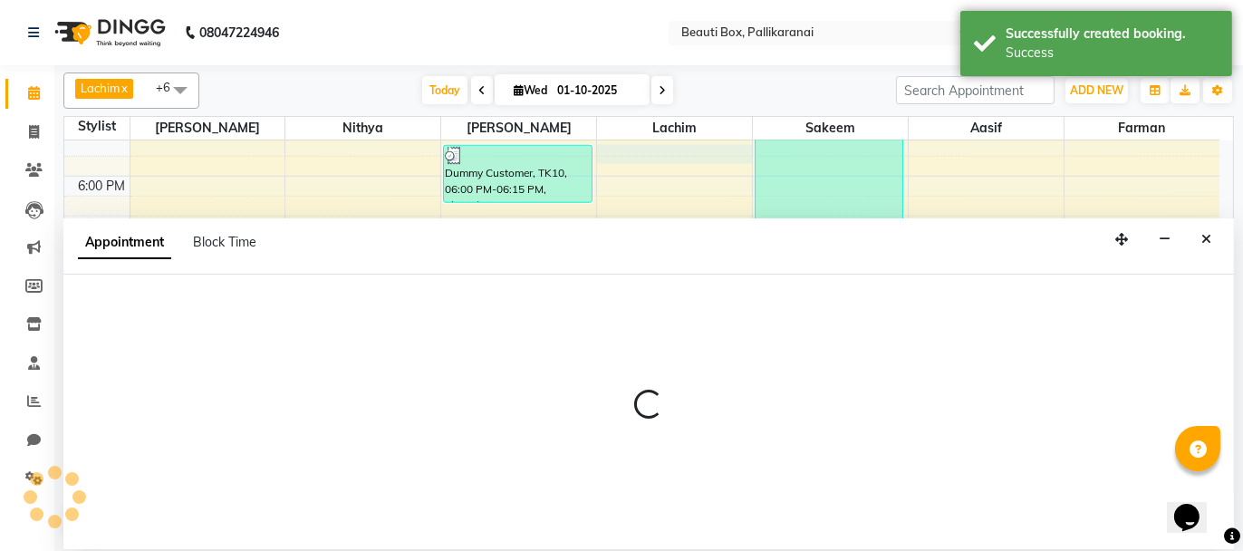
select select "9763"
select select "1080"
select select "tentative"
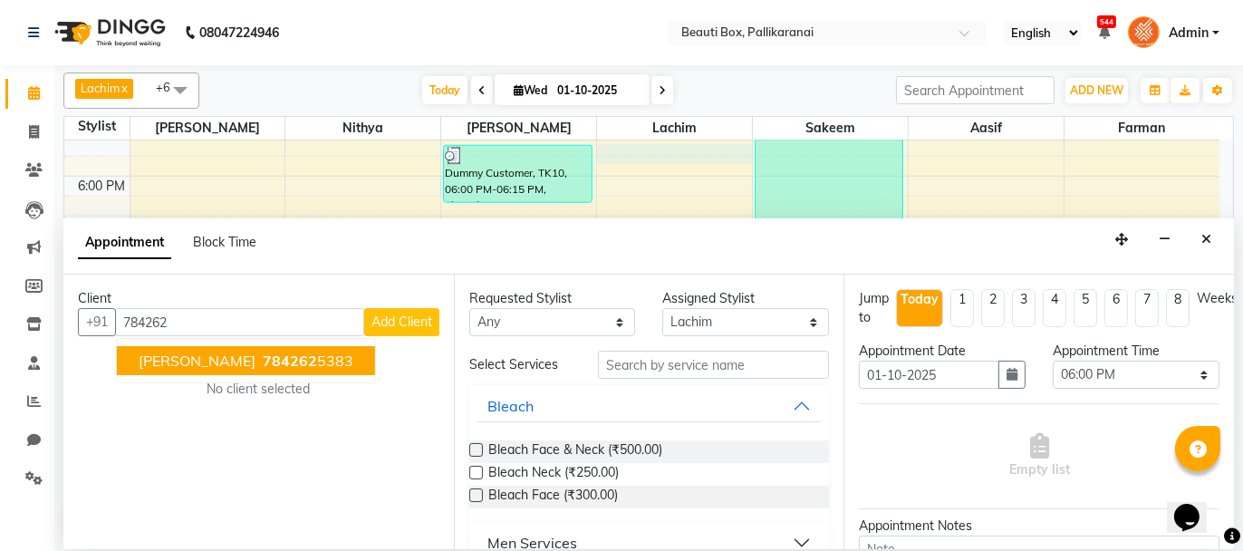
click at [285, 354] on button "[PERSON_NAME] 784262 5383" at bounding box center [246, 360] width 258 height 29
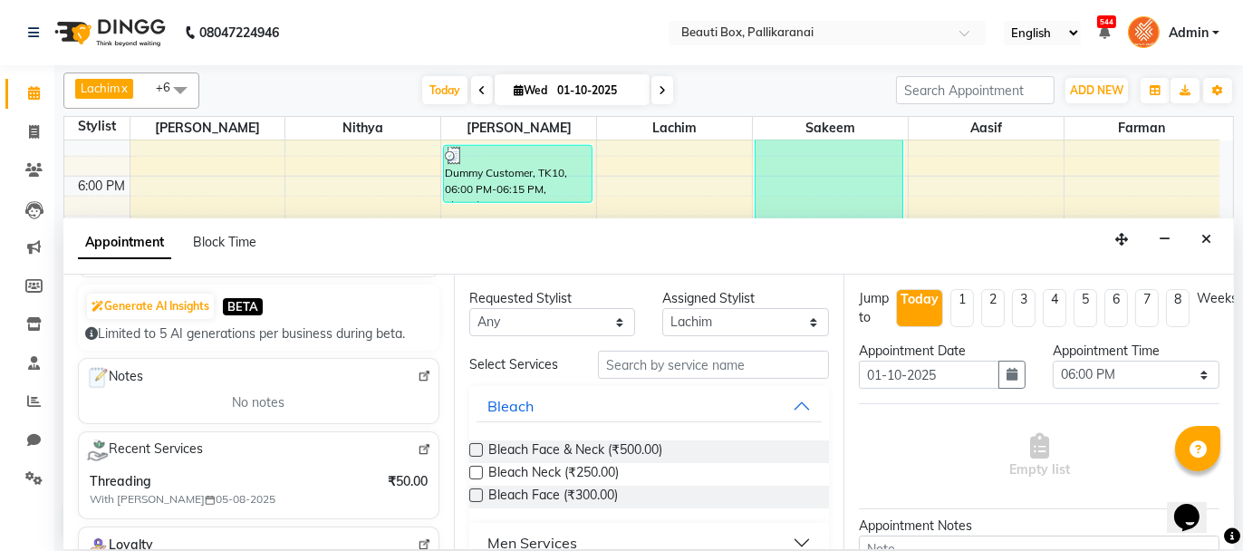
scroll to position [181, 0]
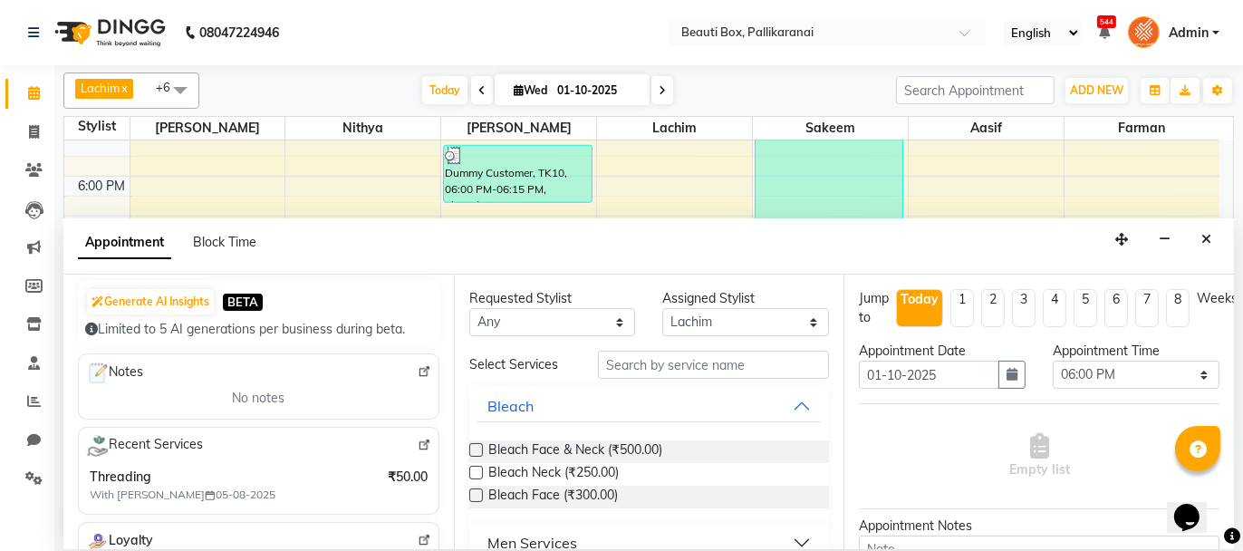
type input "7842625383"
click at [705, 366] on input "text" at bounding box center [713, 365] width 231 height 28
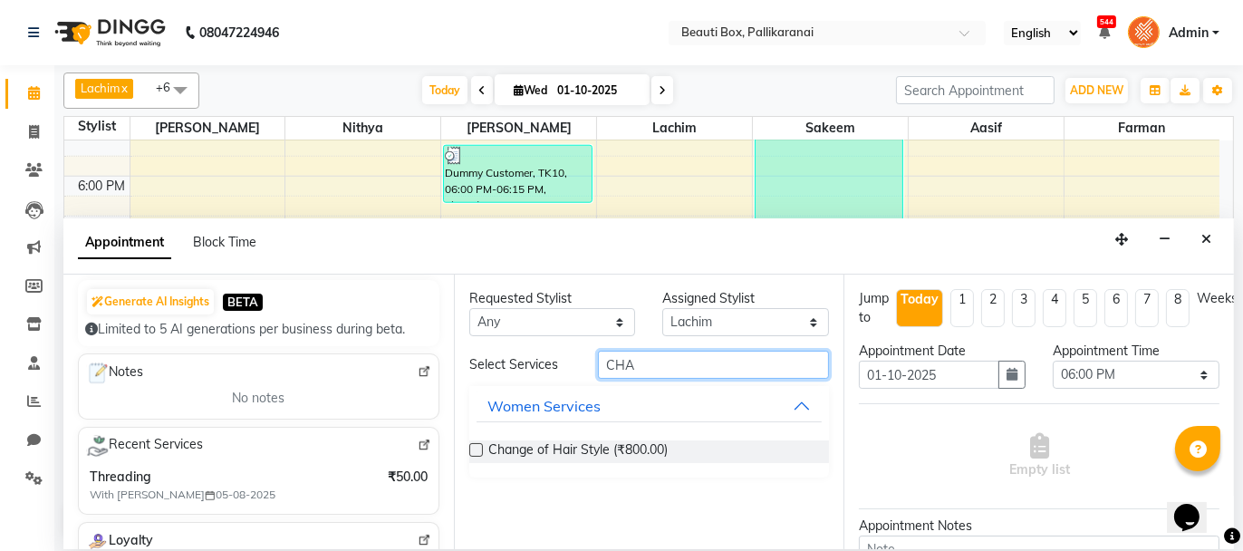
type input "CHA"
click at [473, 445] on label at bounding box center [476, 450] width 14 height 14
click at [473, 446] on input "checkbox" at bounding box center [475, 452] width 12 height 12
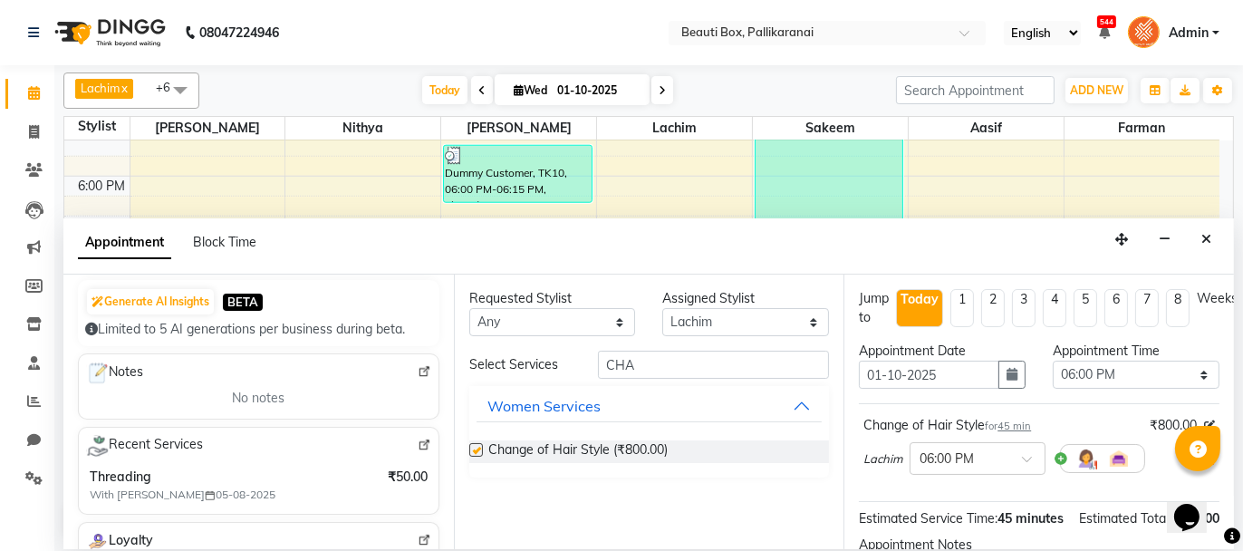
checkbox input "false"
click at [1217, 485] on div "Opens Chat This icon Opens the chat window." at bounding box center [1194, 485] width 43 height 0
click at [729, 321] on select "Select [PERSON_NAME] [PERSON_NAME] [PERSON_NAME] Ifzan [PERSON_NAME] Lachim Nan…" at bounding box center [745, 322] width 167 height 28
select select "1755"
click at [662, 308] on select "Select [PERSON_NAME] [PERSON_NAME] [PERSON_NAME] Ifzan [PERSON_NAME] Lachim Nan…" at bounding box center [745, 322] width 167 height 28
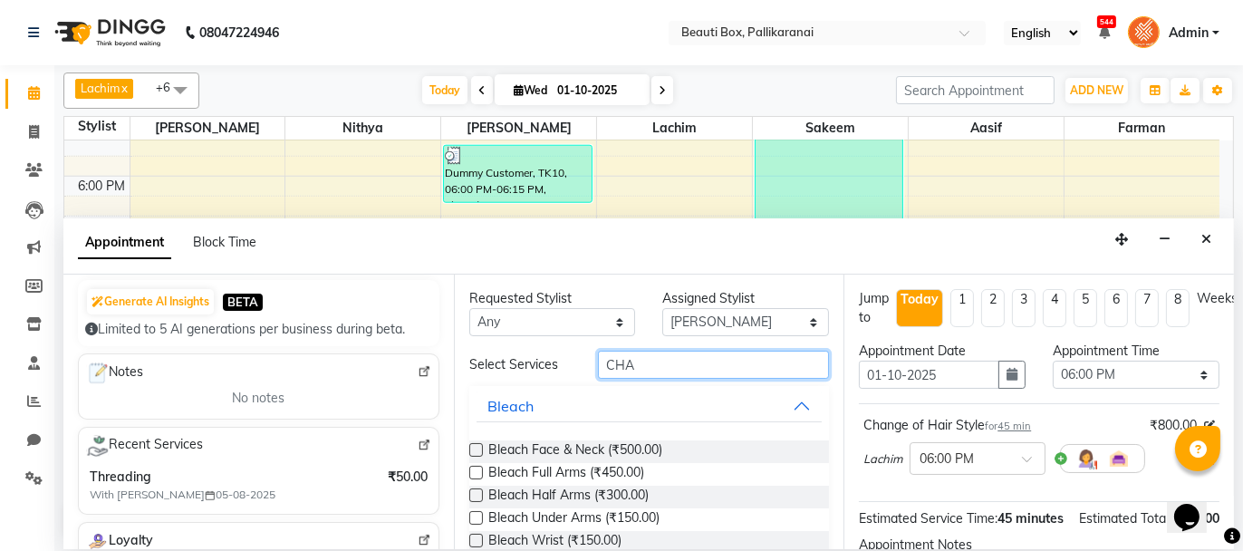
click at [642, 359] on input "CHA" at bounding box center [713, 365] width 231 height 28
type input "C"
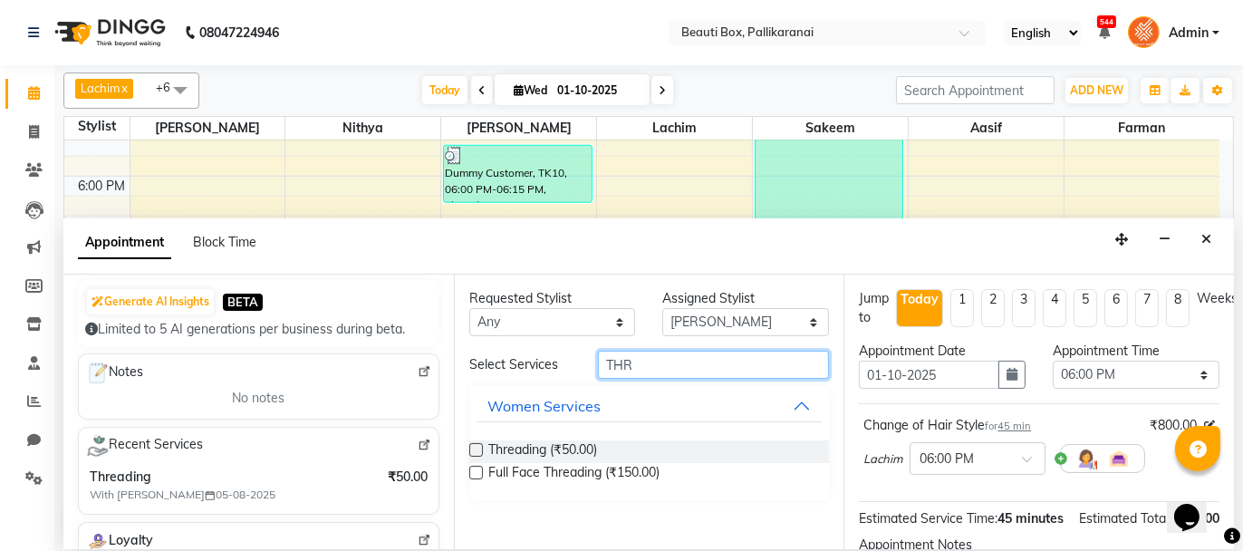
type input "THR"
click at [476, 446] on label at bounding box center [476, 450] width 14 height 14
click at [476, 446] on input "checkbox" at bounding box center [475, 452] width 12 height 12
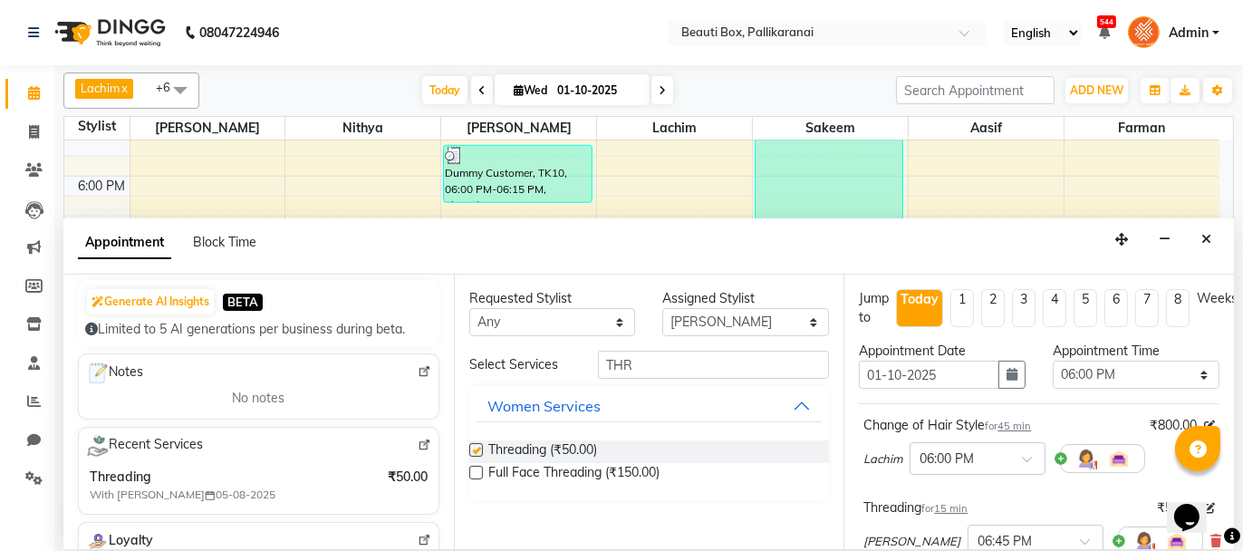
checkbox input "false"
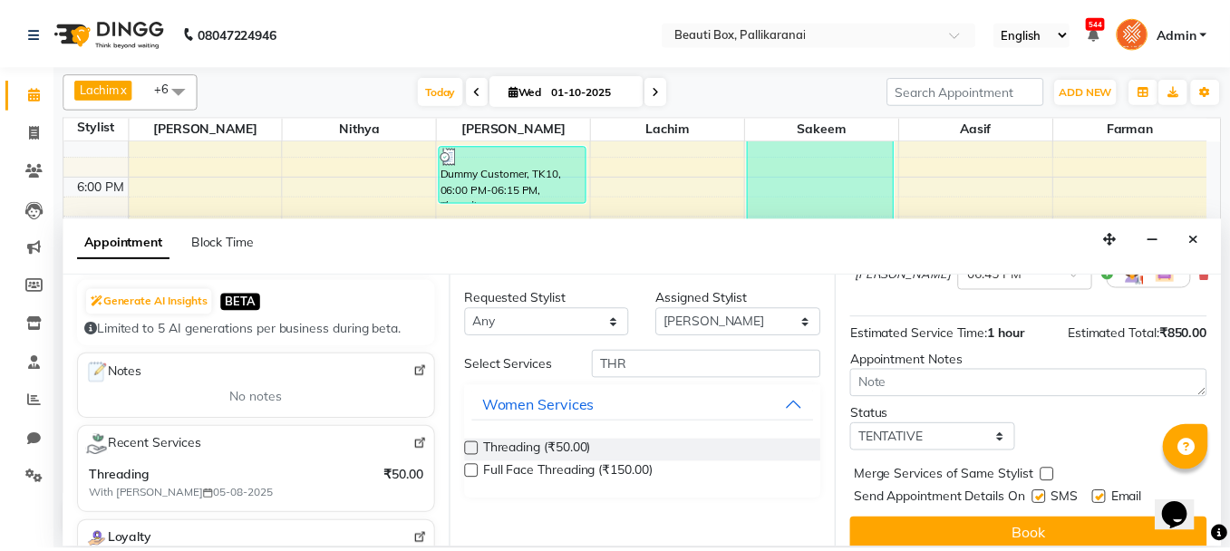
scroll to position [283, 0]
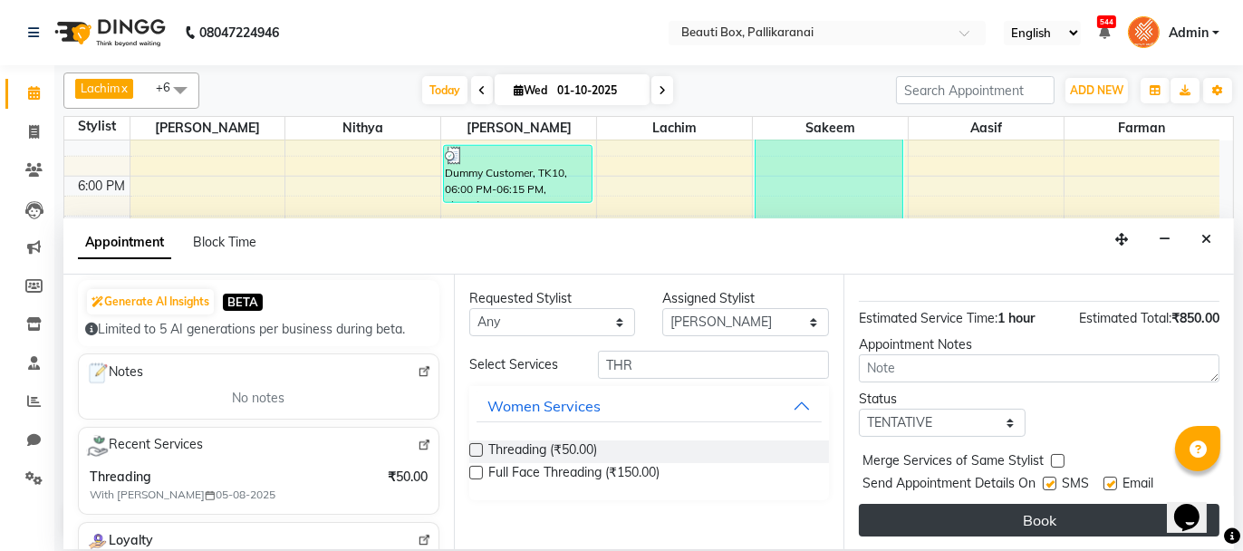
click at [970, 513] on button "Book" at bounding box center [1039, 520] width 361 height 33
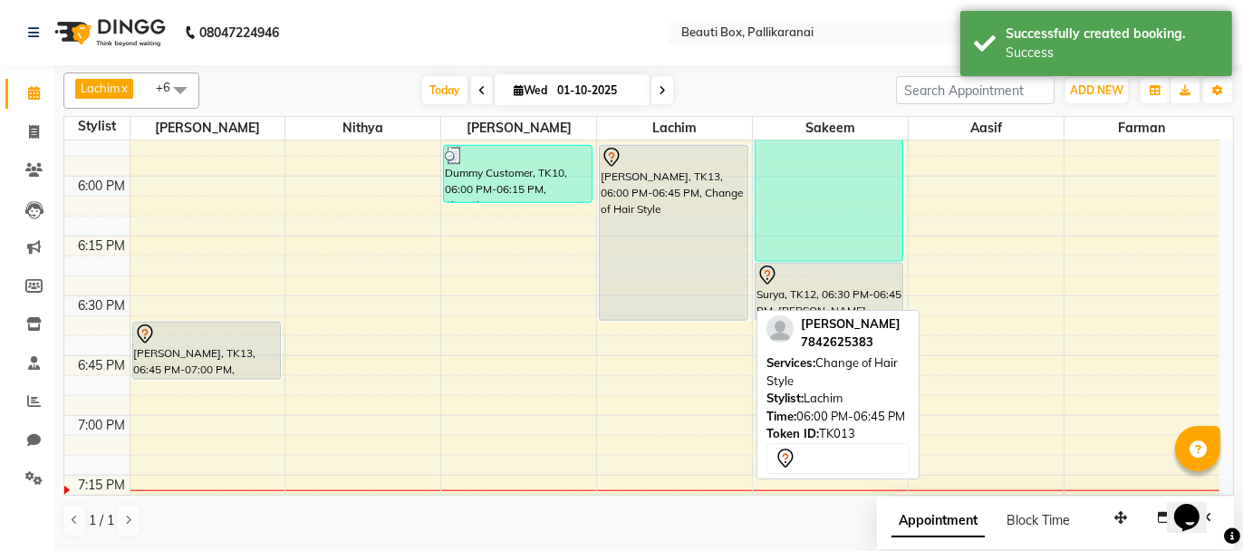
click at [687, 271] on div "[PERSON_NAME], TK13, 06:00 PM-06:45 PM, Change of Hair Style" at bounding box center [674, 233] width 148 height 174
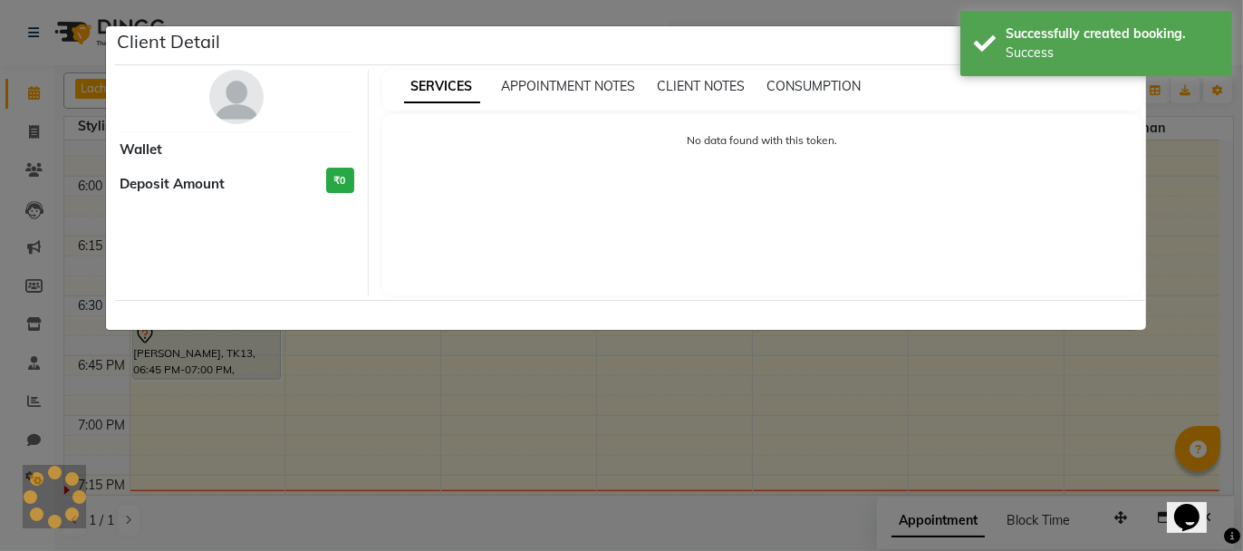
select select "7"
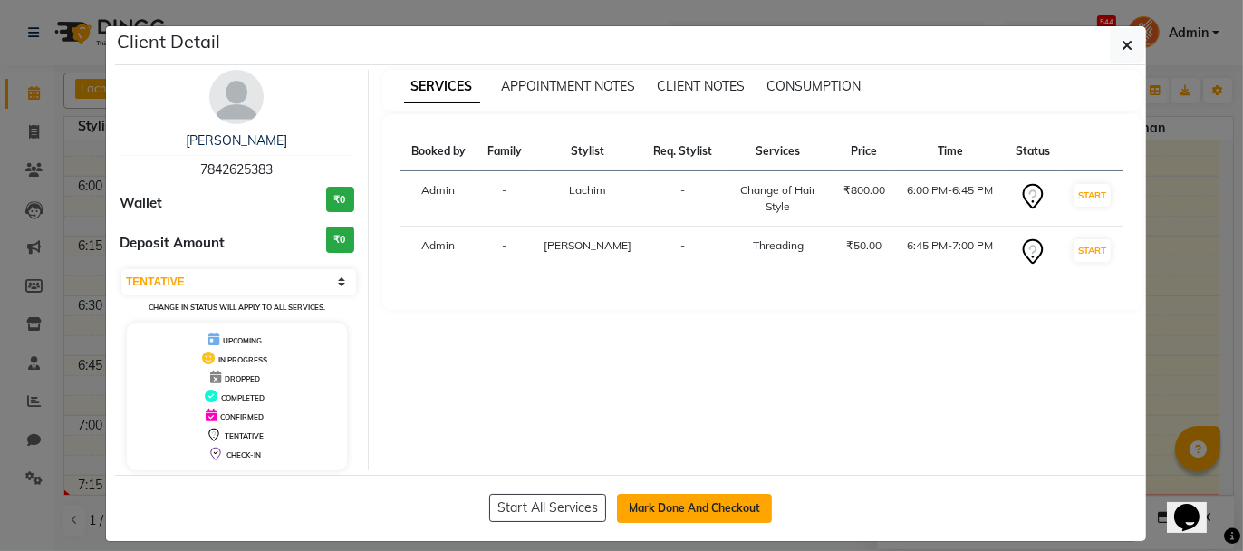
click at [720, 504] on button "Mark Done And Checkout" at bounding box center [694, 508] width 155 height 29
select select "service"
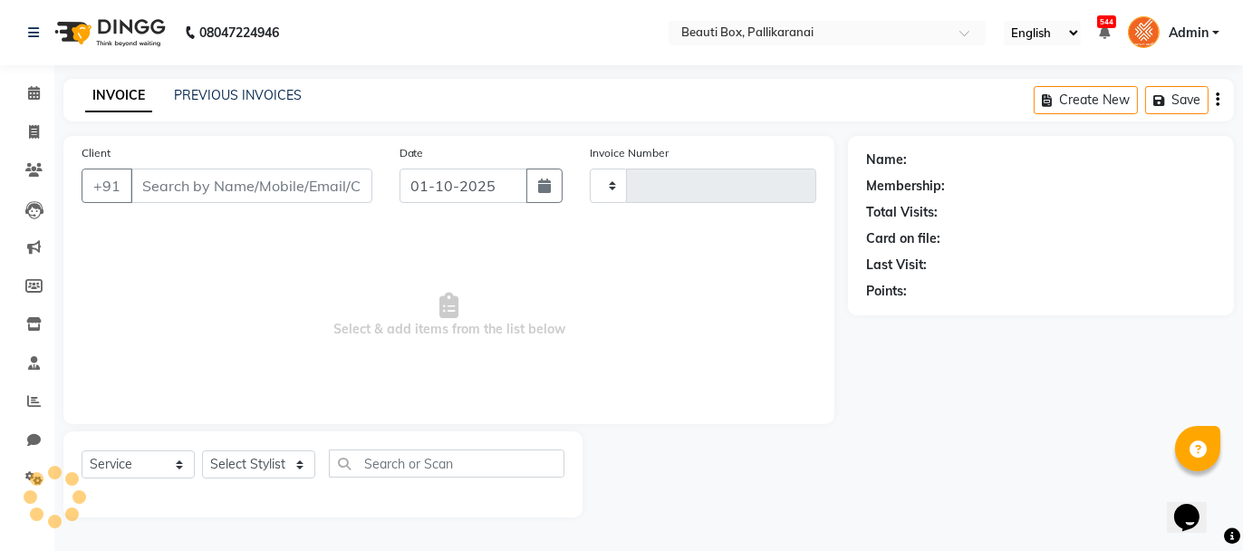
type input "2901"
select select "11"
type input "7842625383"
select select "9763"
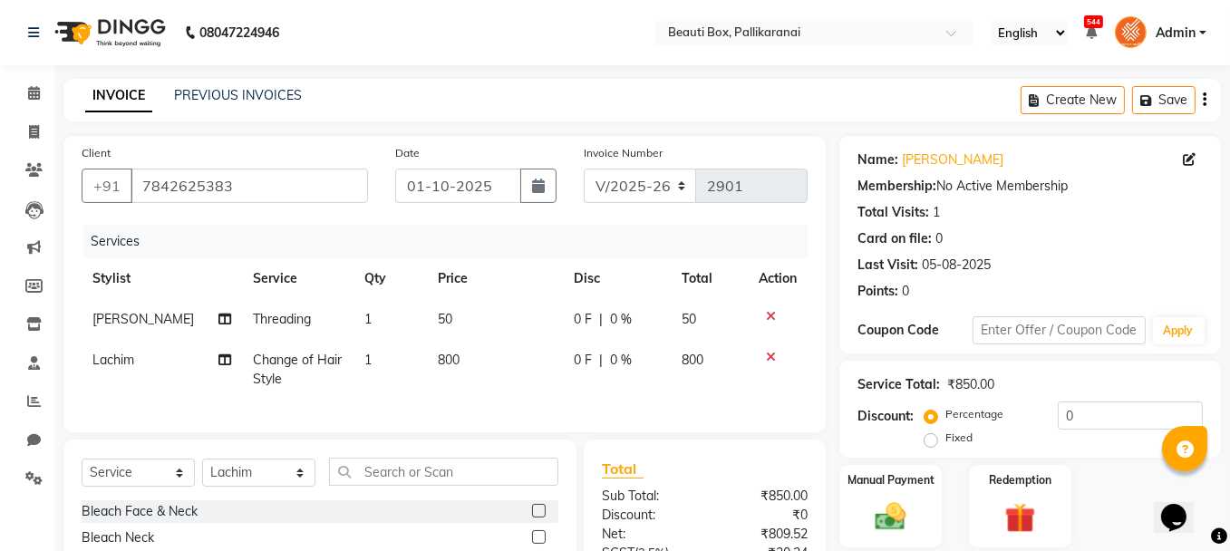
scroll to position [195, 0]
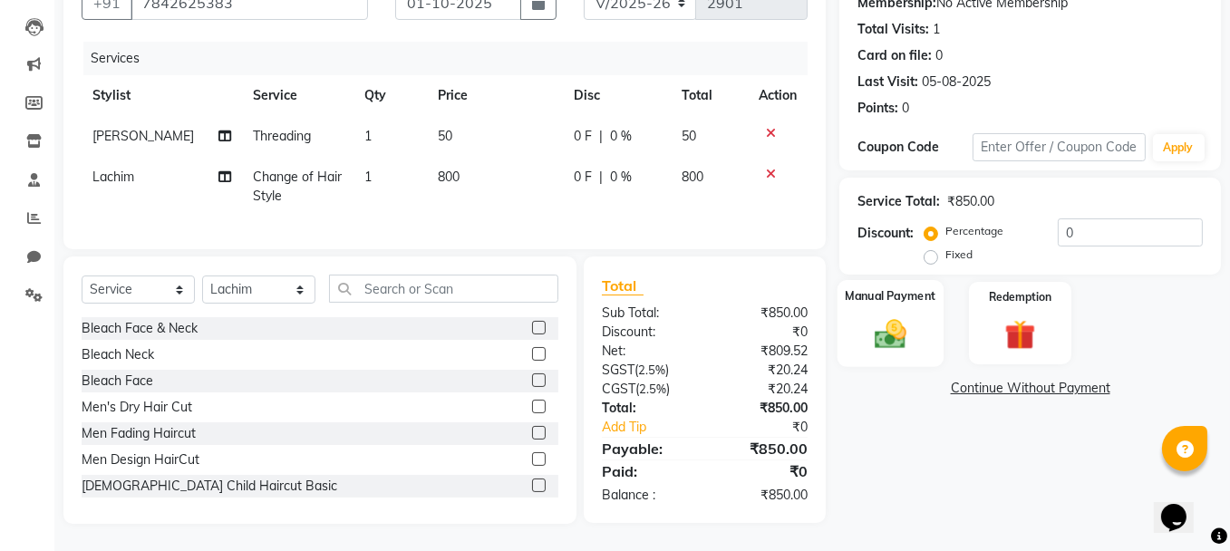
click at [894, 321] on img at bounding box center [890, 333] width 52 height 36
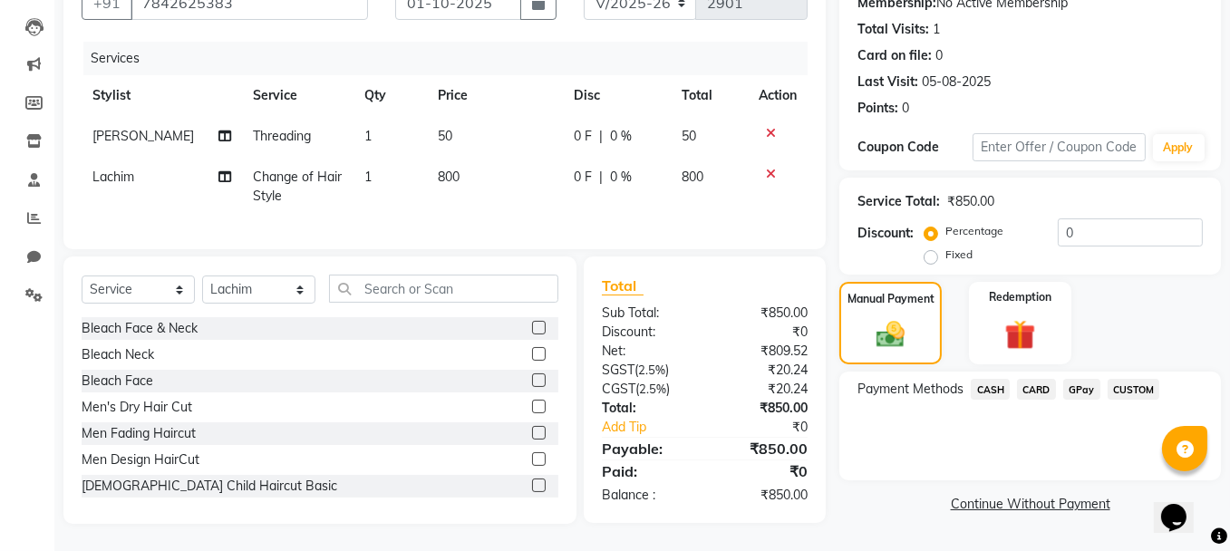
click at [1082, 379] on span "GPay" at bounding box center [1081, 389] width 37 height 21
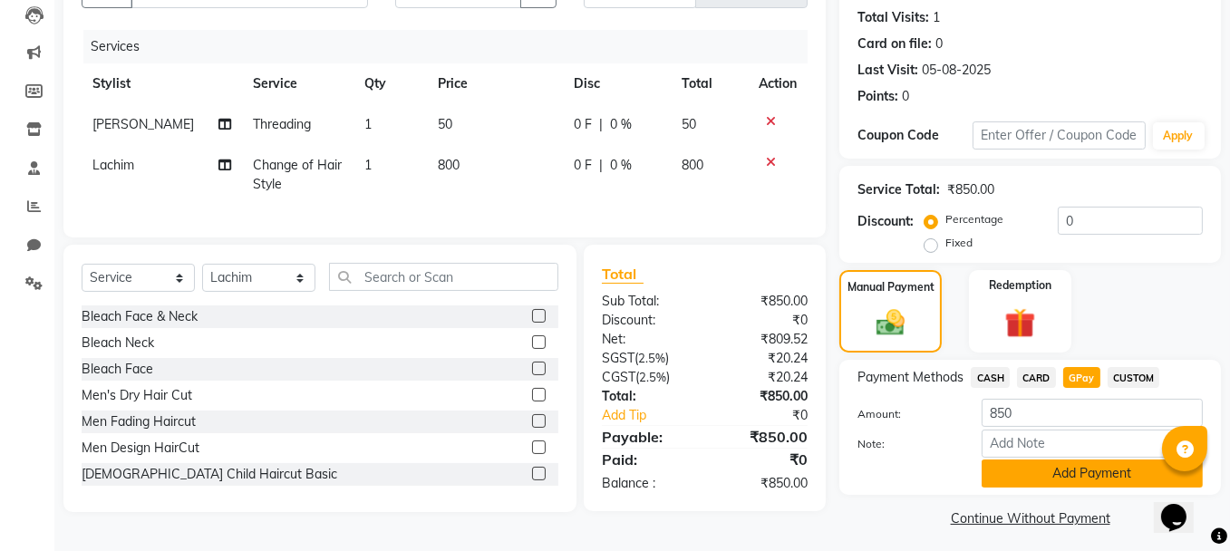
click at [1056, 470] on button "Add Payment" at bounding box center [1091, 473] width 221 height 28
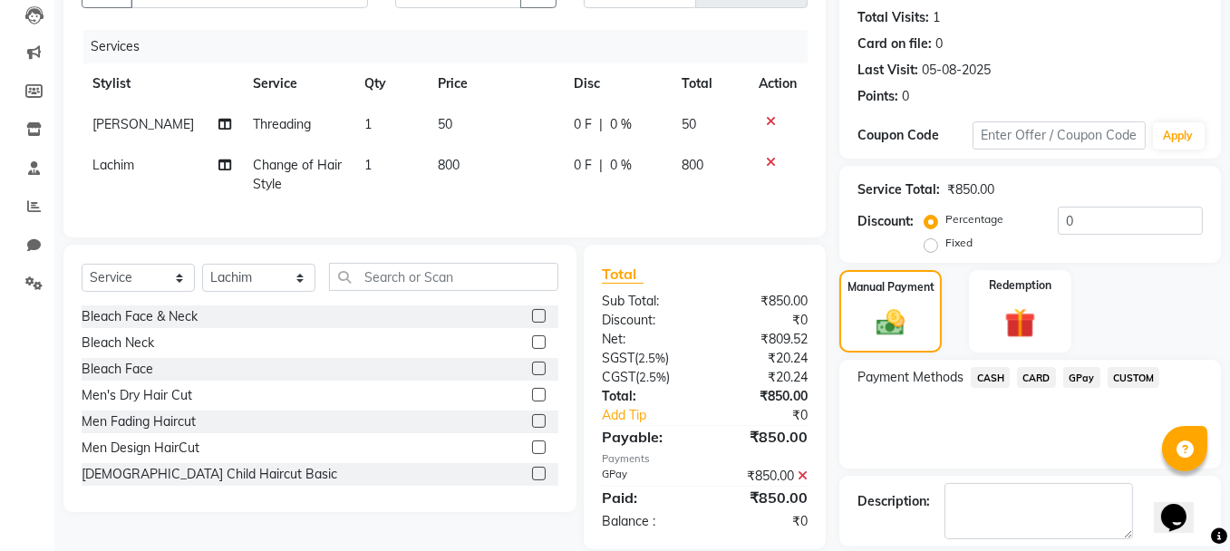
scroll to position [276, 0]
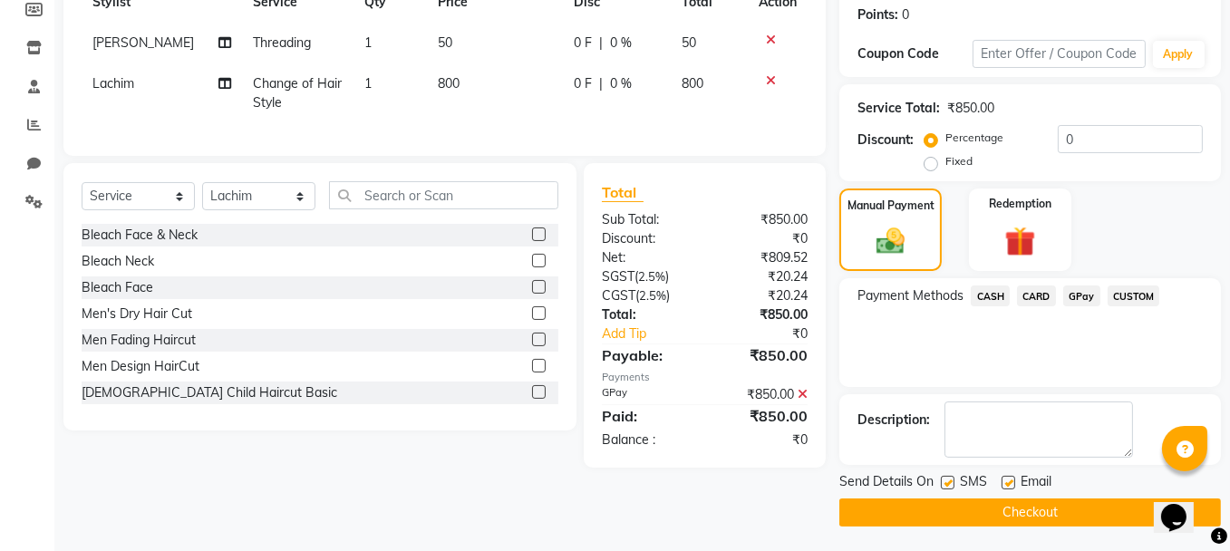
click at [994, 507] on button "Checkout" at bounding box center [1029, 512] width 381 height 28
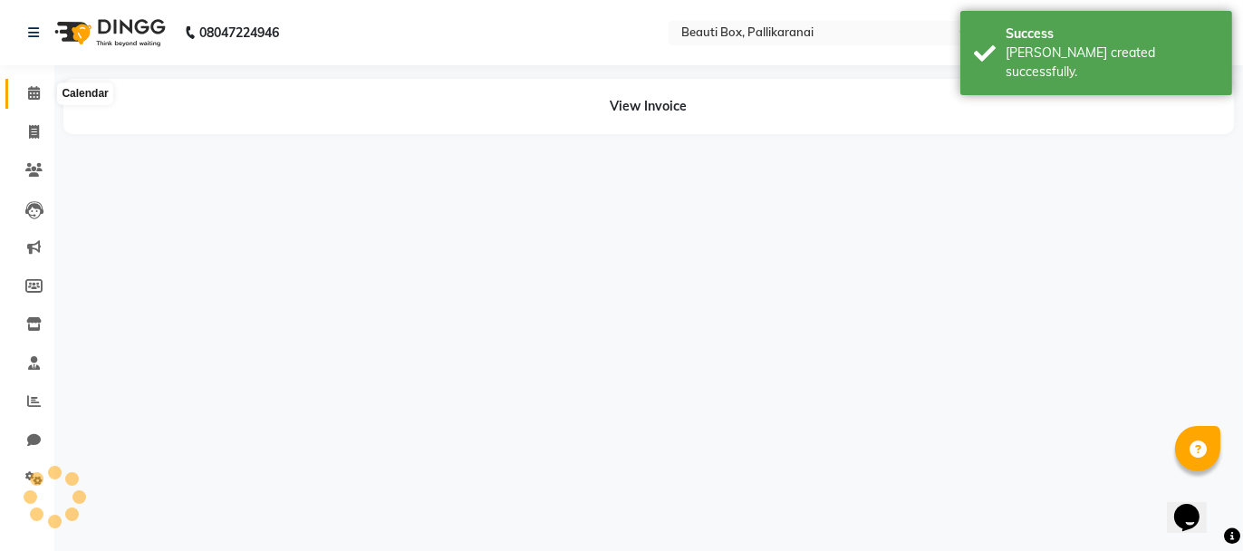
click at [34, 89] on icon at bounding box center [34, 93] width 12 height 14
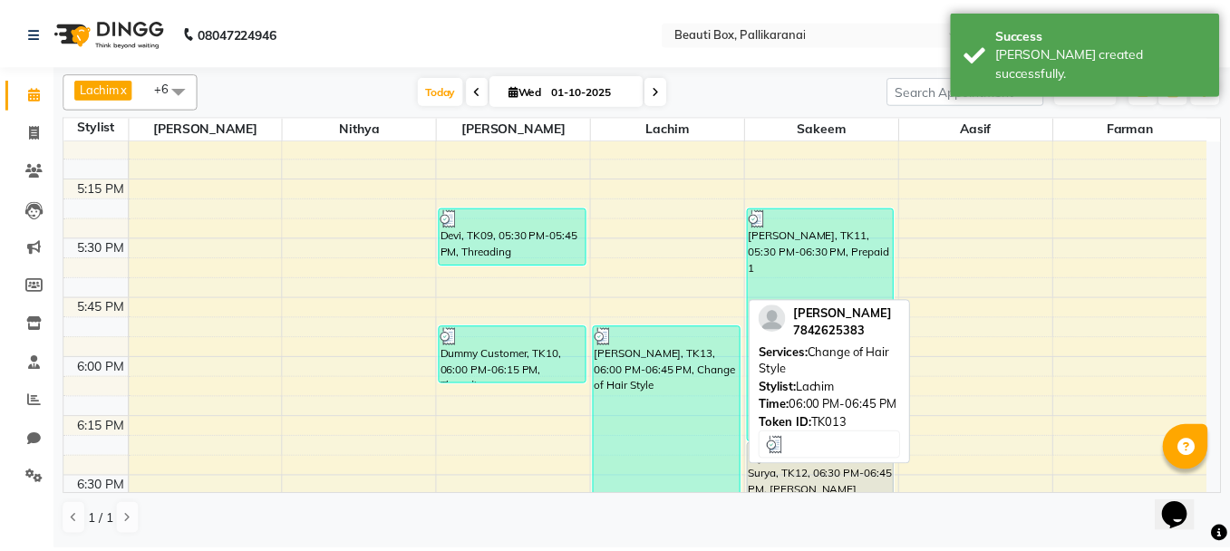
scroll to position [2447, 0]
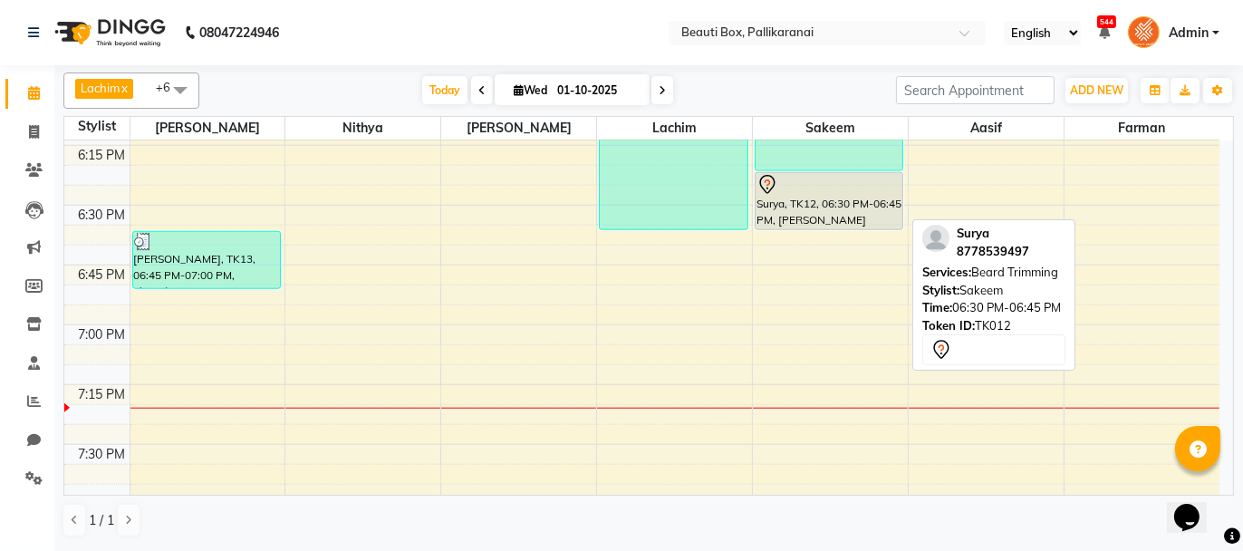
click at [819, 190] on div at bounding box center [830, 185] width 146 height 22
select select "7"
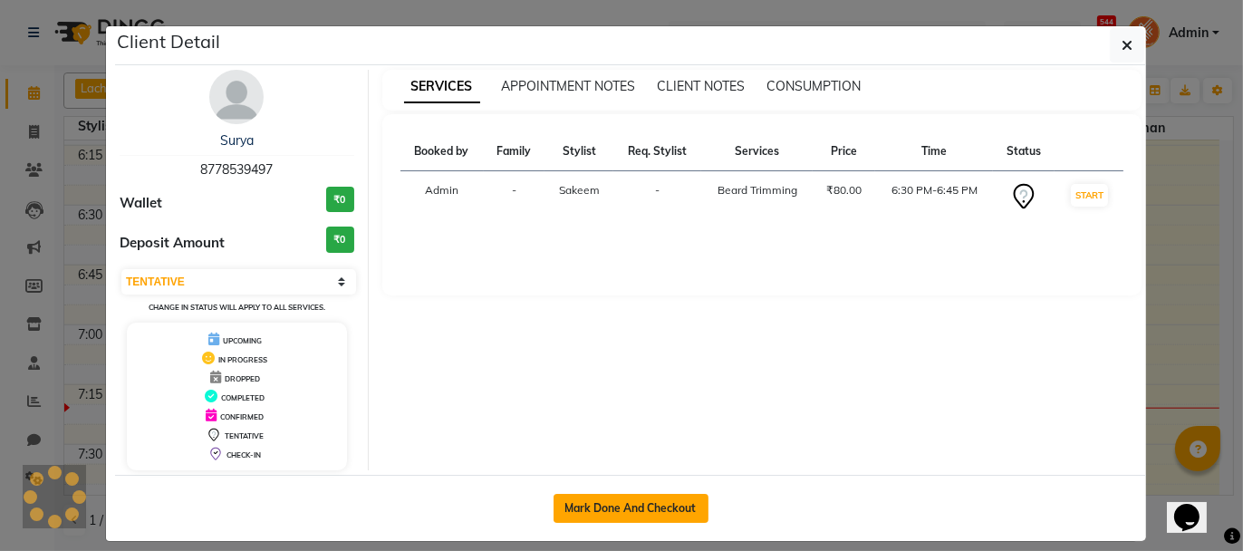
click at [645, 497] on button "Mark Done And Checkout" at bounding box center [631, 508] width 155 height 29
select select "service"
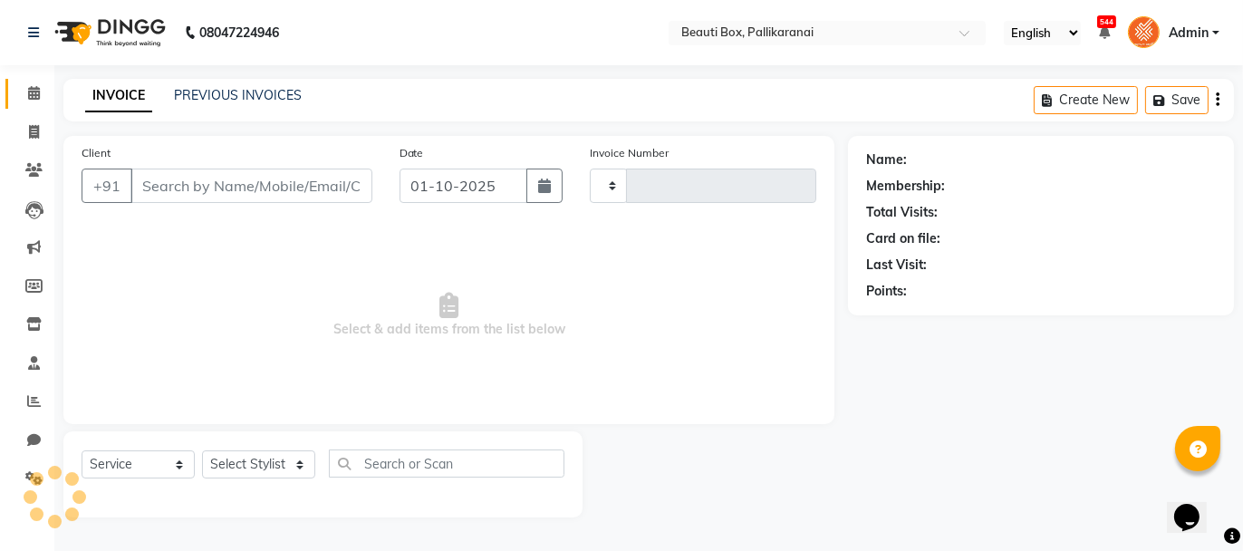
type input "2902"
select select "11"
type input "8778539497"
select select "7616"
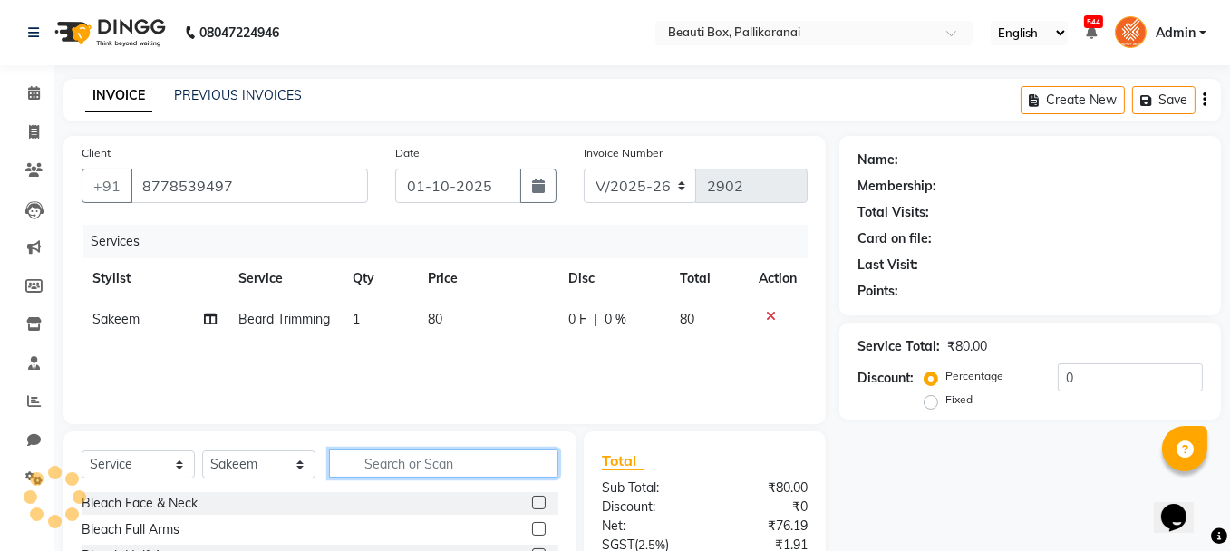
click at [421, 464] on input "text" at bounding box center [443, 463] width 229 height 28
type input "FAD"
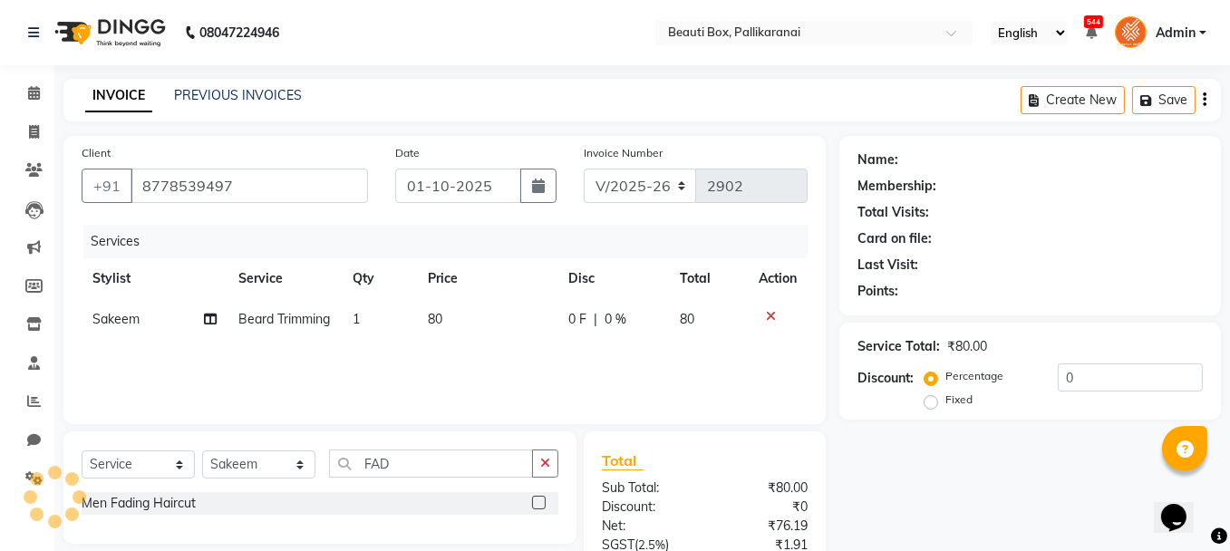
click at [538, 498] on label at bounding box center [539, 503] width 14 height 14
click at [538, 498] on input "checkbox" at bounding box center [538, 503] width 12 height 12
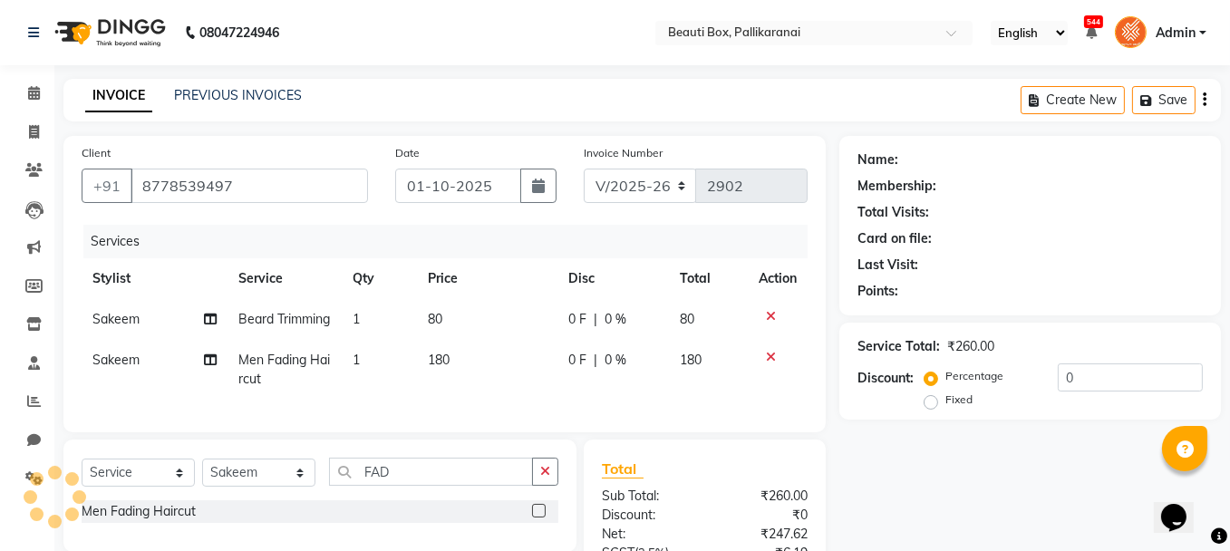
scroll to position [213, 0]
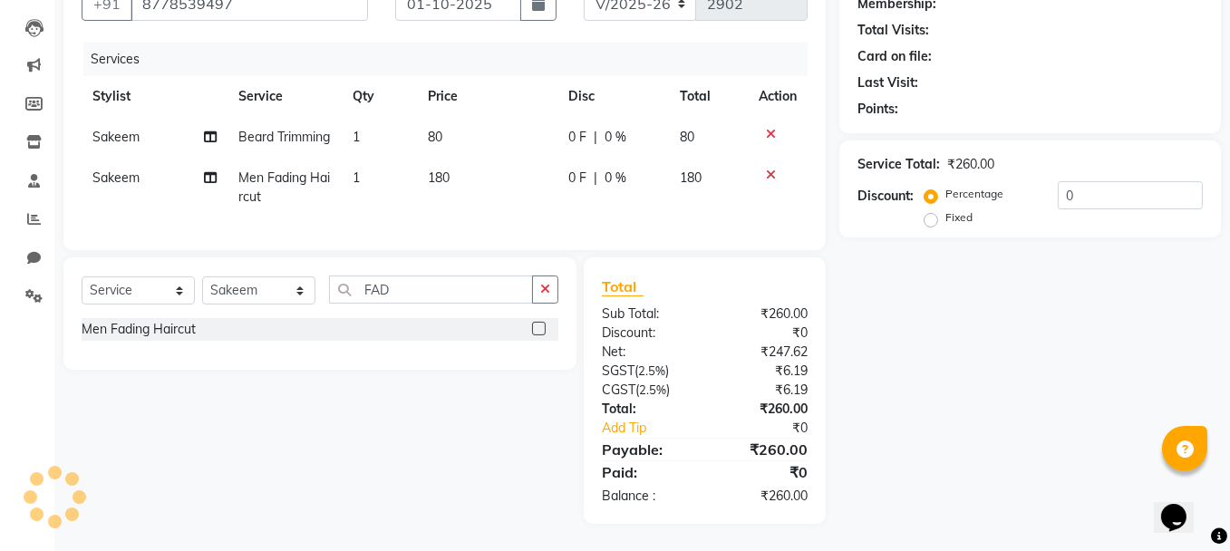
click at [539, 331] on label at bounding box center [539, 329] width 14 height 14
click at [539, 331] on input "checkbox" at bounding box center [538, 329] width 12 height 12
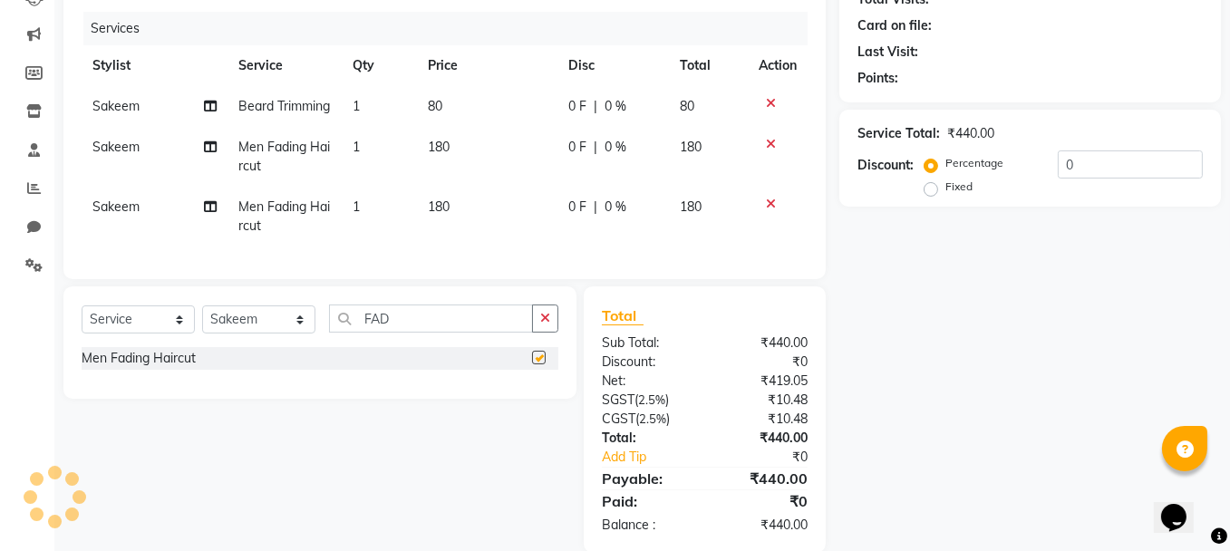
checkbox input "false"
click at [769, 210] on icon at bounding box center [771, 204] width 10 height 13
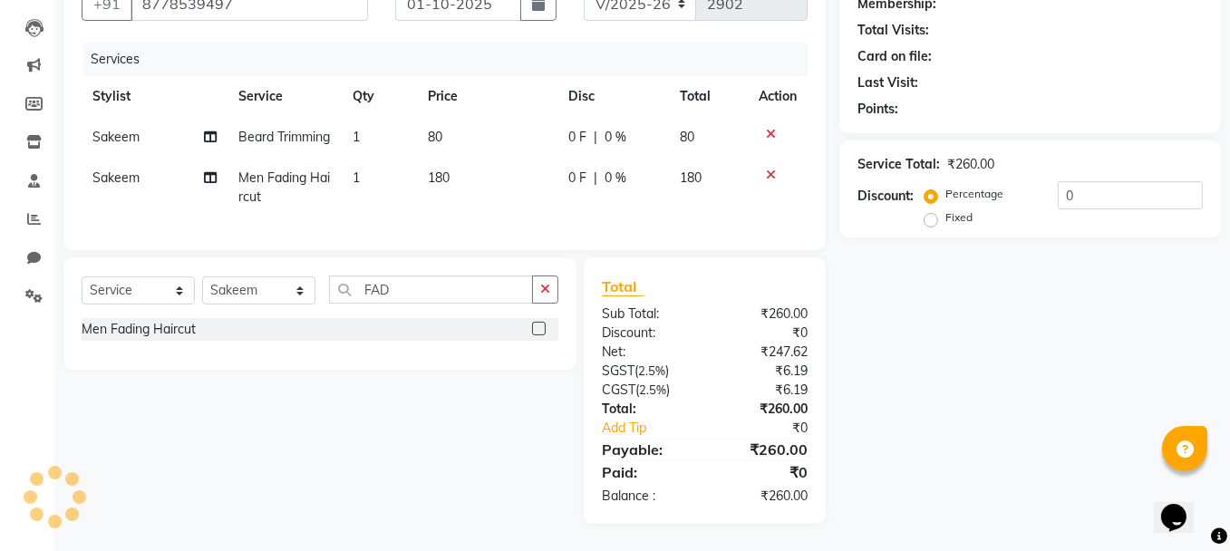
scroll to position [0, 0]
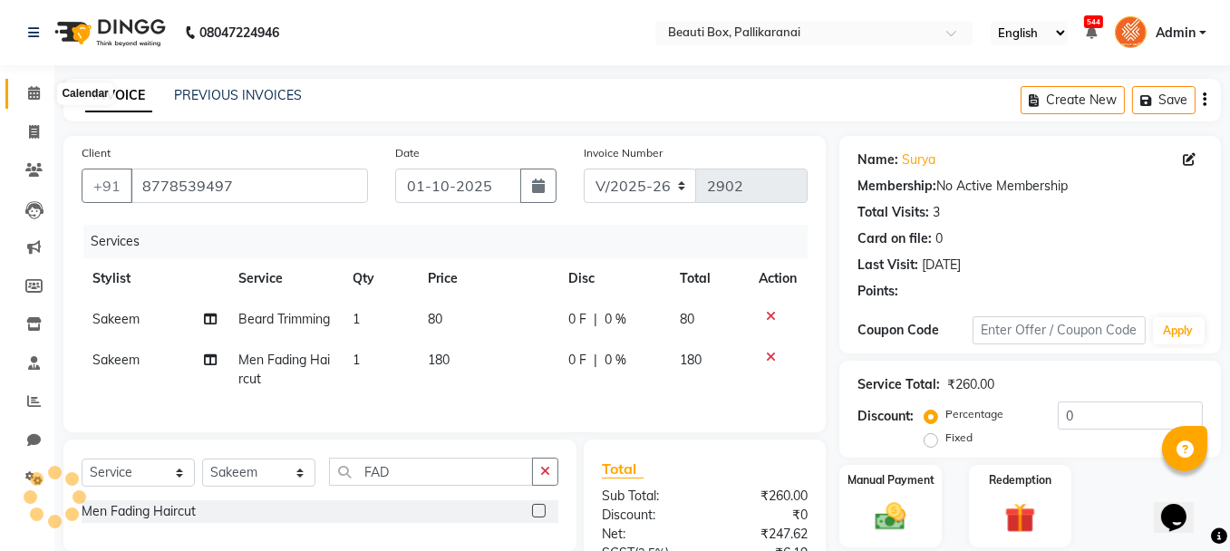
click at [33, 89] on icon at bounding box center [34, 93] width 12 height 14
click at [911, 504] on img at bounding box center [890, 516] width 52 height 36
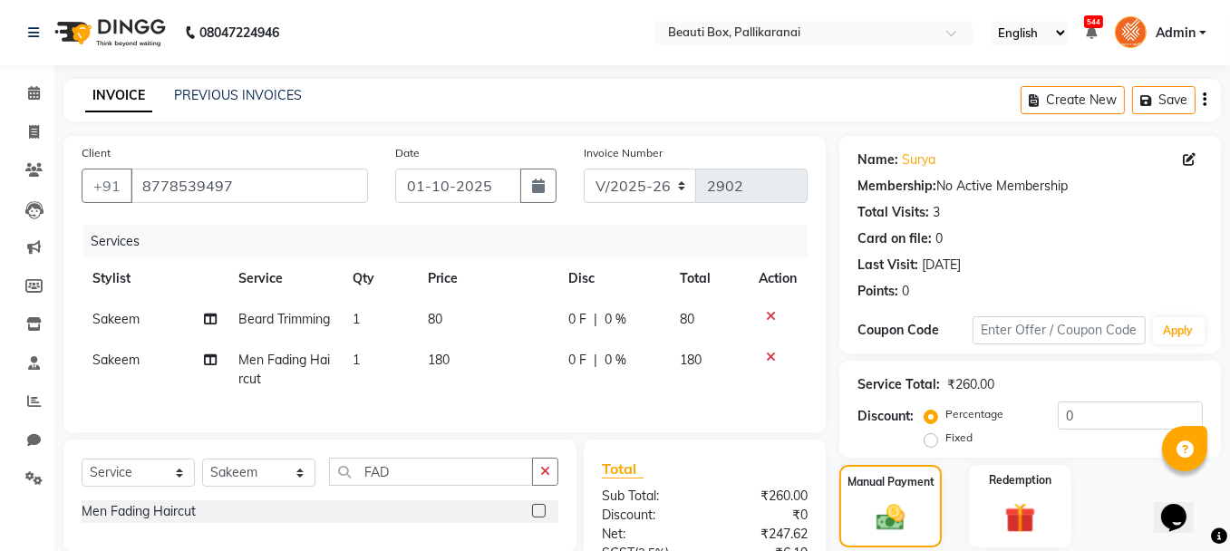
scroll to position [213, 0]
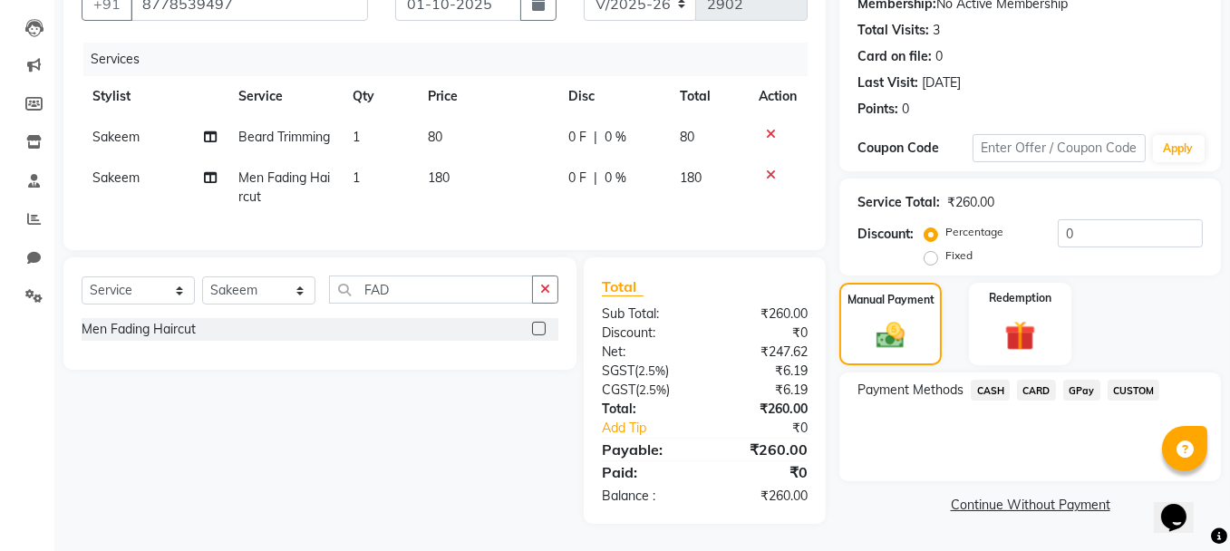
click at [1075, 380] on span "GPay" at bounding box center [1081, 390] width 37 height 21
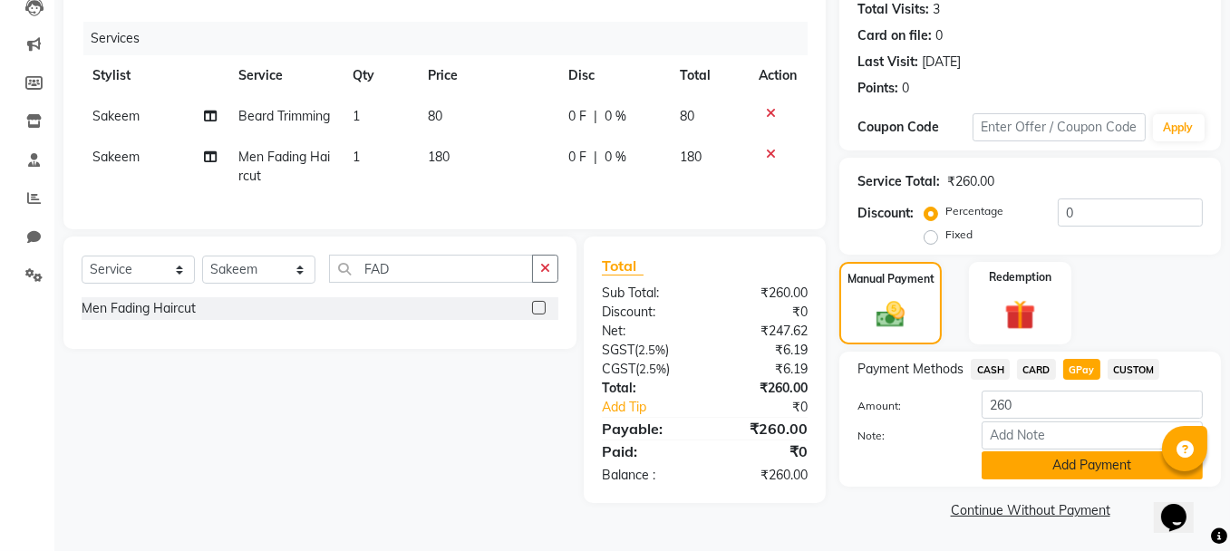
click at [1070, 454] on button "Add Payment" at bounding box center [1091, 465] width 221 height 28
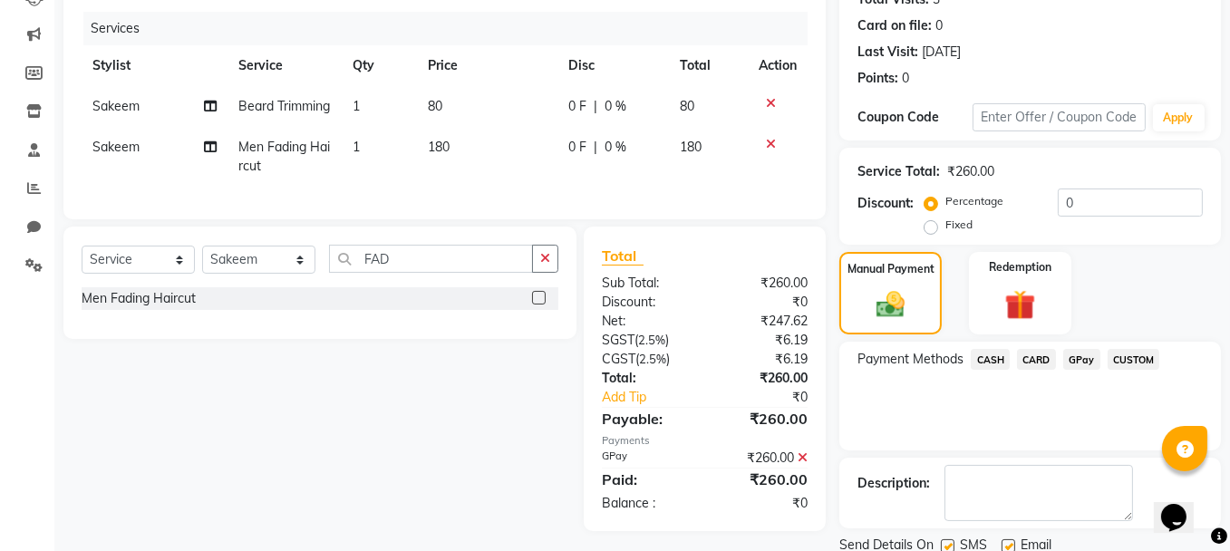
scroll to position [276, 0]
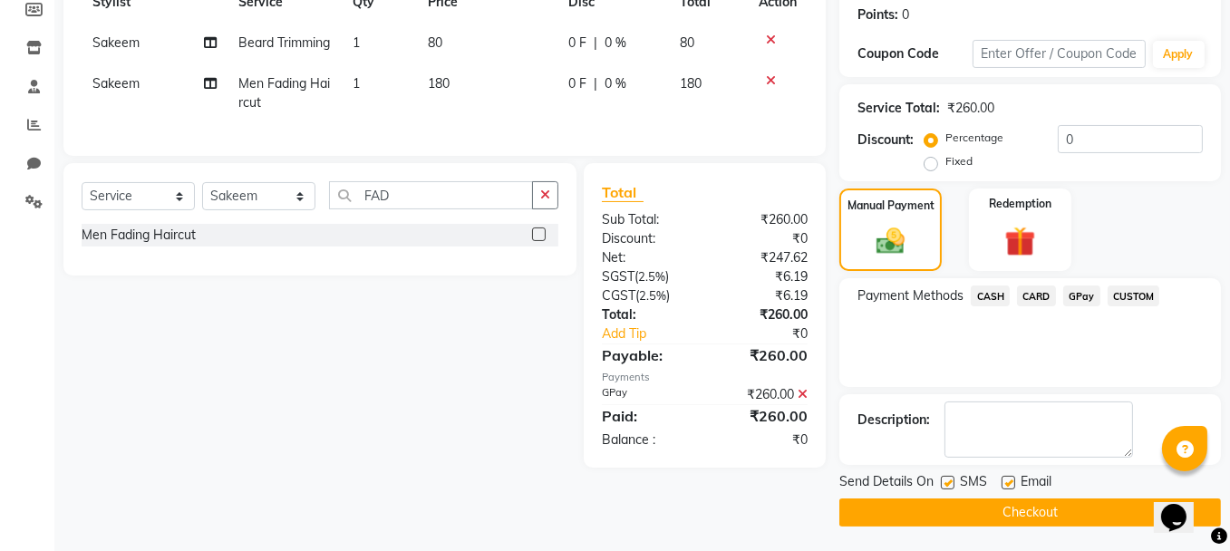
click at [1092, 513] on button "Checkout" at bounding box center [1029, 512] width 381 height 28
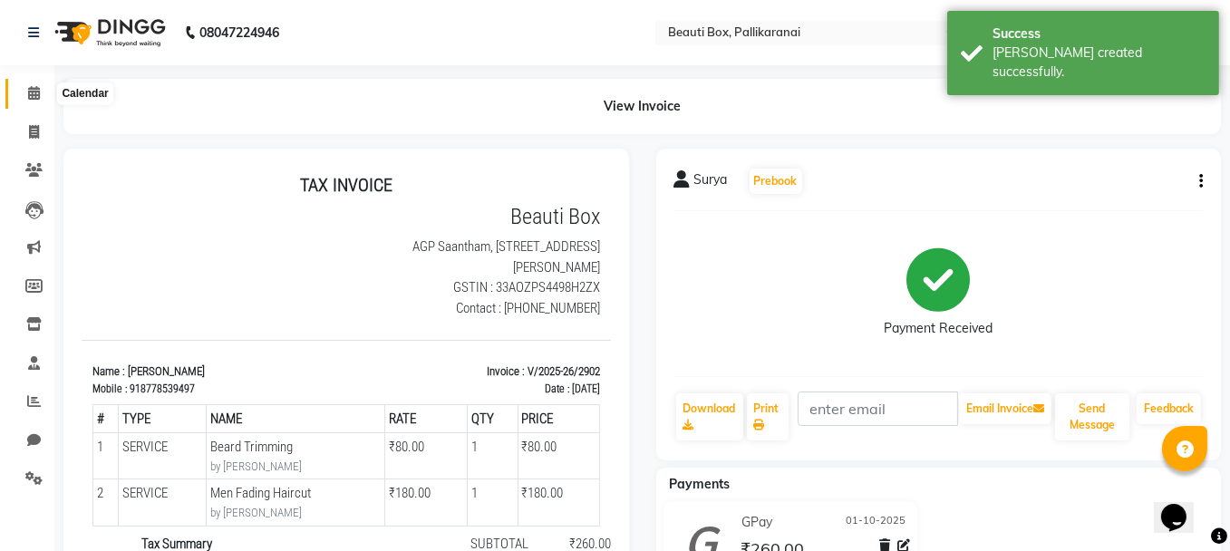
click at [34, 90] on icon at bounding box center [34, 93] width 12 height 14
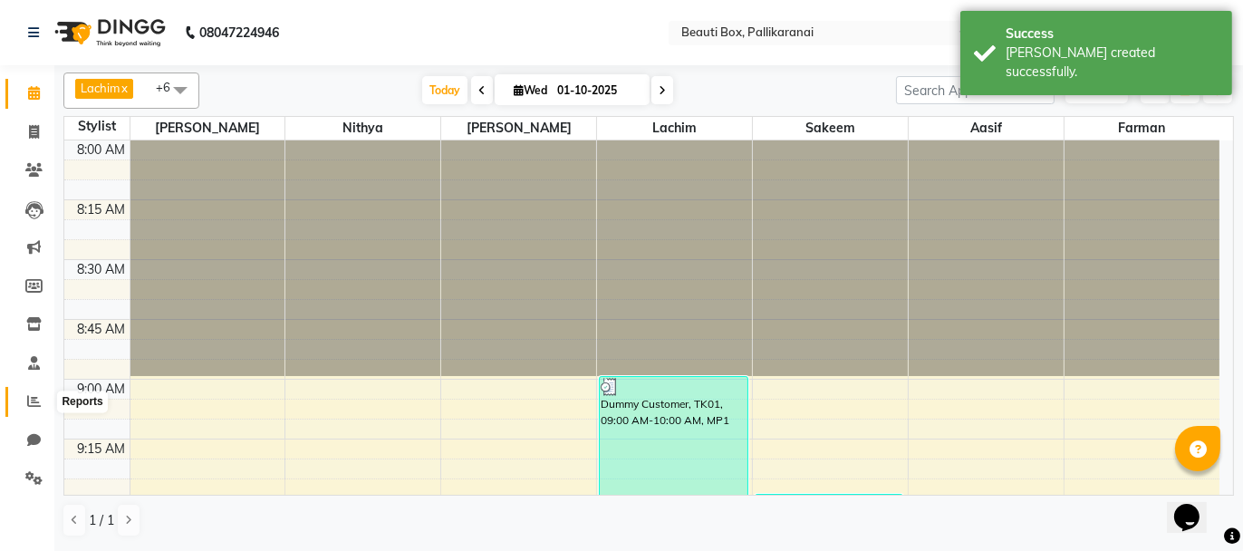
click at [30, 401] on icon at bounding box center [34, 401] width 14 height 14
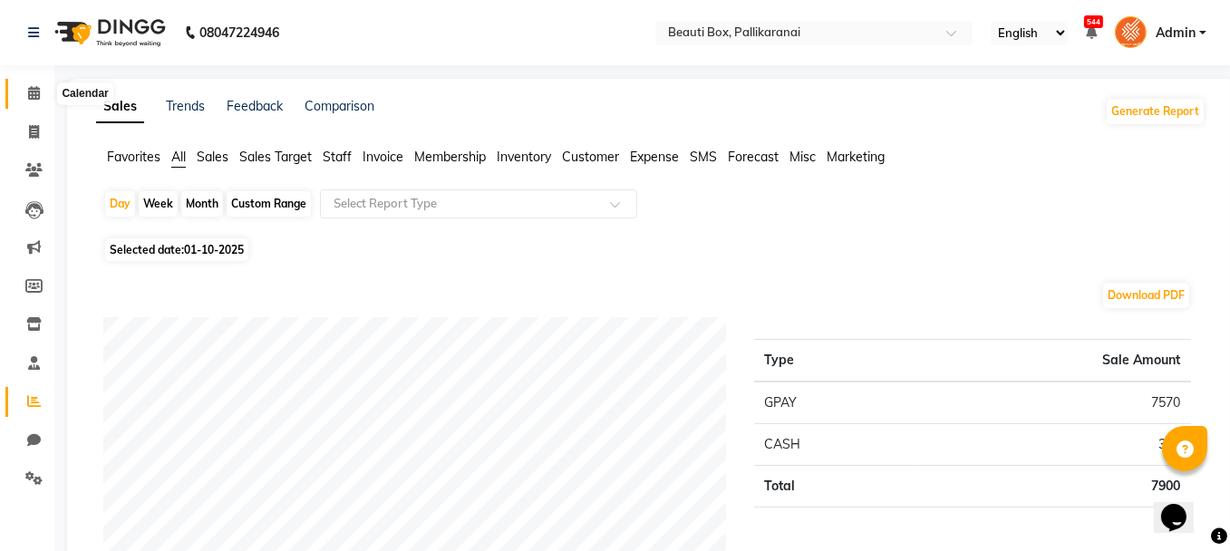
click at [28, 92] on icon at bounding box center [34, 93] width 12 height 14
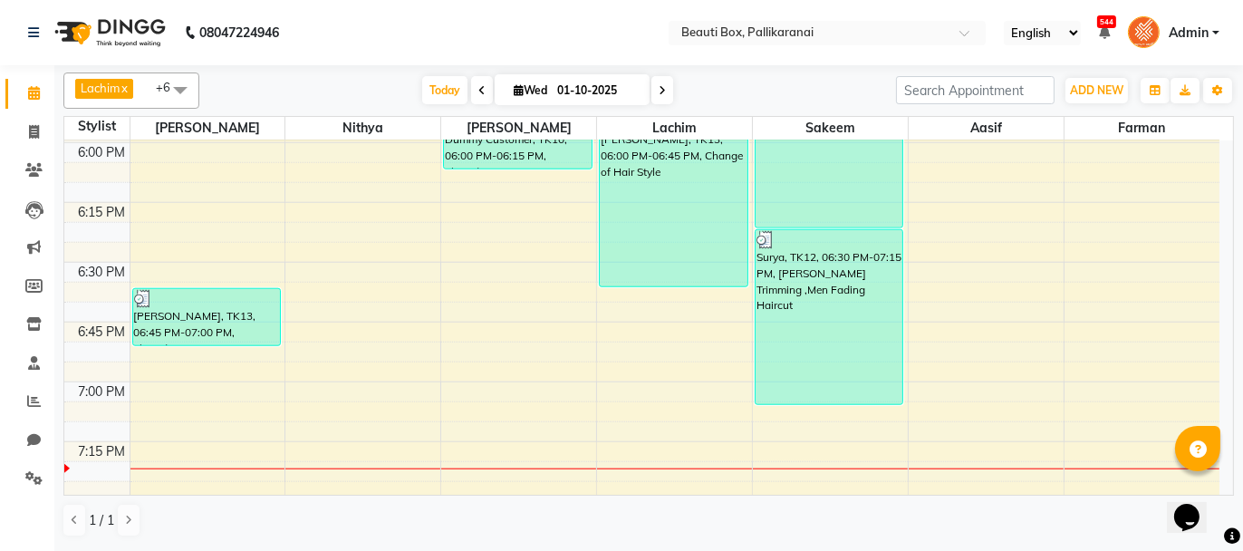
scroll to position [2356, 0]
